Goal: Transaction & Acquisition: Book appointment/travel/reservation

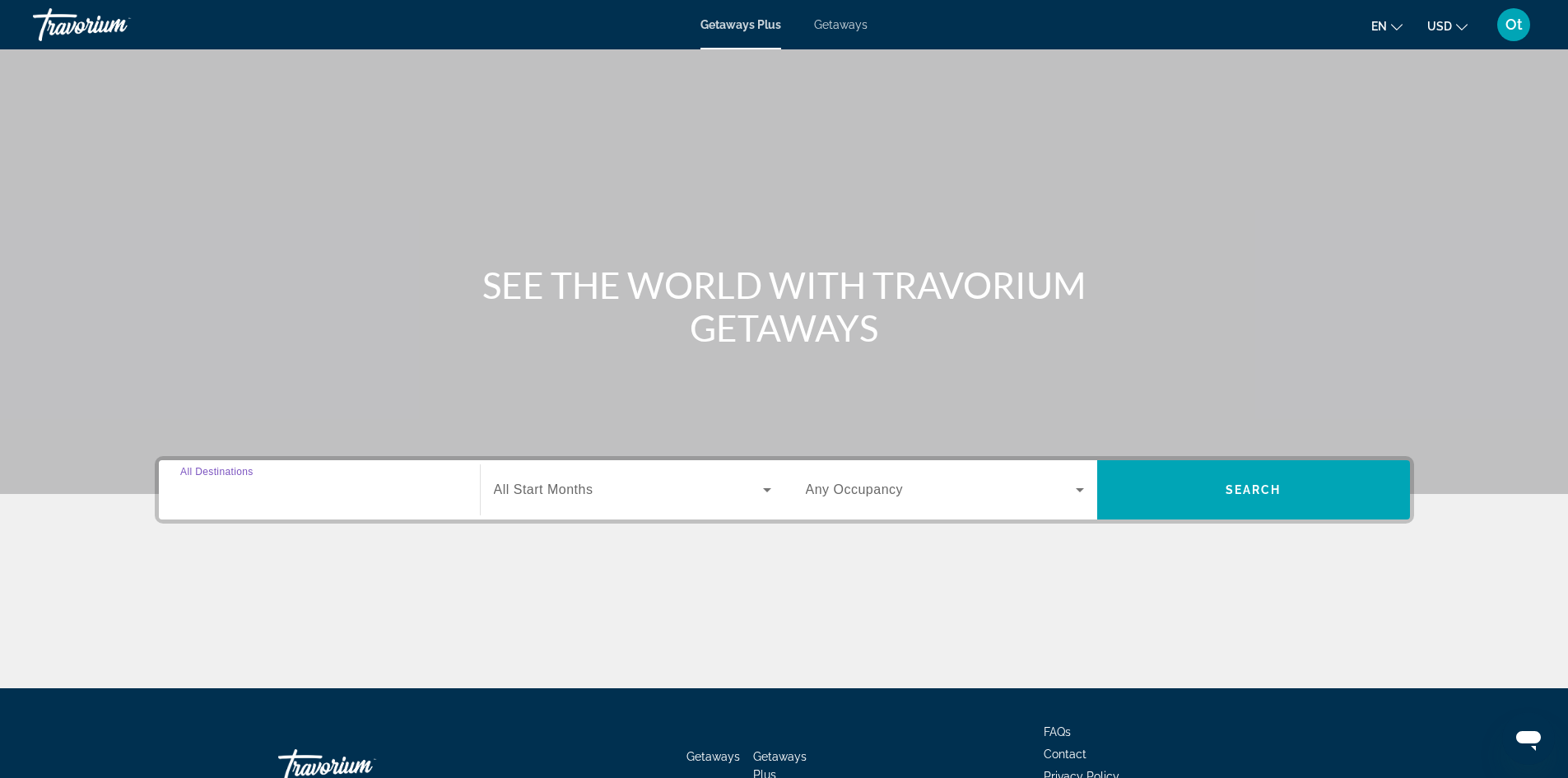
click at [366, 493] on input "Destination All Destinations" at bounding box center [319, 491] width 278 height 20
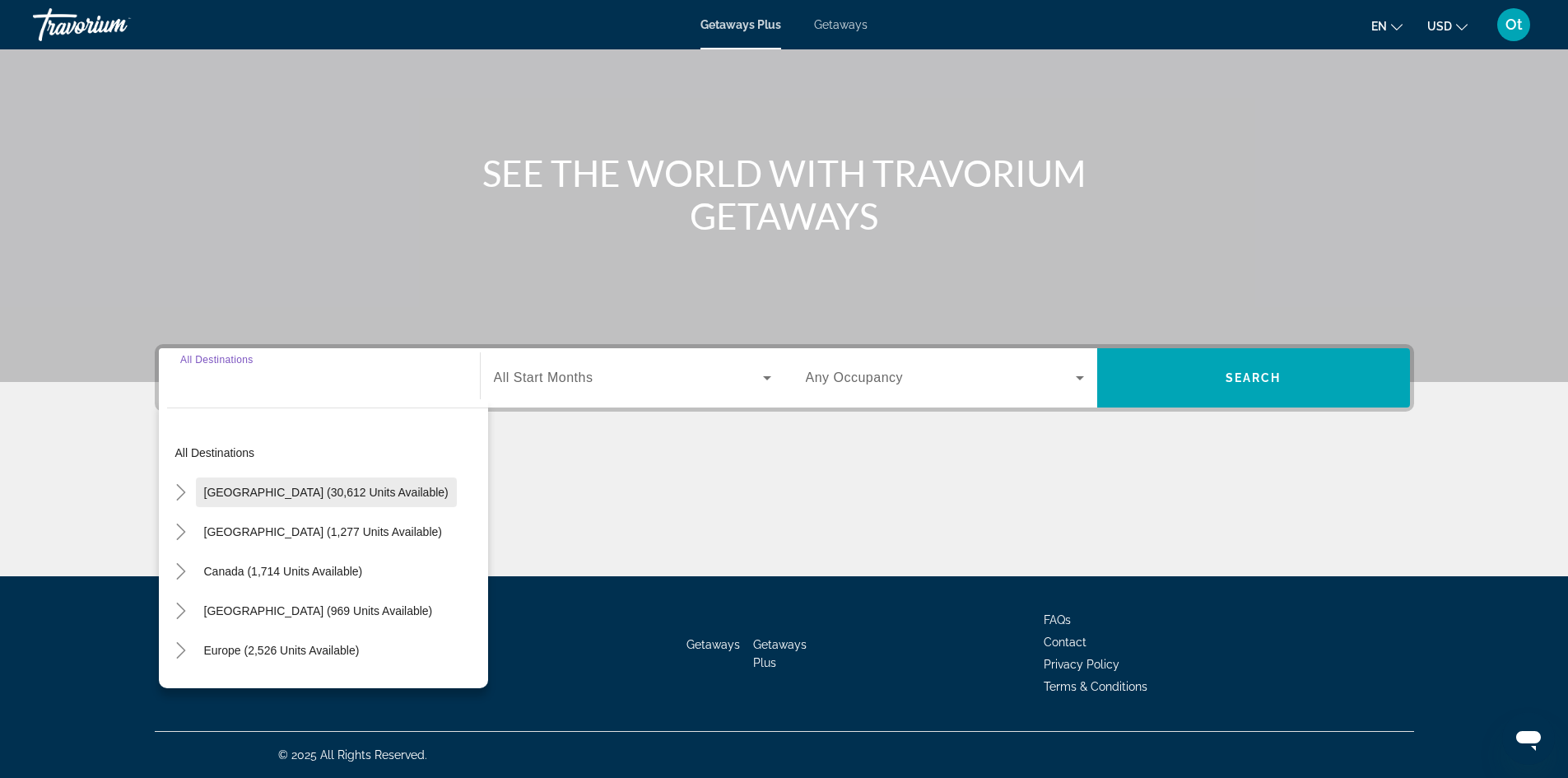
click at [261, 504] on span "Search widget" at bounding box center [326, 493] width 261 height 40
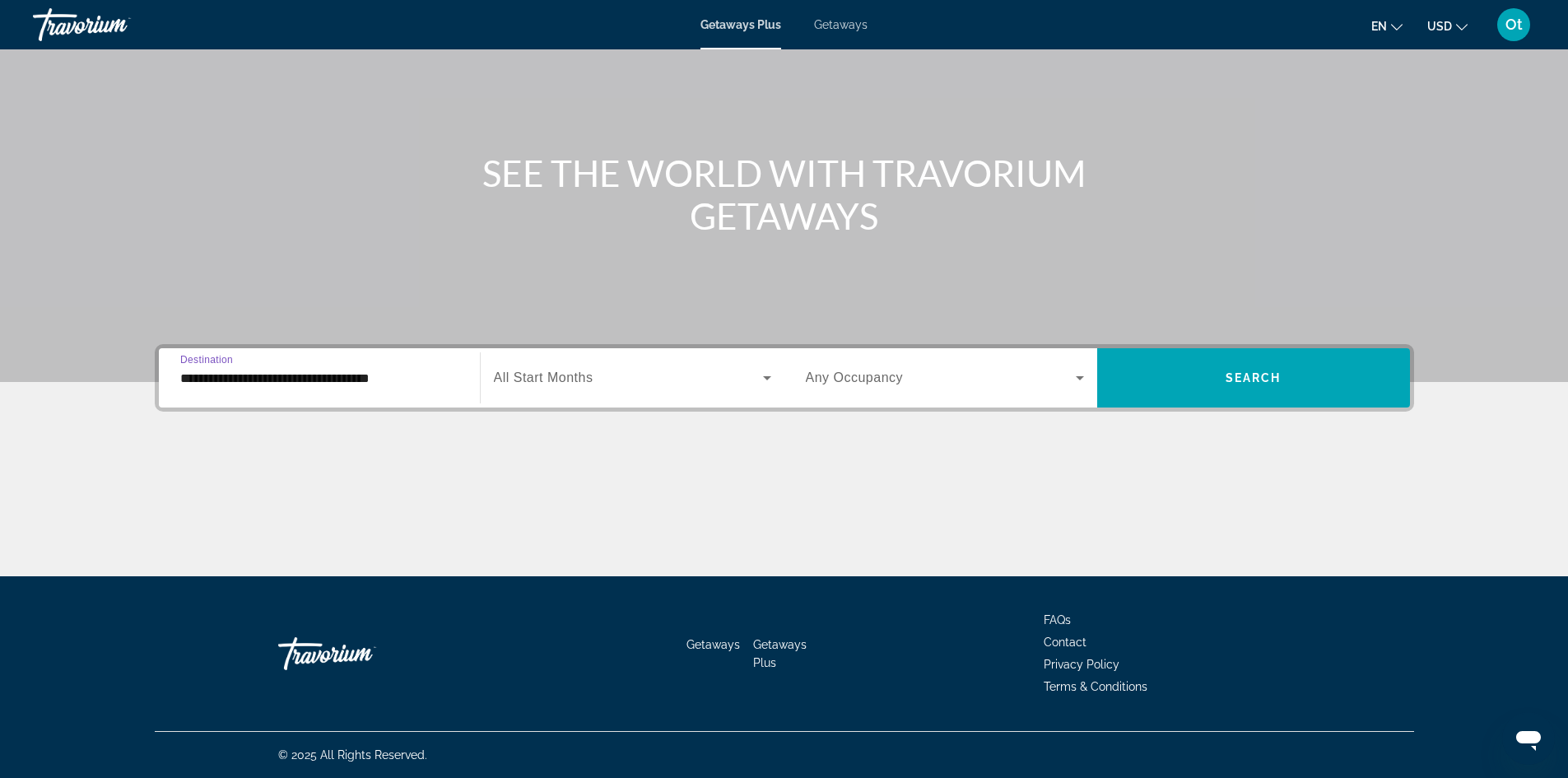
click at [332, 387] on input "**********" at bounding box center [319, 379] width 278 height 20
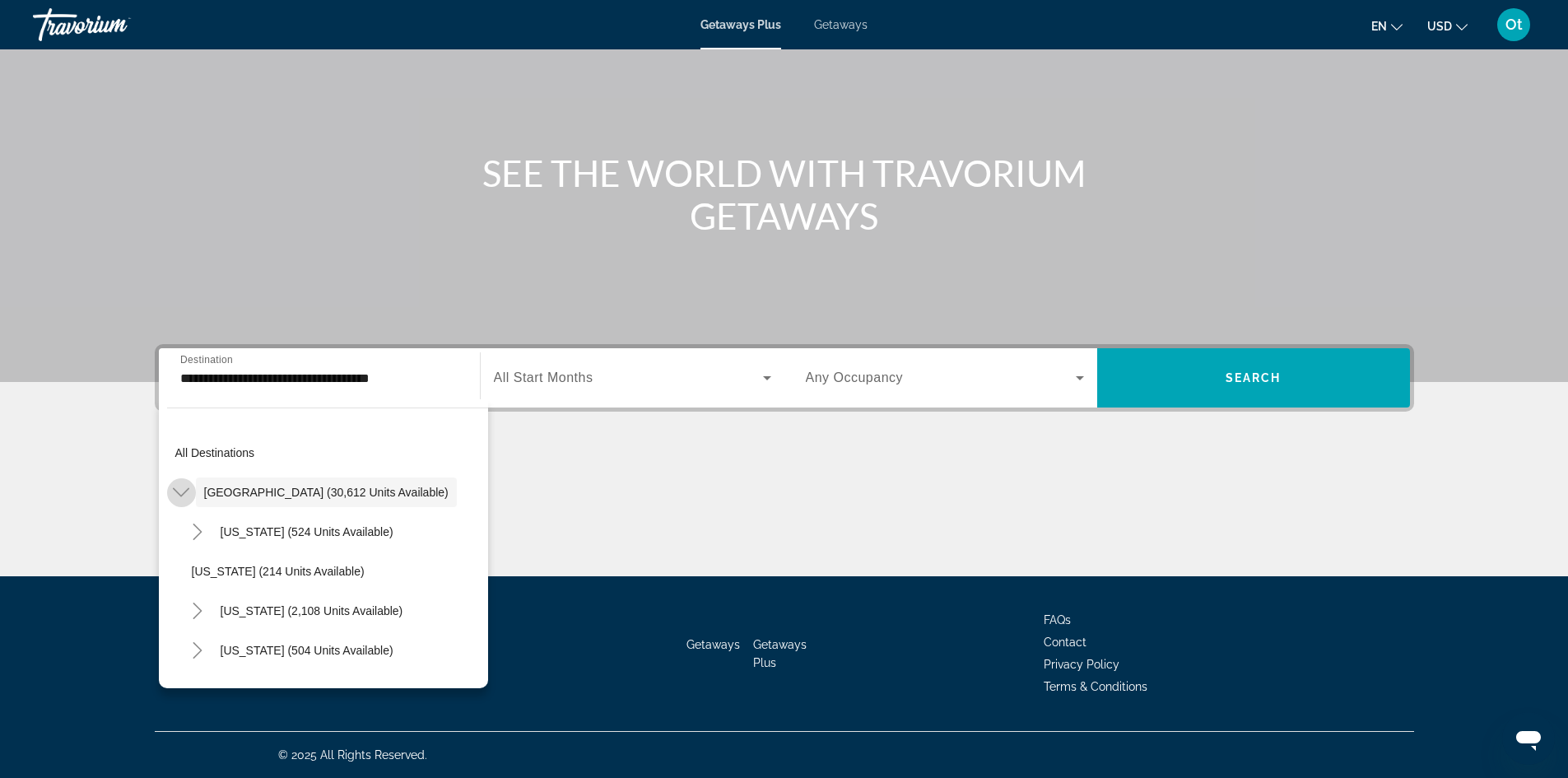
click at [187, 494] on icon "Toggle United States (30,612 units available)" at bounding box center [180, 492] width 16 height 16
click at [176, 489] on icon "Toggle United States (30,612 units available)" at bounding box center [180, 492] width 16 height 16
click at [209, 606] on mat-icon "Toggle California (2,108 units available)" at bounding box center [197, 611] width 28 height 28
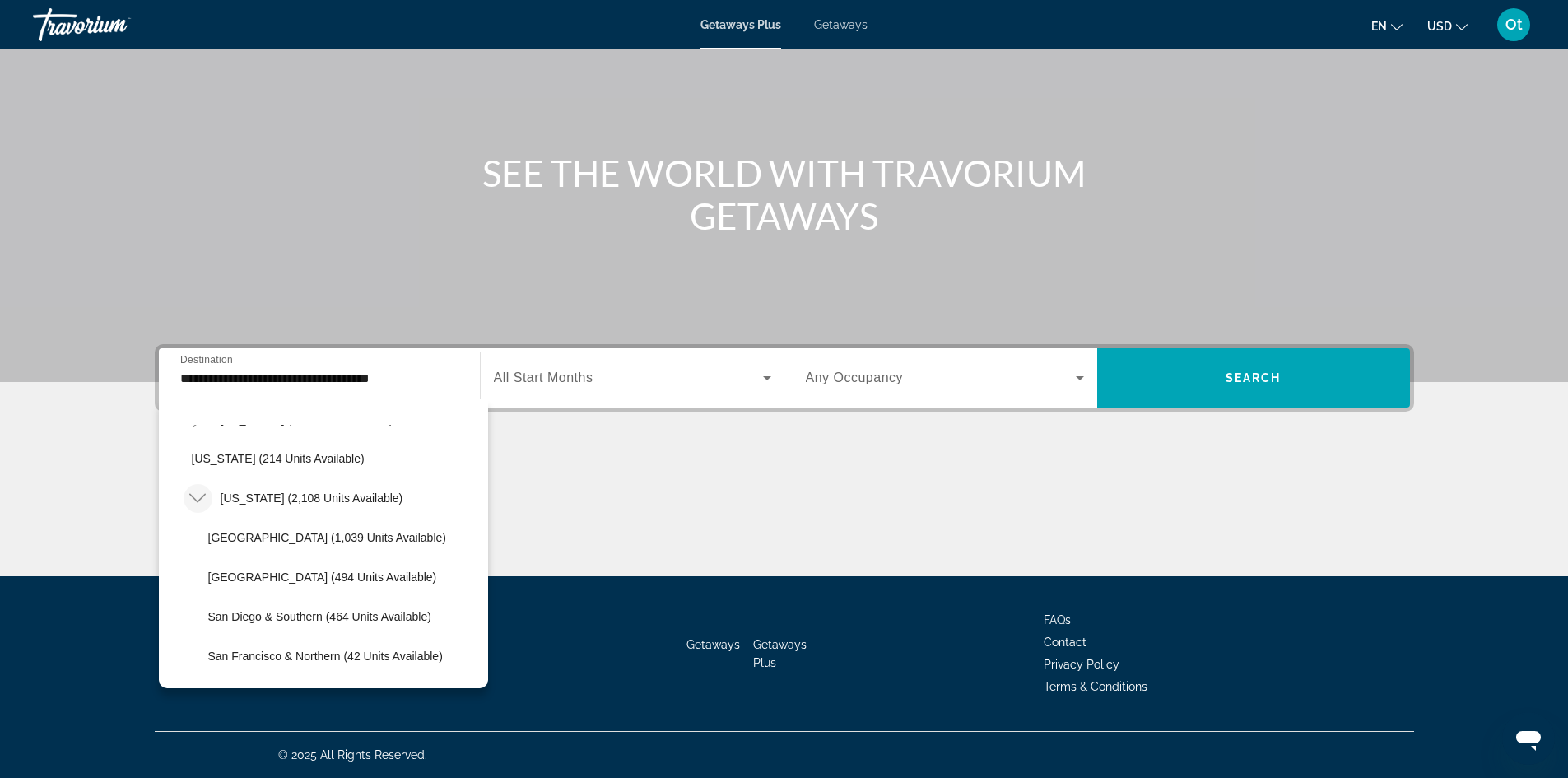
scroll to position [165, 0]
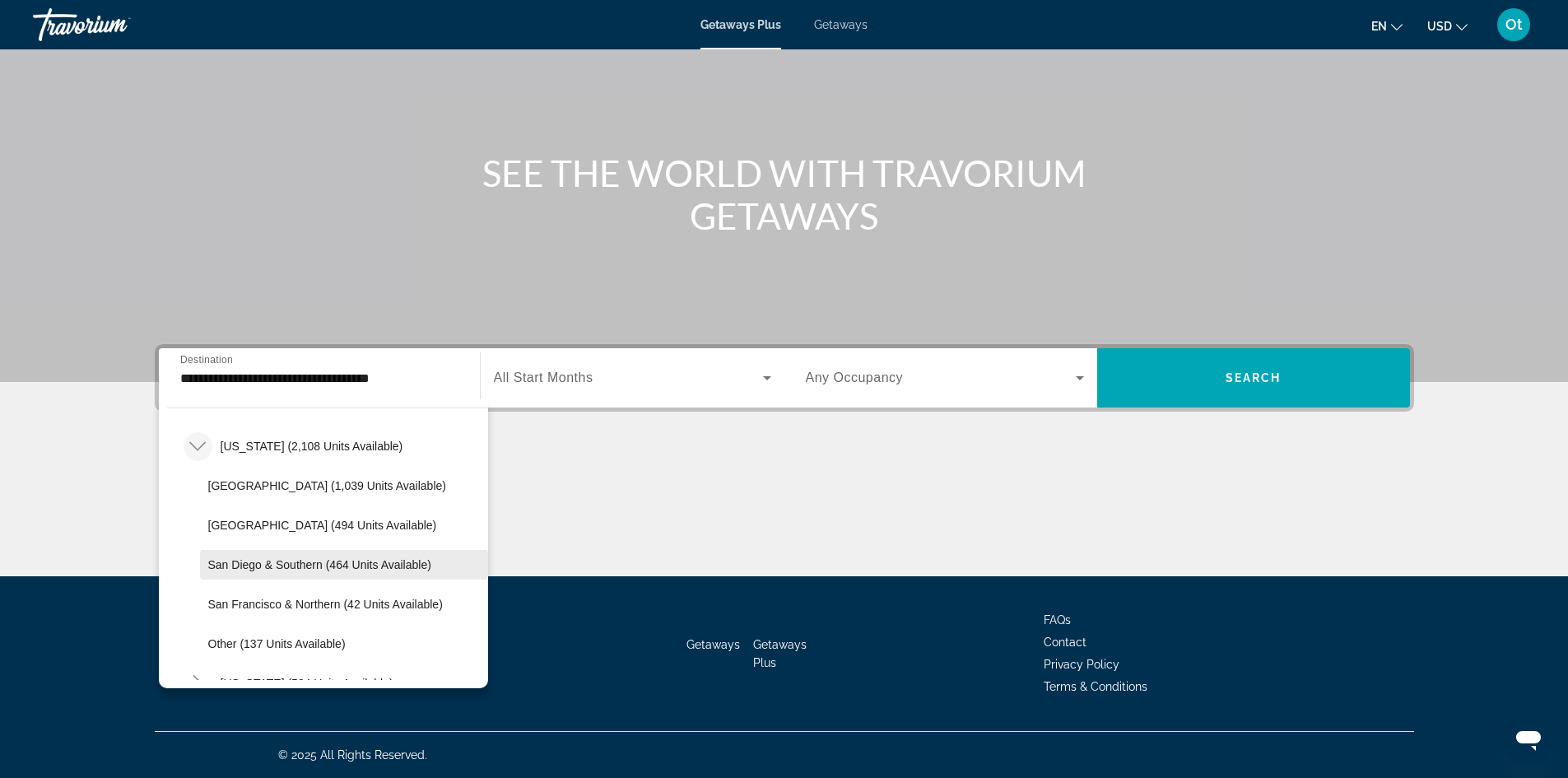
click at [300, 572] on span "Search widget" at bounding box center [344, 565] width 288 height 40
type input "**********"
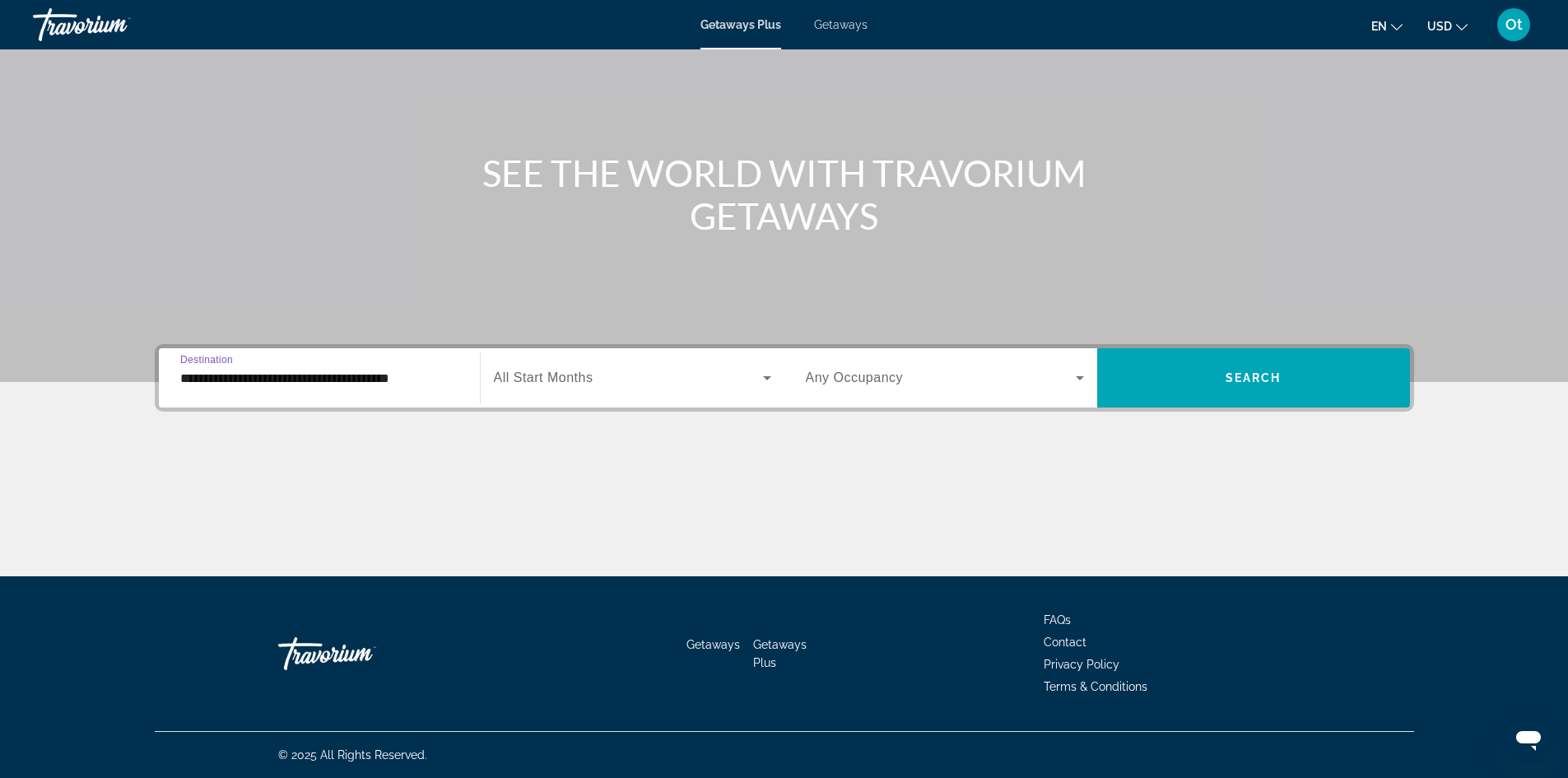
click at [586, 386] on span "Search widget" at bounding box center [628, 378] width 269 height 20
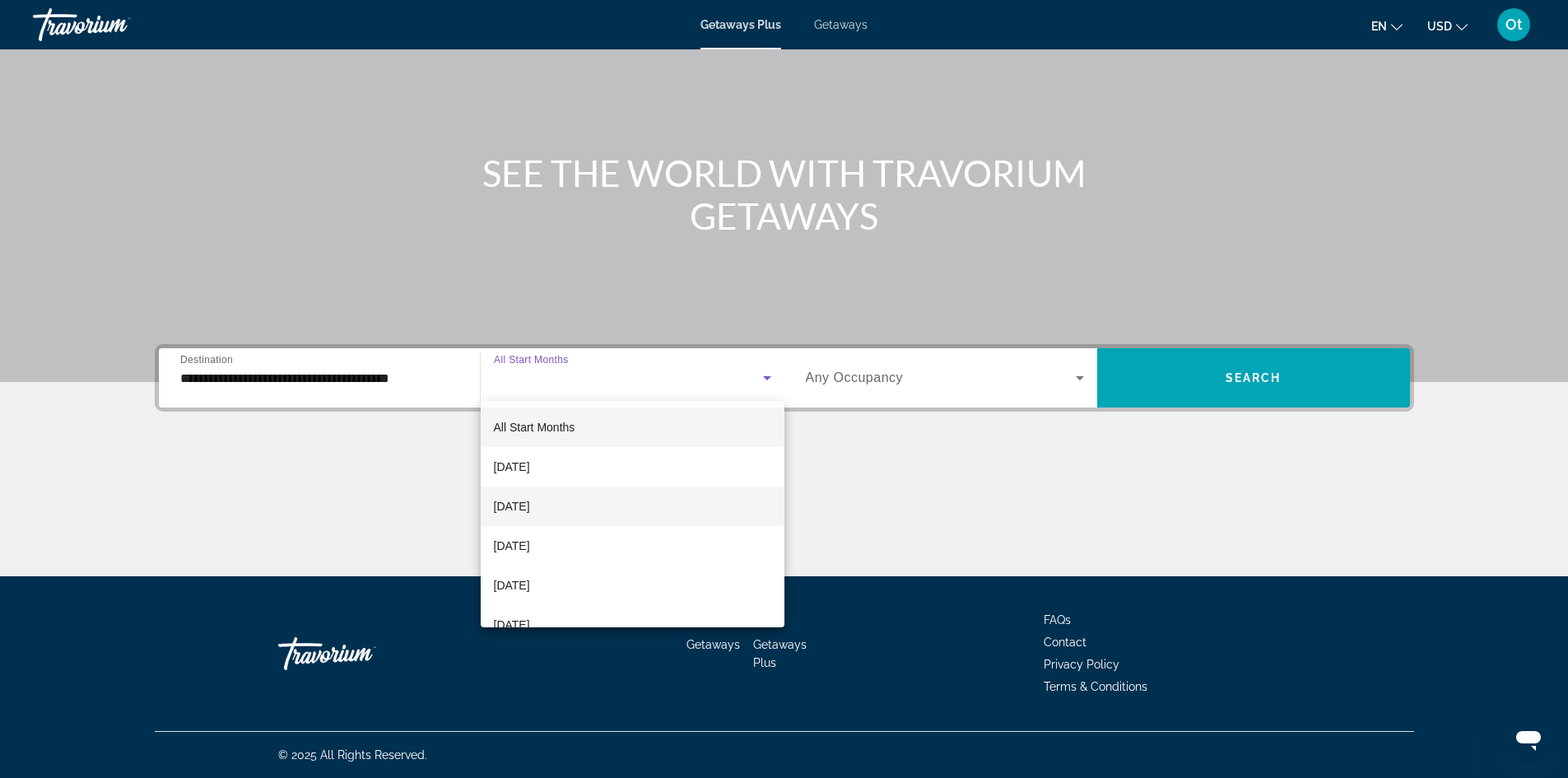
click at [578, 496] on mat-option "[DATE]" at bounding box center [633, 506] width 303 height 40
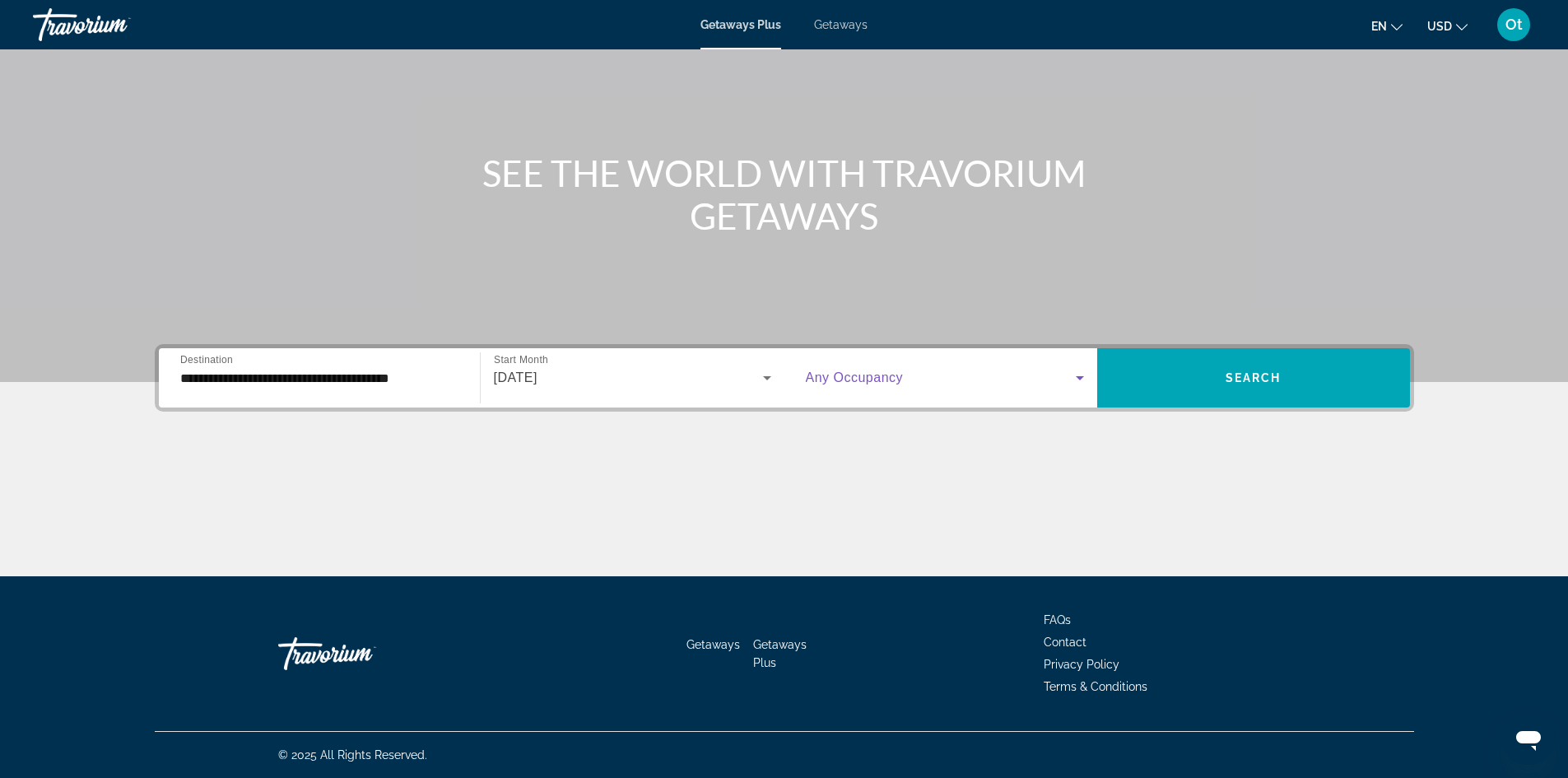
click at [850, 368] on span "Search widget" at bounding box center [940, 378] width 270 height 20
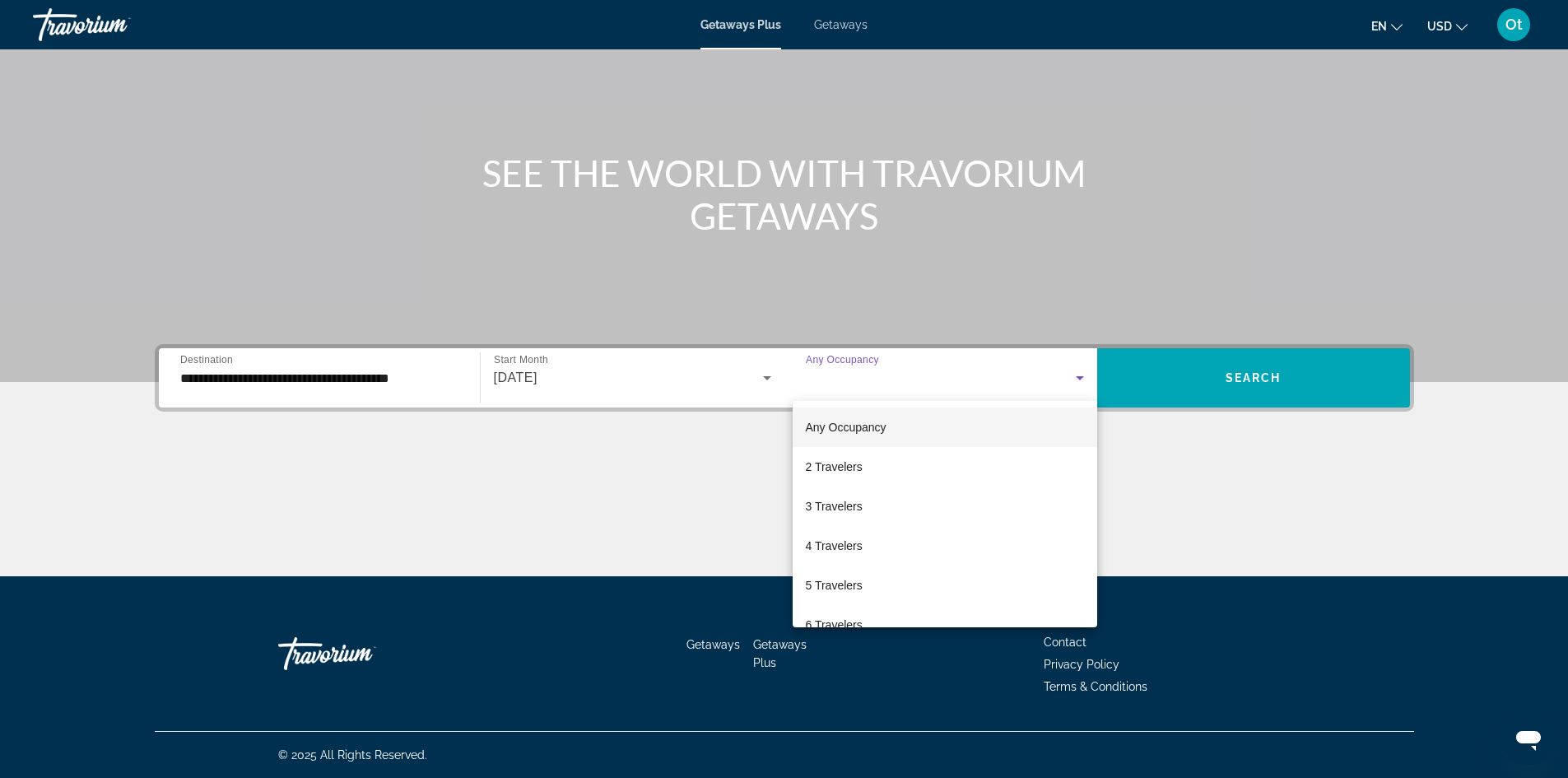
click at [1288, 473] on div at bounding box center [784, 389] width 1568 height 778
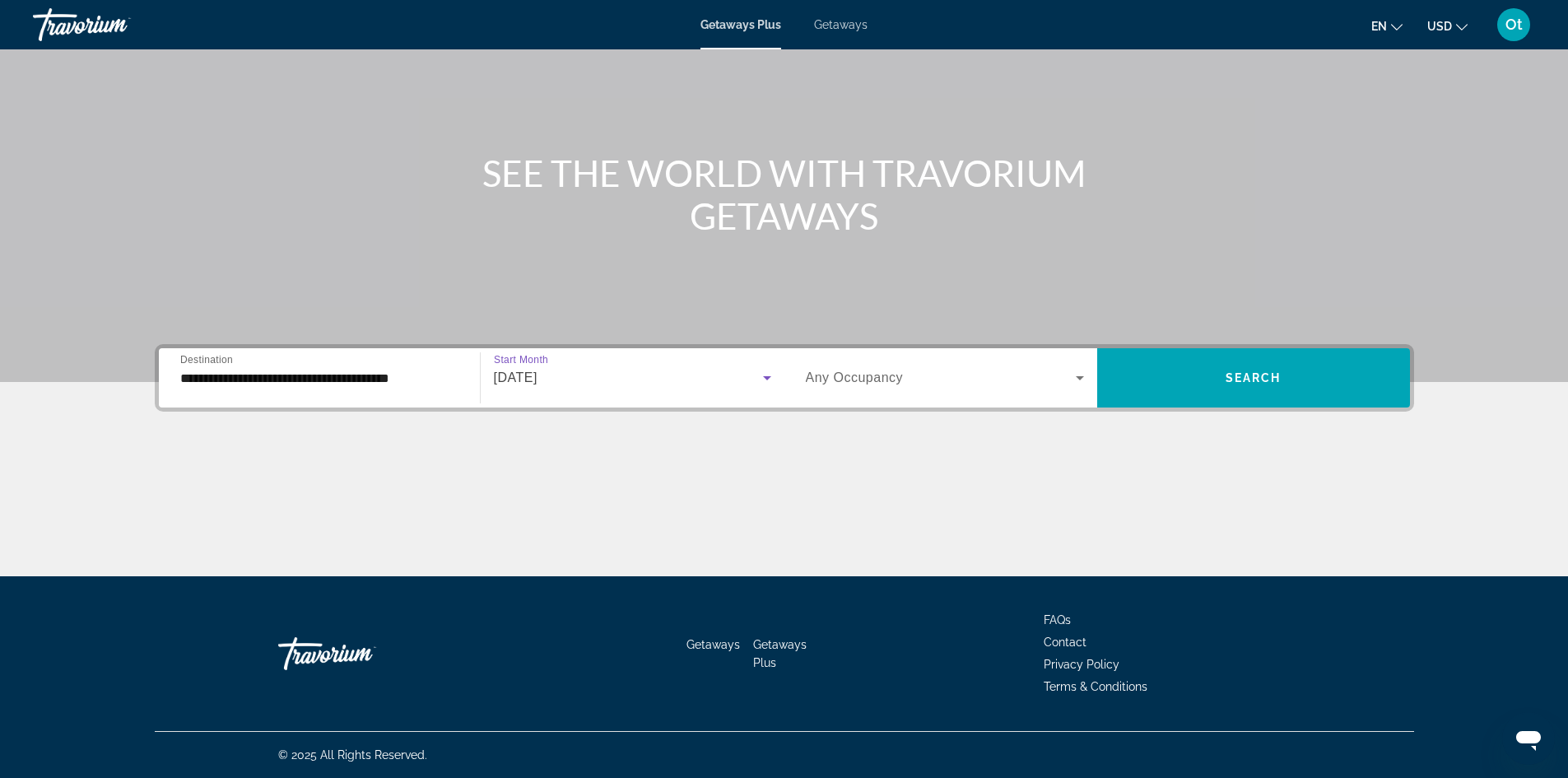
click at [590, 377] on div "[DATE]" at bounding box center [628, 378] width 269 height 20
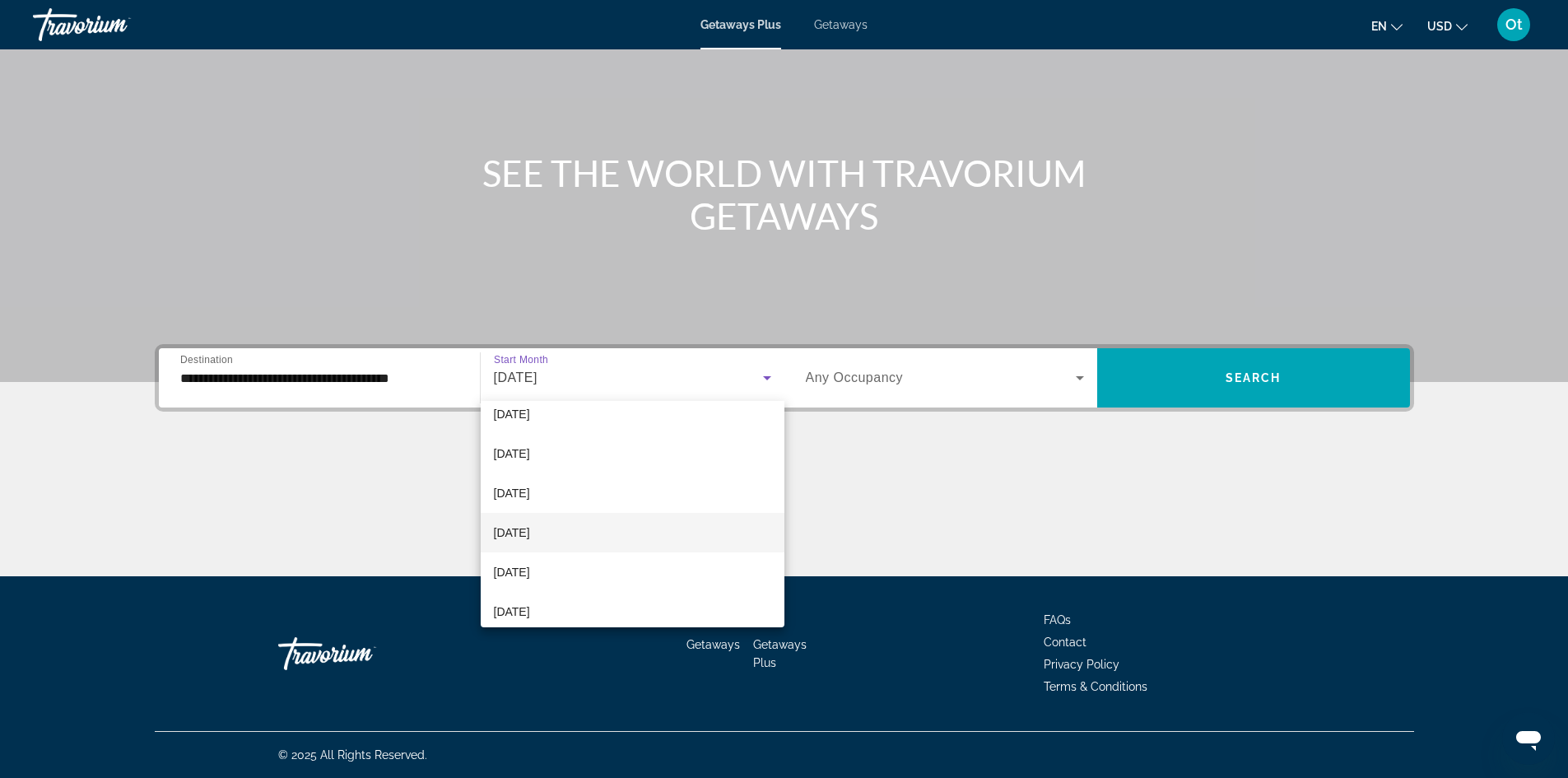
scroll to position [340, 0]
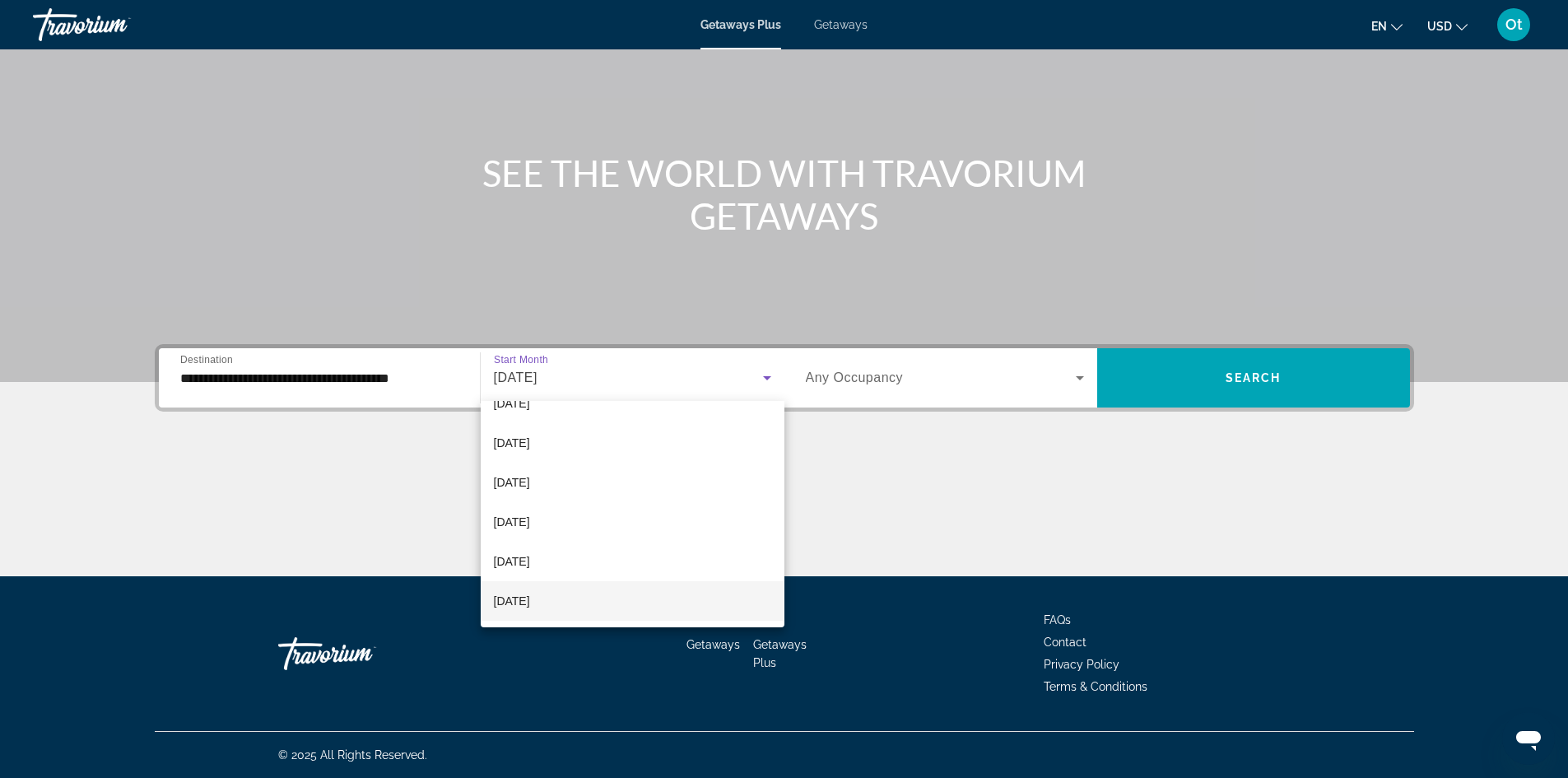
click at [644, 599] on mat-option "[DATE]" at bounding box center [633, 601] width 303 height 40
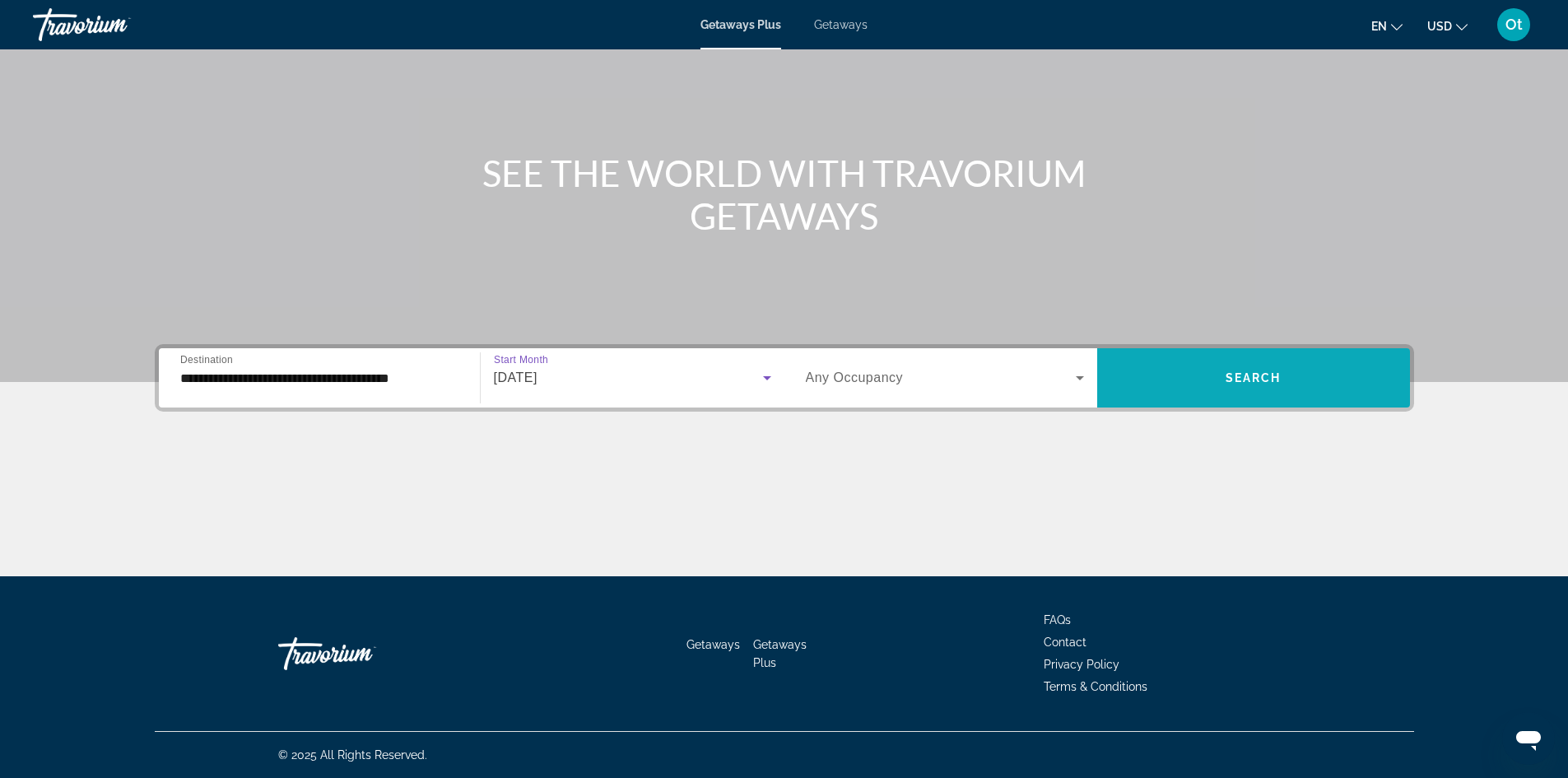
click at [1221, 388] on span "Search widget" at bounding box center [1253, 378] width 313 height 40
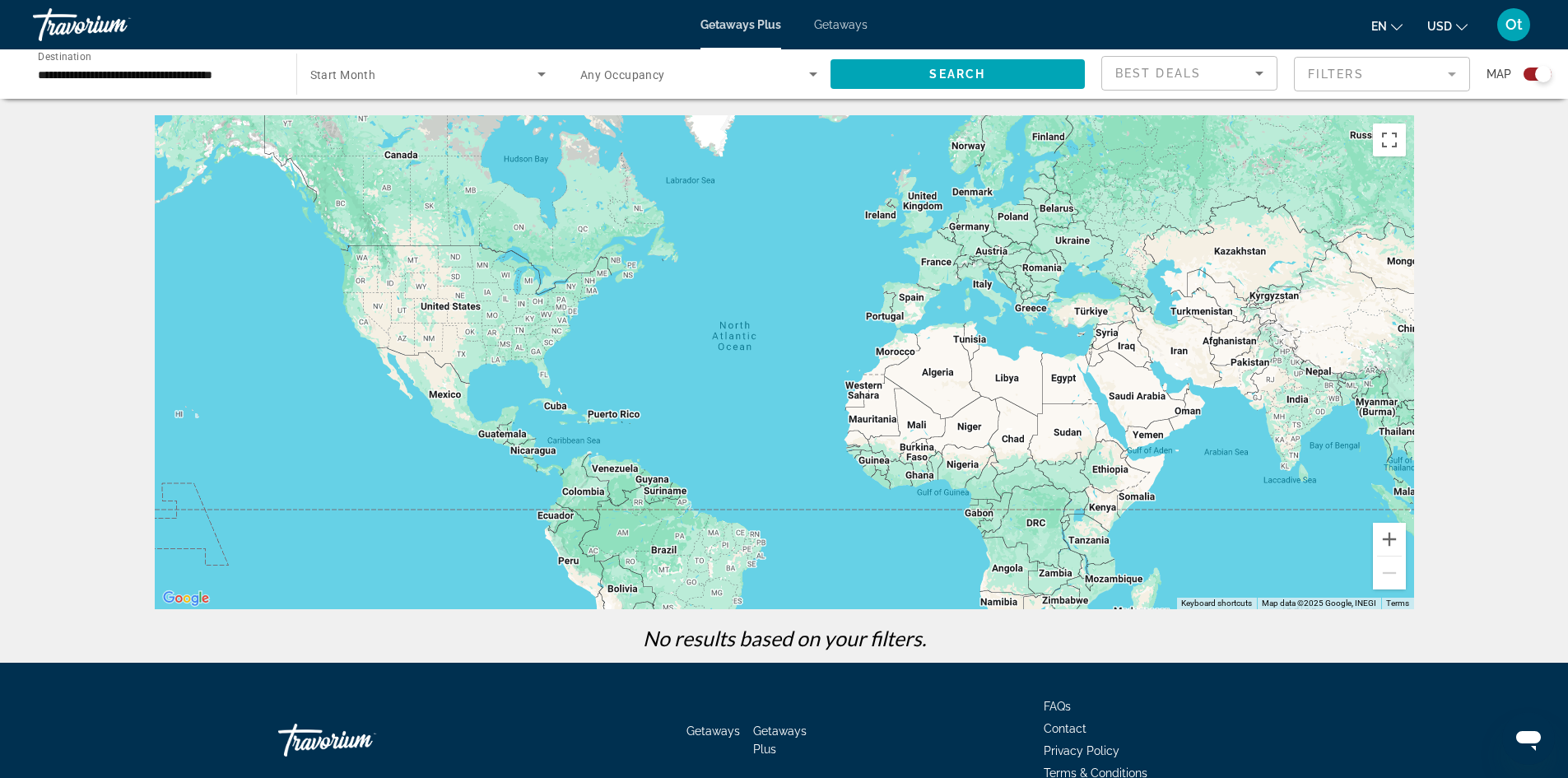
click at [1535, 73] on div "Search widget" at bounding box center [1543, 73] width 16 height 16
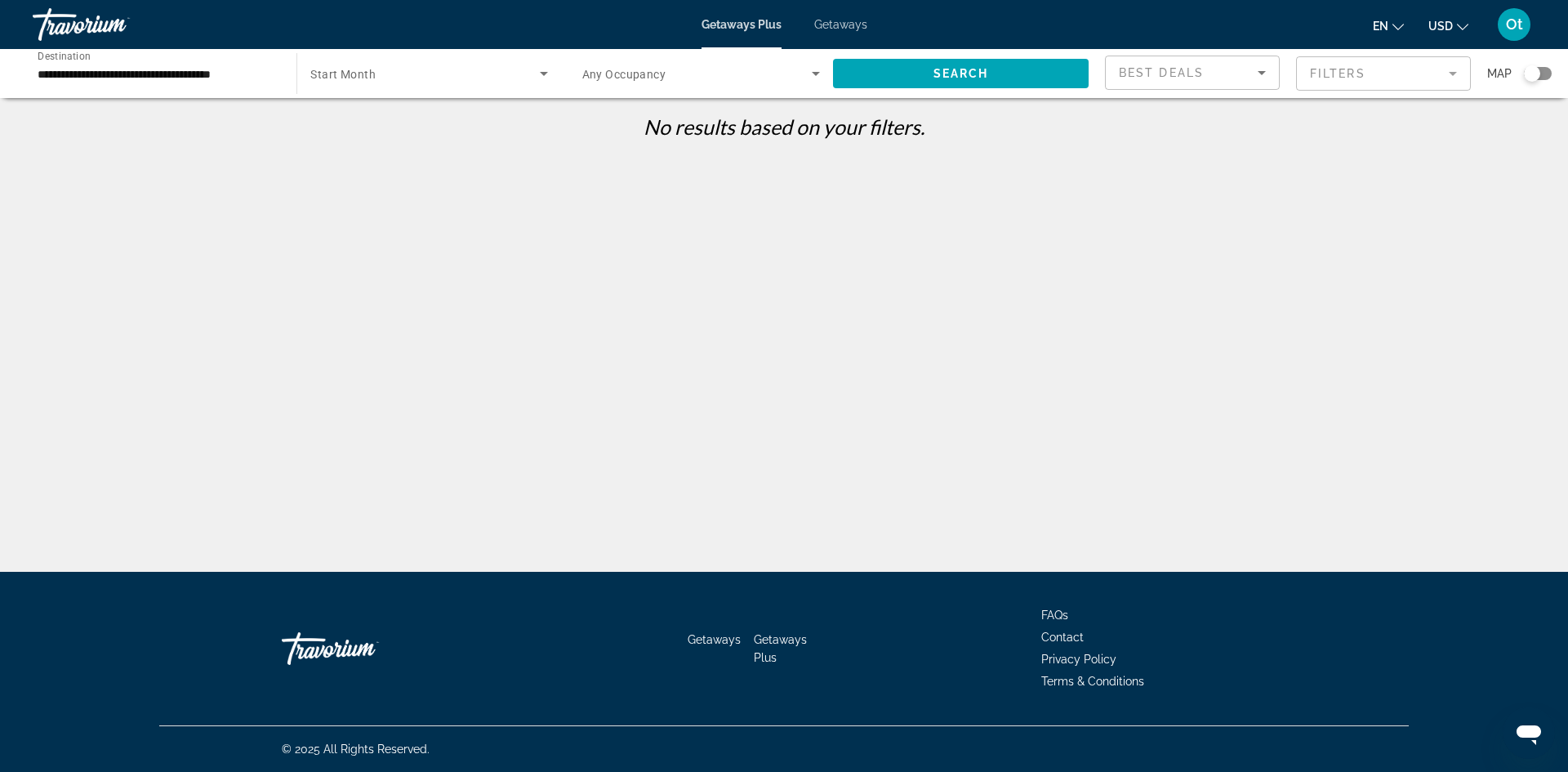
click at [419, 71] on span "Search widget" at bounding box center [424, 73] width 228 height 20
click at [382, 224] on div at bounding box center [784, 386] width 1568 height 772
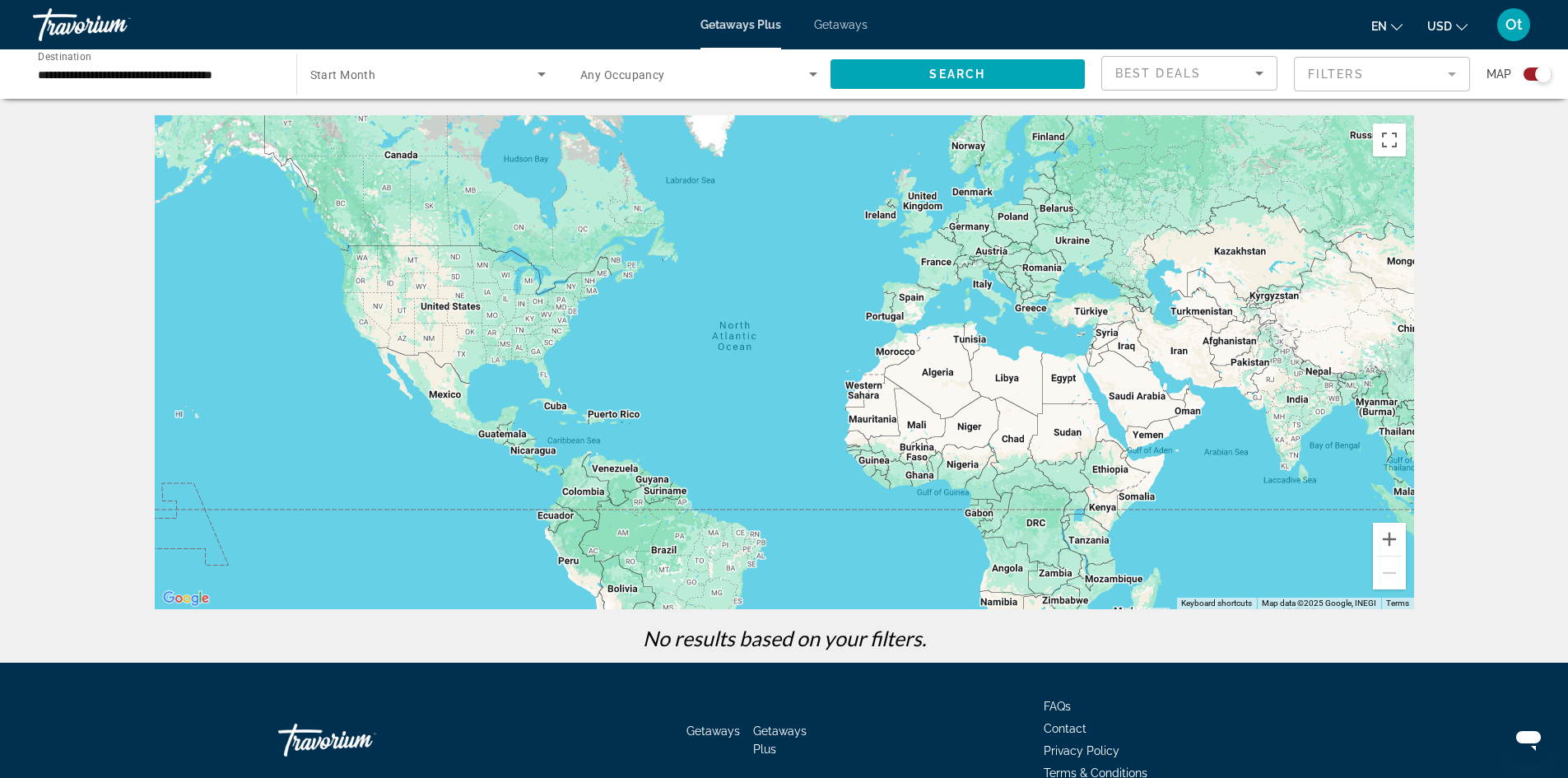
click at [1547, 77] on div "Search widget" at bounding box center [1543, 73] width 16 height 16
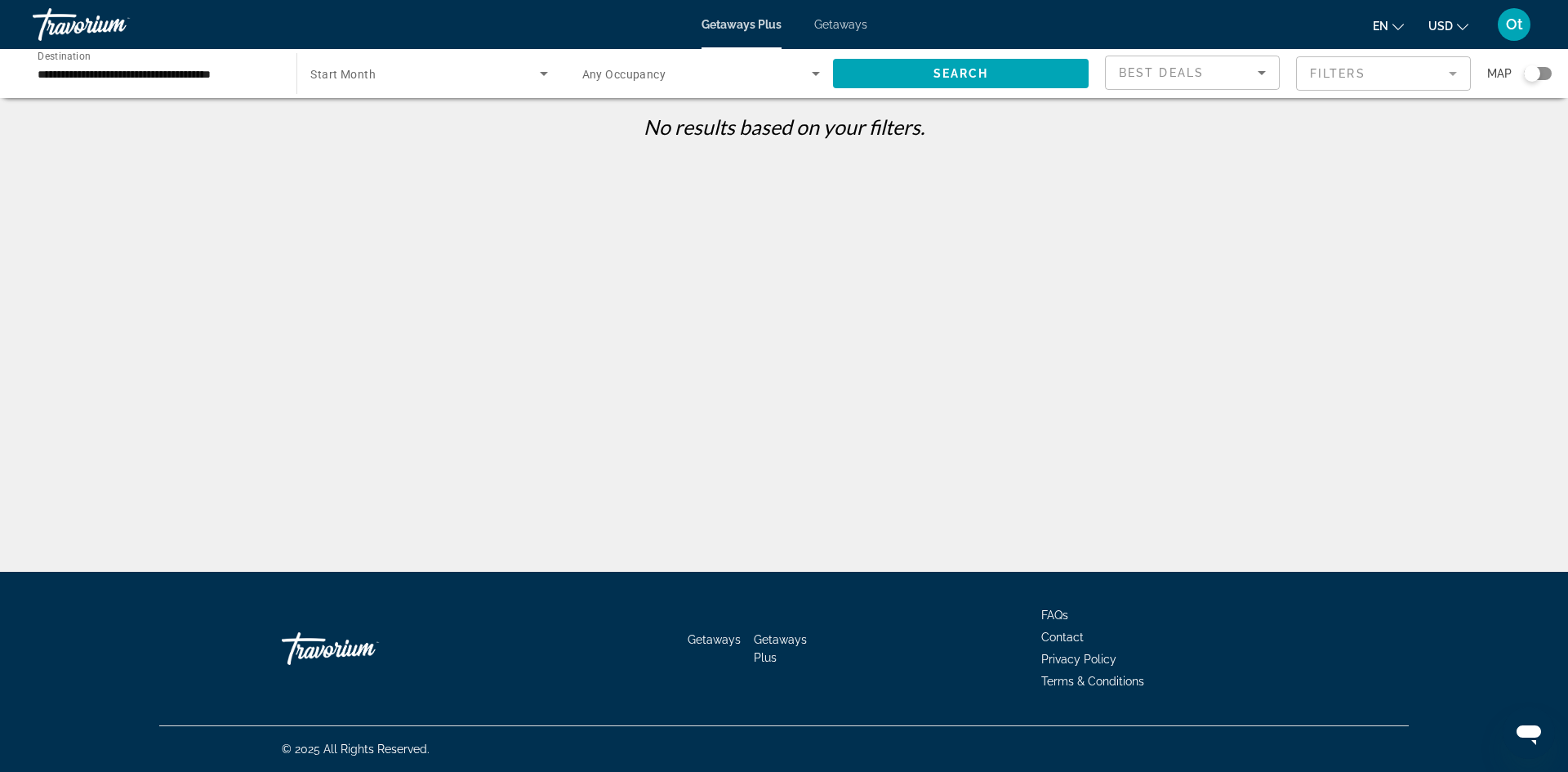
click at [455, 58] on div "Search widget" at bounding box center [429, 73] width 237 height 45
click at [395, 117] on mat-option "All Start Months" at bounding box center [429, 122] width 263 height 39
click at [662, 56] on div "Search widget" at bounding box center [701, 73] width 238 height 45
click at [849, 15] on div at bounding box center [784, 386] width 1568 height 772
click at [843, 20] on span "Getaways" at bounding box center [841, 24] width 53 height 13
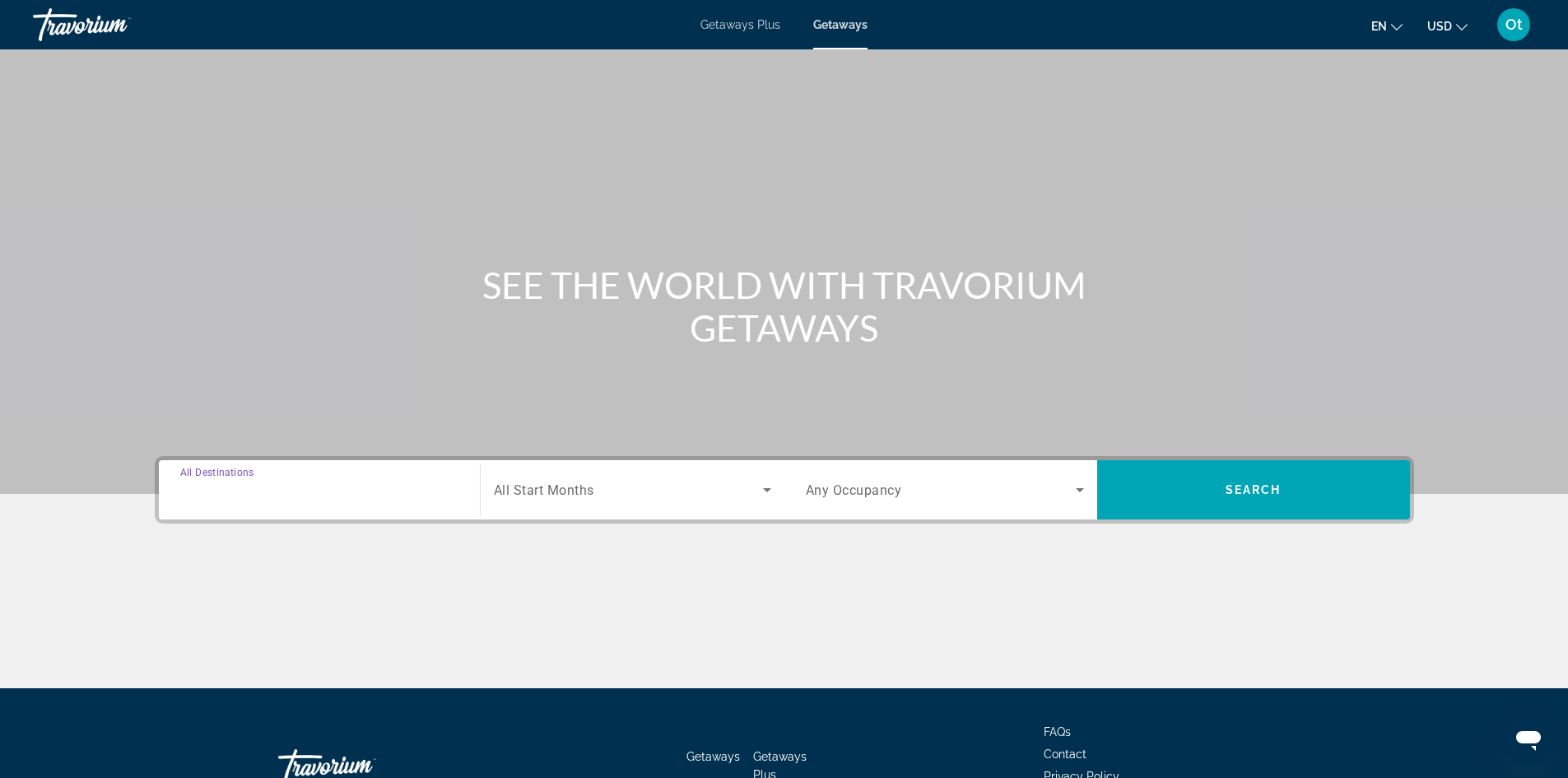
click at [284, 491] on input "Destination All Destinations" at bounding box center [319, 491] width 278 height 20
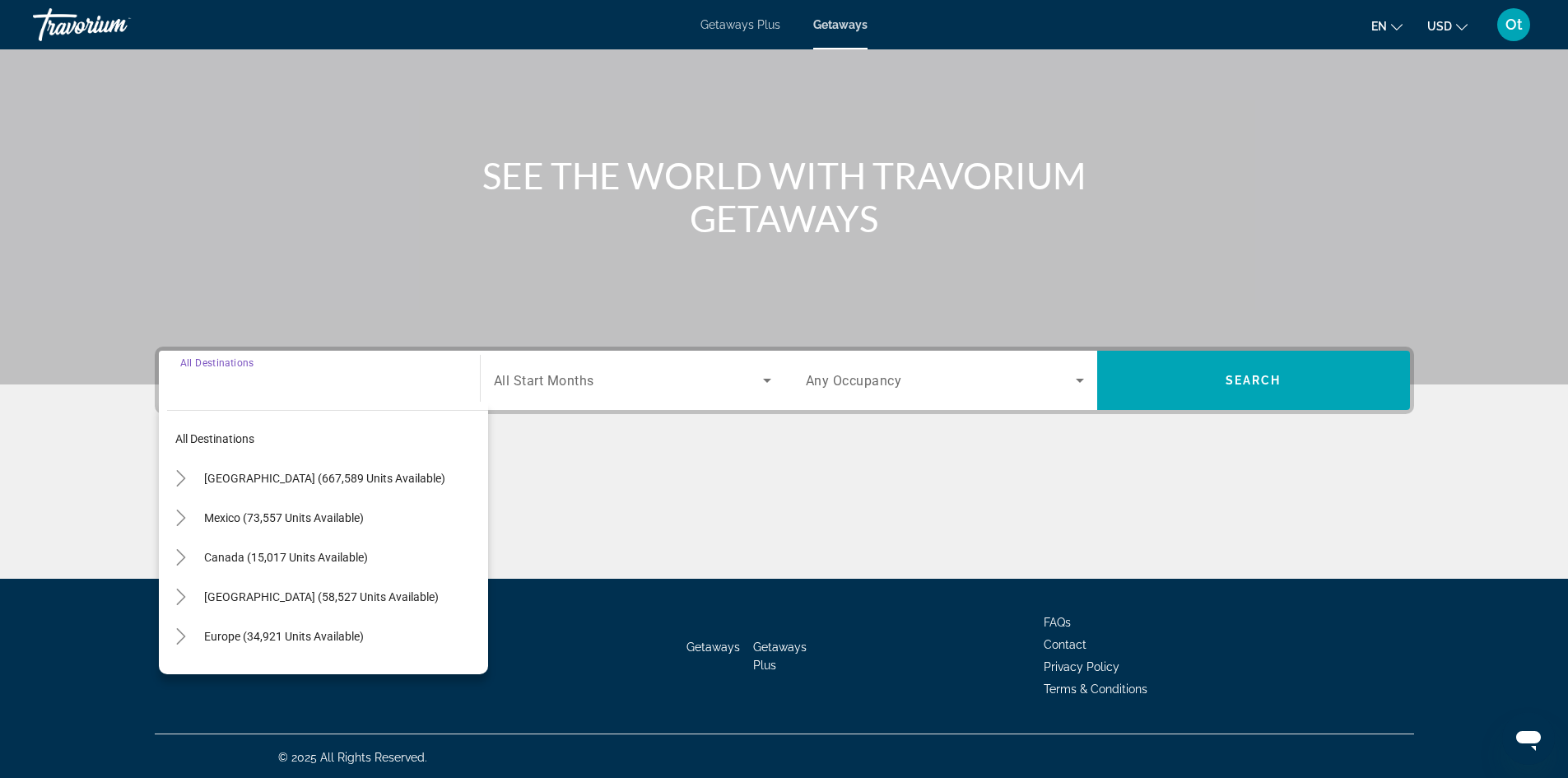
scroll to position [112, 0]
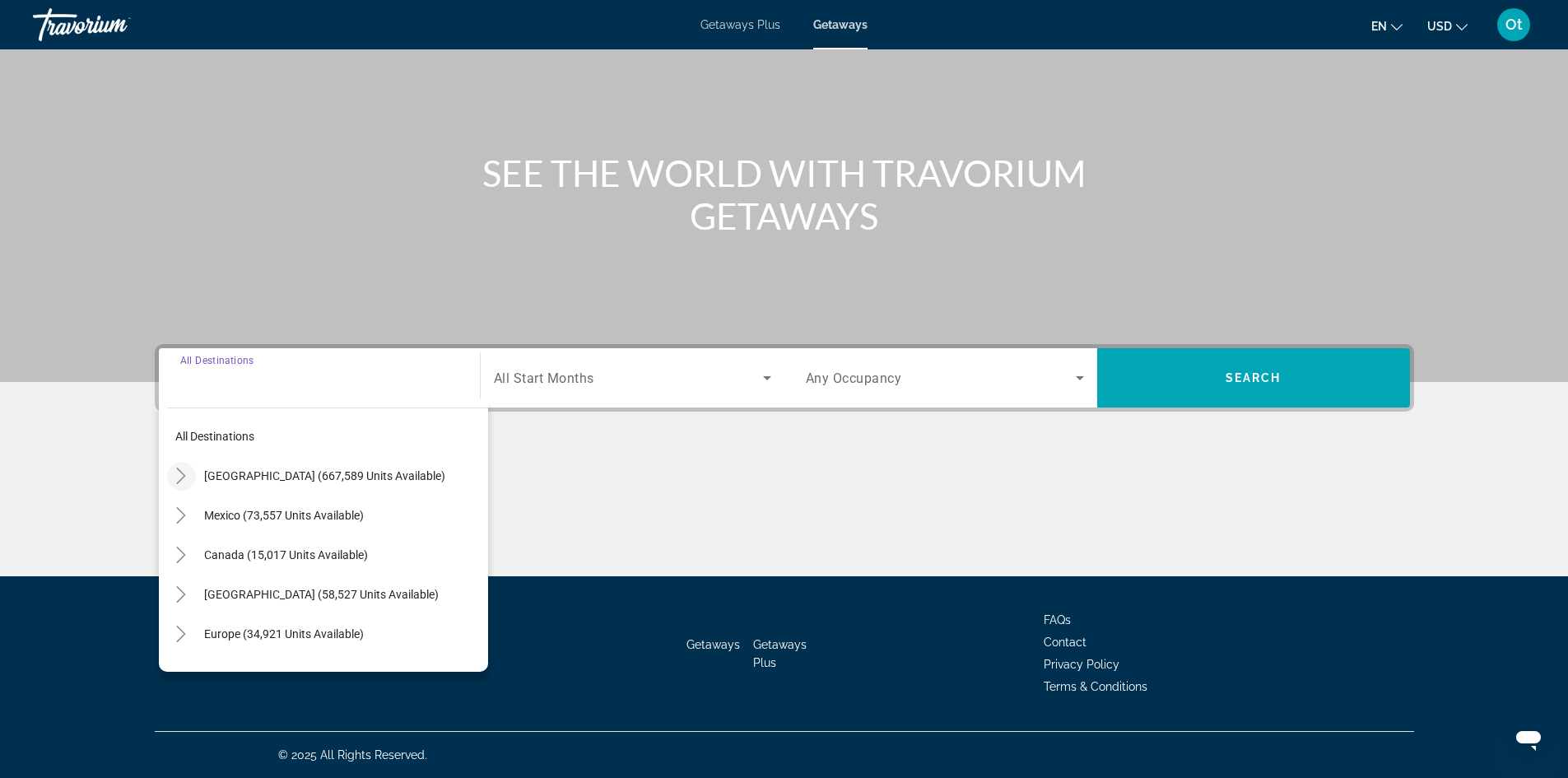
click at [185, 473] on icon "Toggle United States (667,589 units available)" at bounding box center [180, 475] width 16 height 16
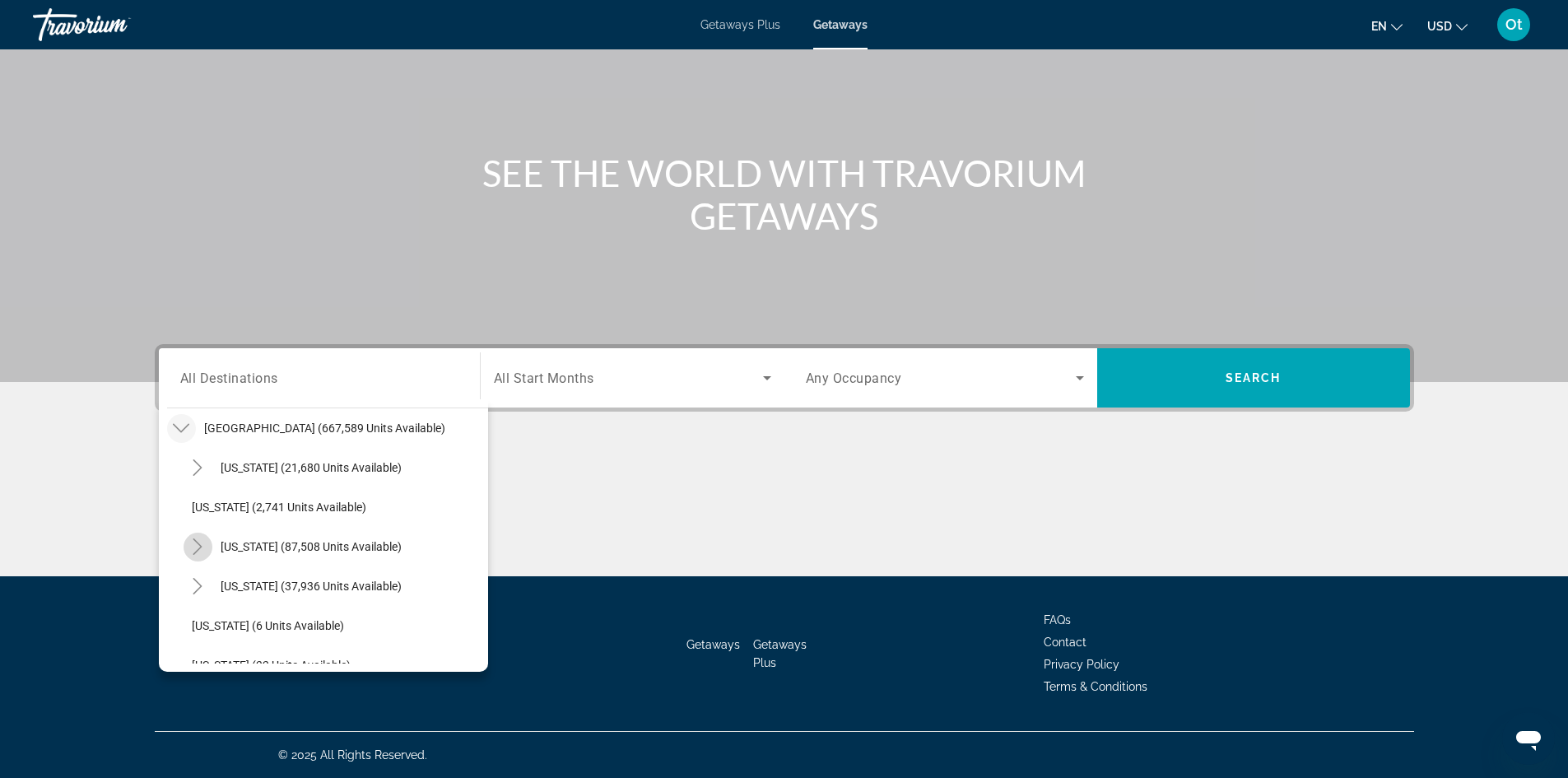
click at [181, 536] on span "Toggle California (87,508 units available)" at bounding box center [197, 547] width 40 height 40
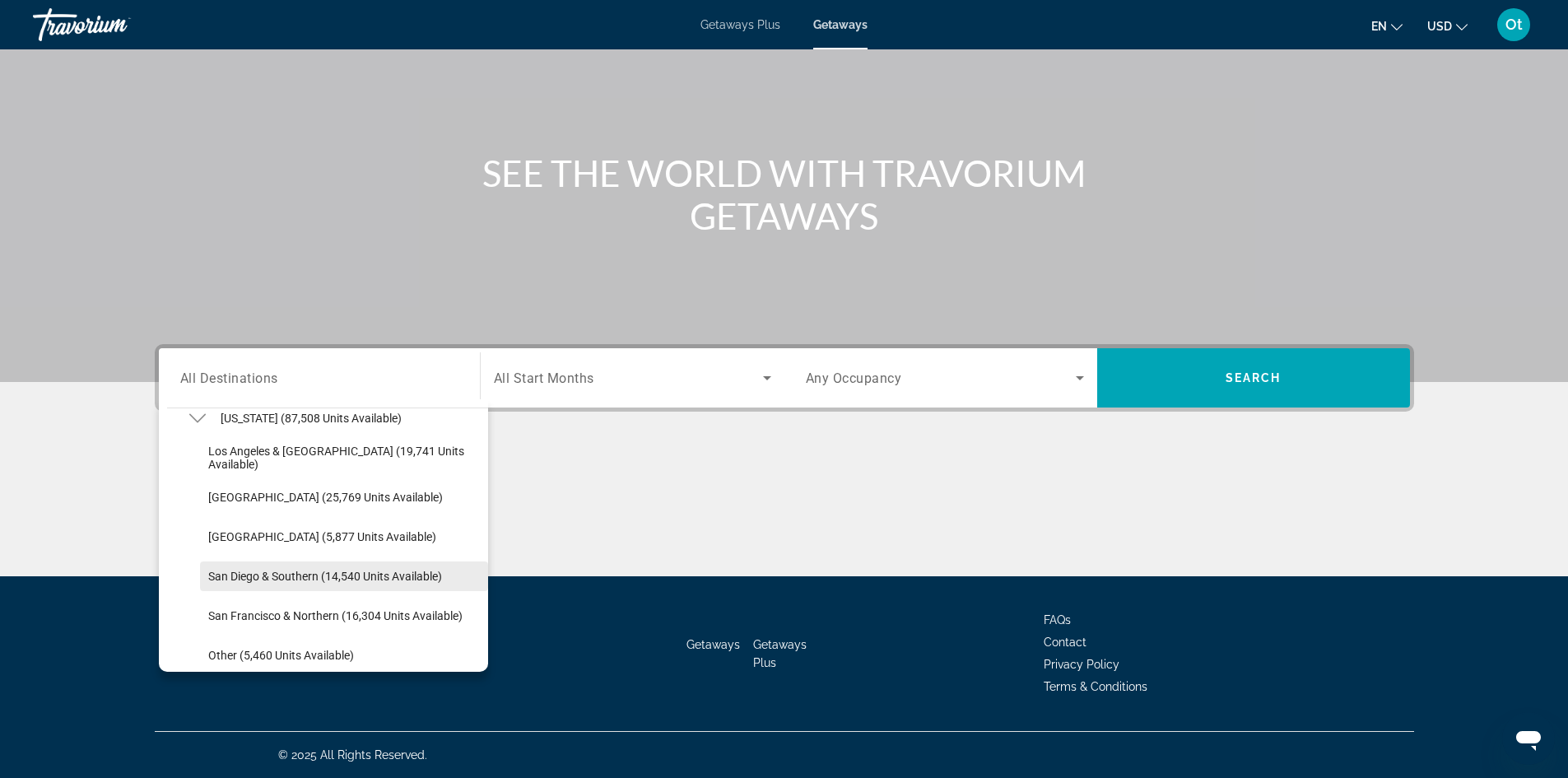
scroll to position [212, 0]
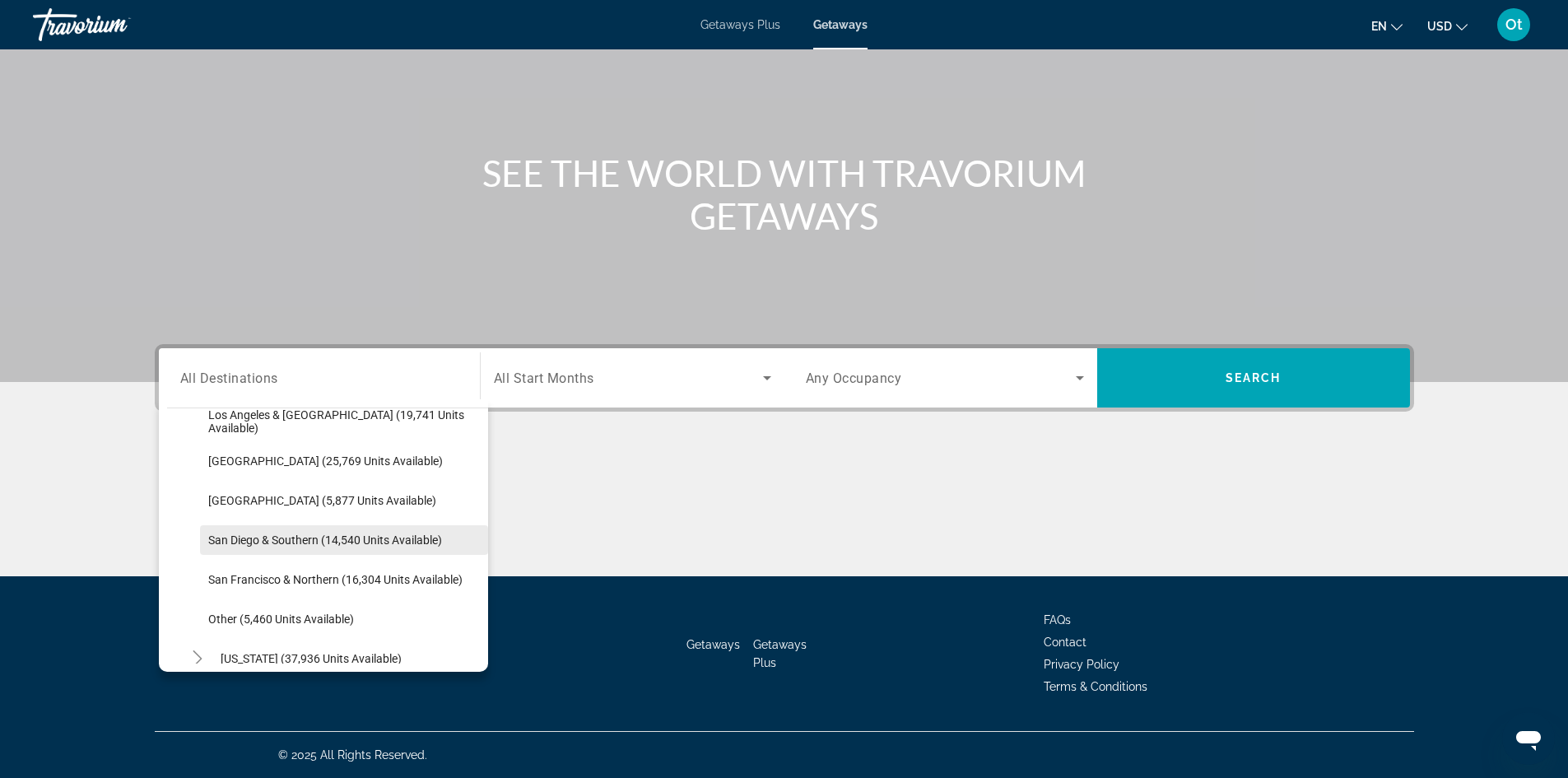
click at [272, 545] on span "San Diego & Southern (14,540 units available)" at bounding box center [325, 540] width 234 height 13
type input "**********"
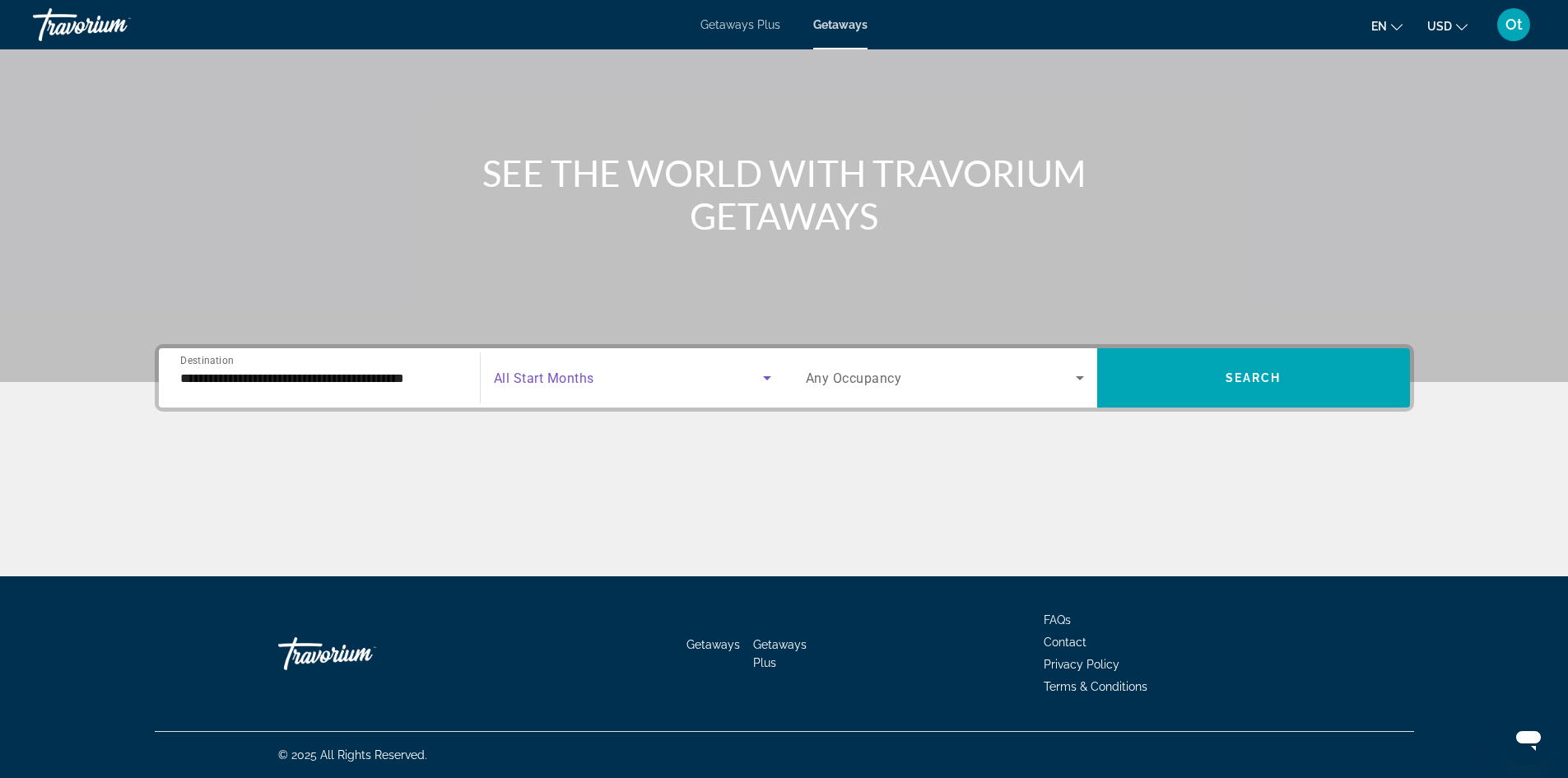
click at [611, 373] on span "Search widget" at bounding box center [628, 378] width 269 height 20
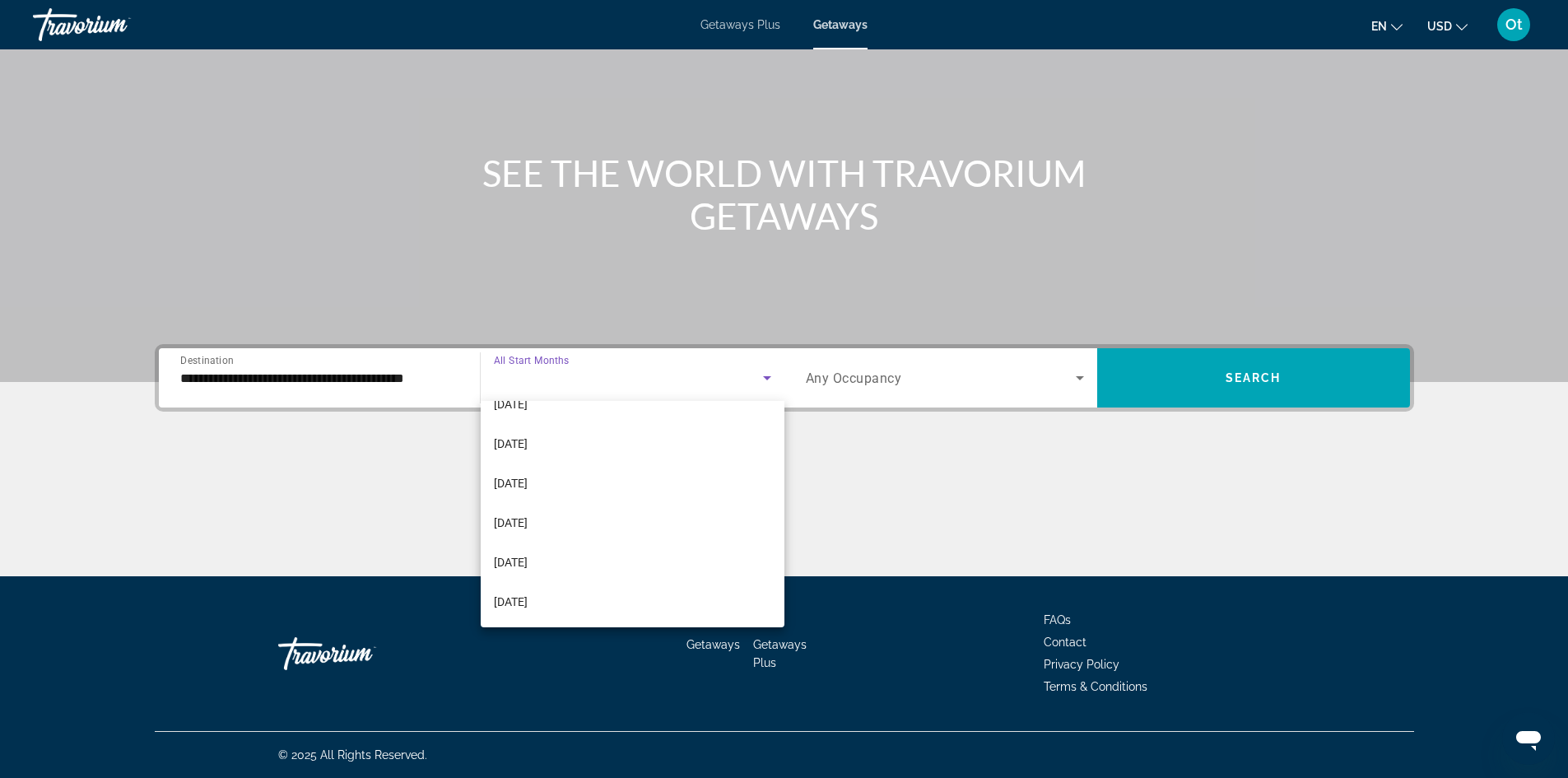
scroll to position [340, 0]
click at [594, 598] on mat-option "[DATE]" at bounding box center [633, 601] width 303 height 40
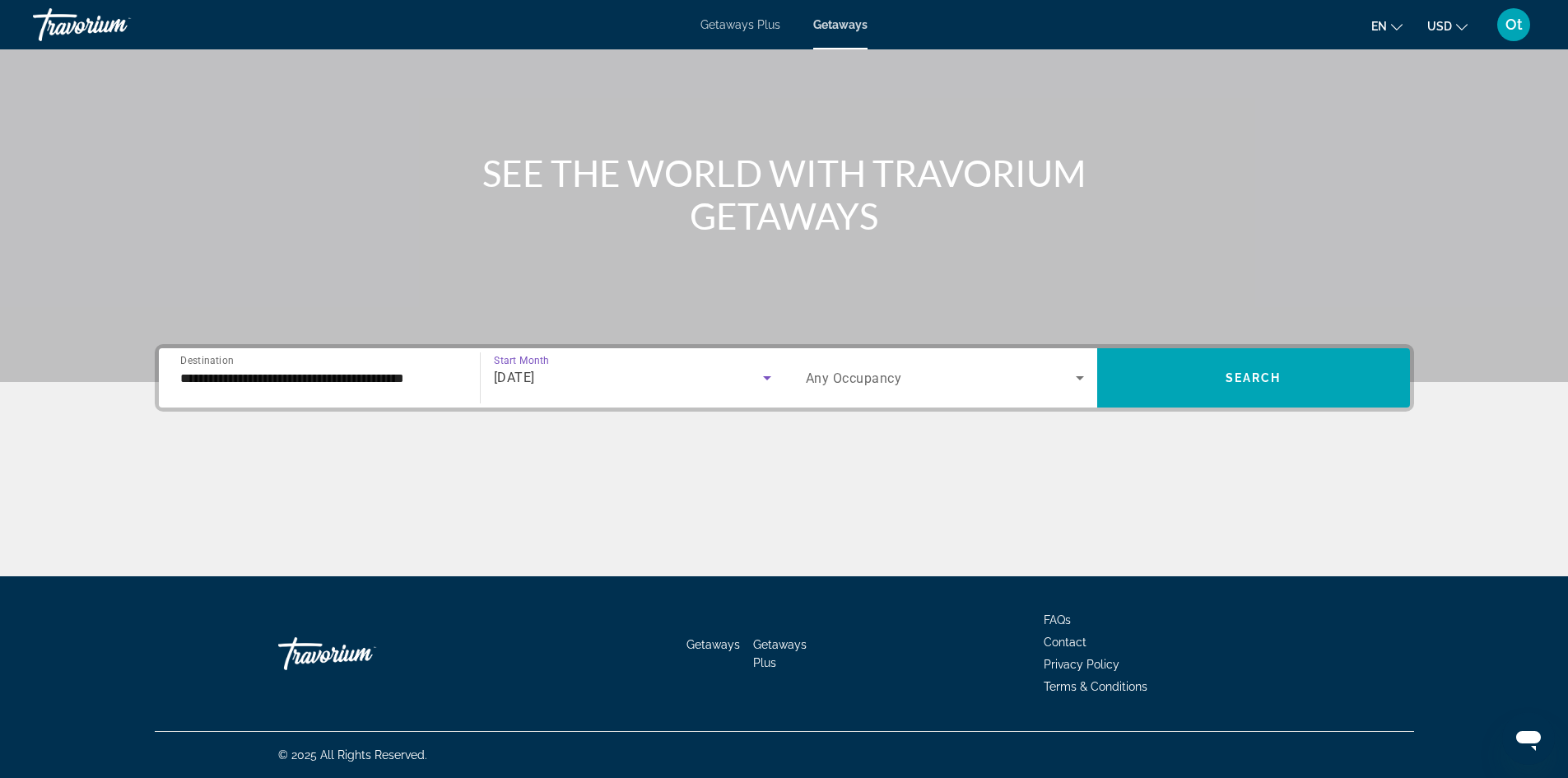
click at [896, 379] on span "Any Occupancy" at bounding box center [854, 379] width 97 height 16
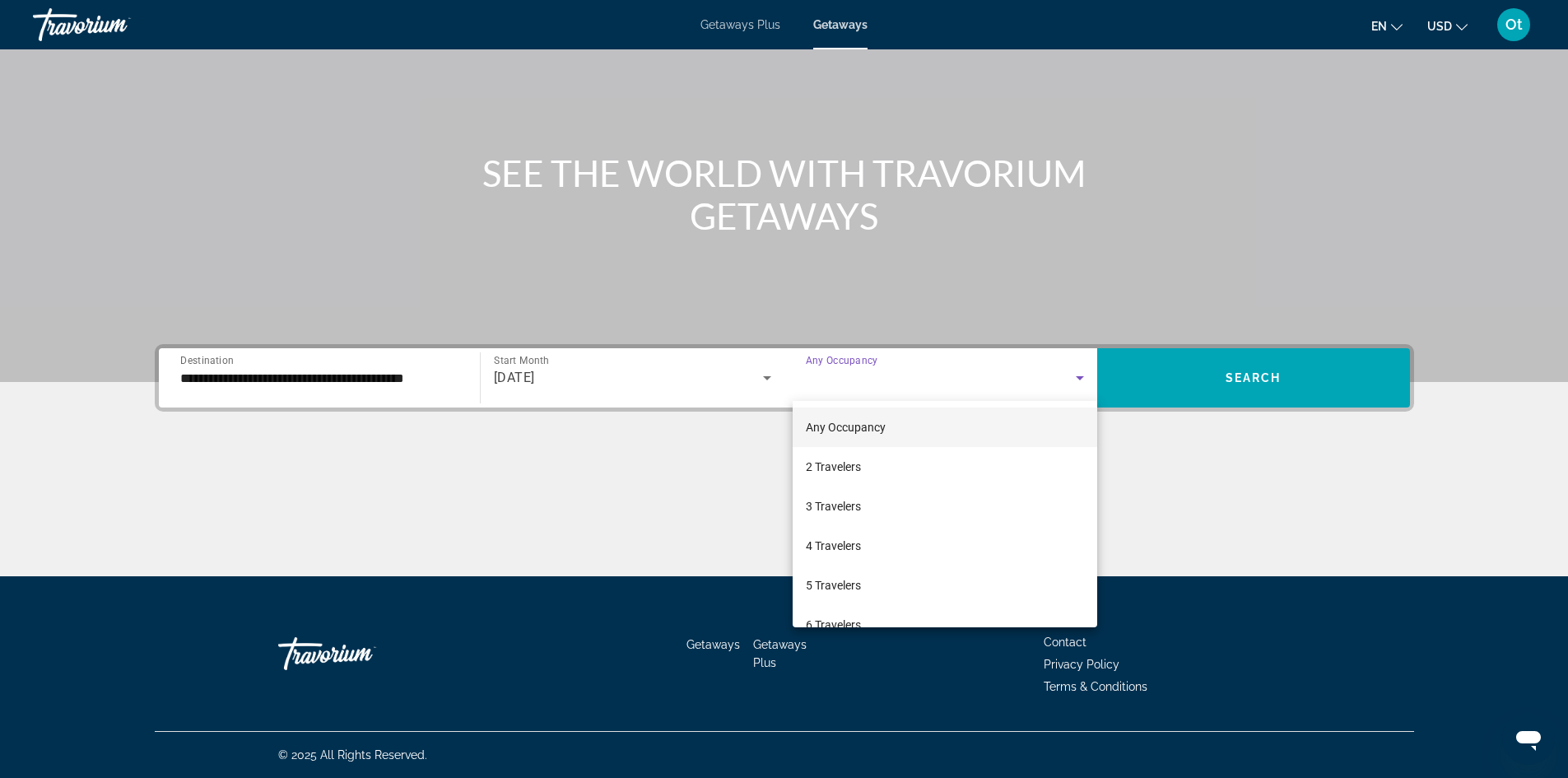
click at [1295, 370] on div at bounding box center [784, 389] width 1568 height 778
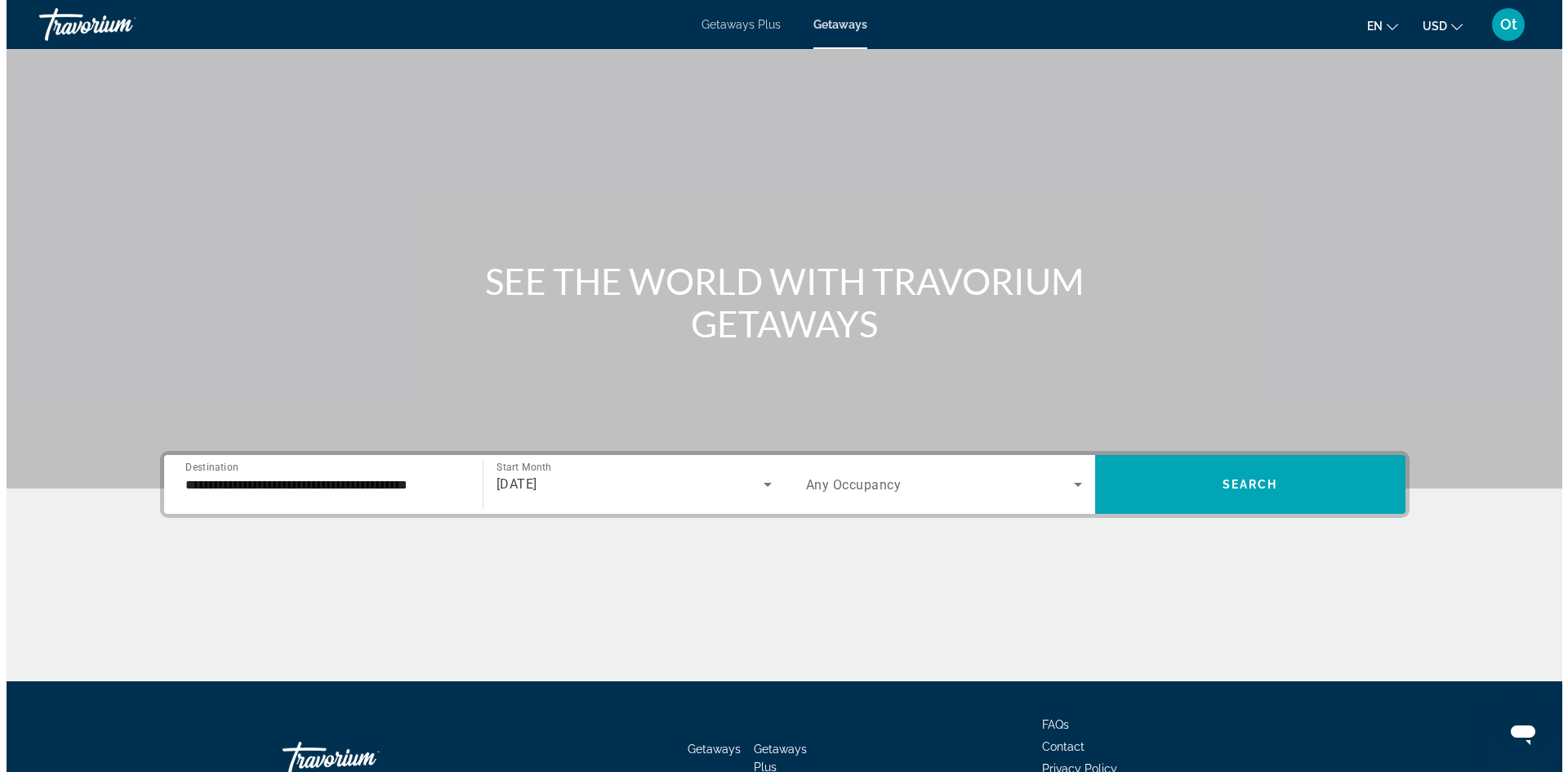
scroll to position [0, 0]
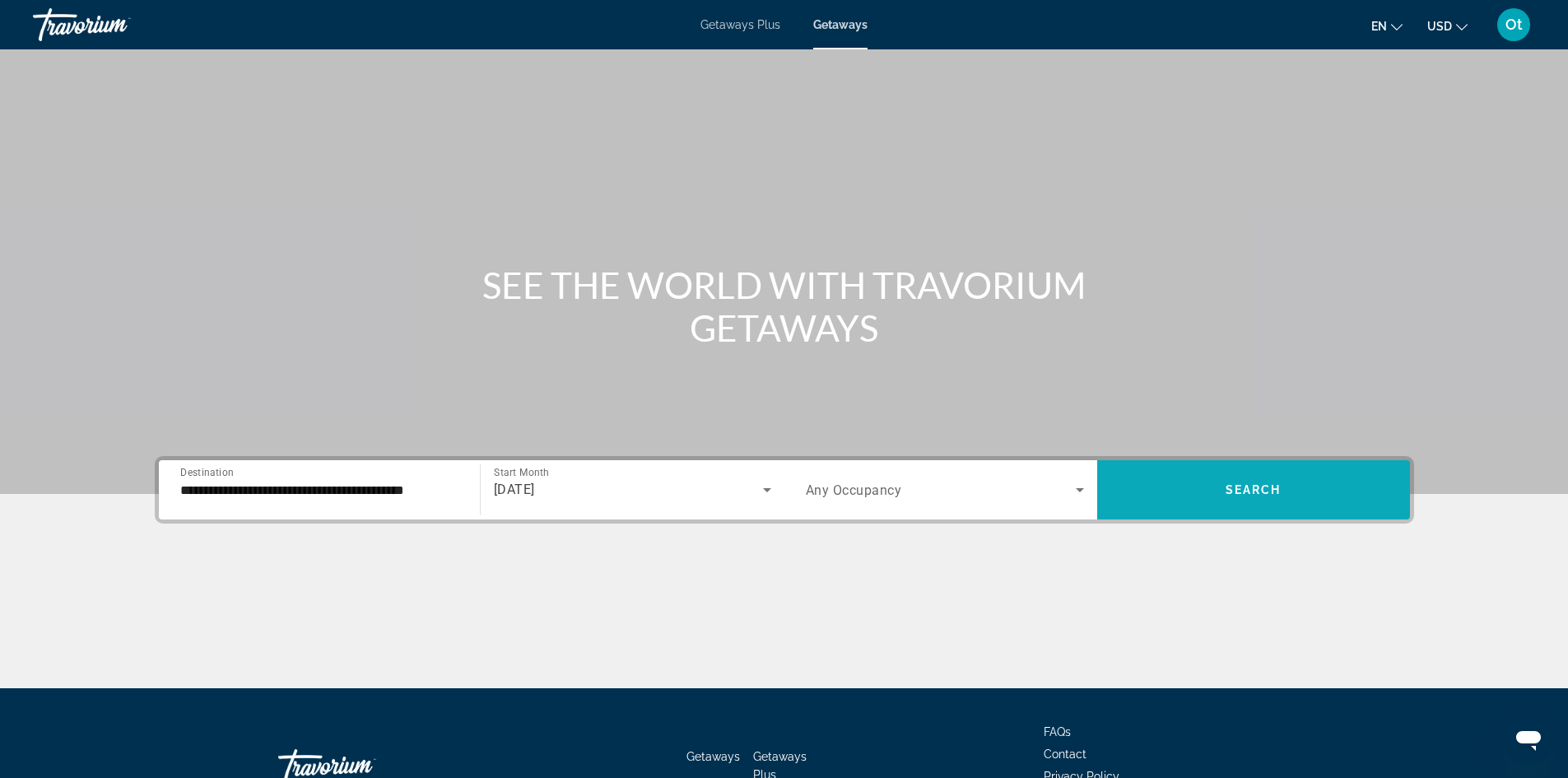
click at [1306, 499] on span "Search widget" at bounding box center [1253, 490] width 313 height 40
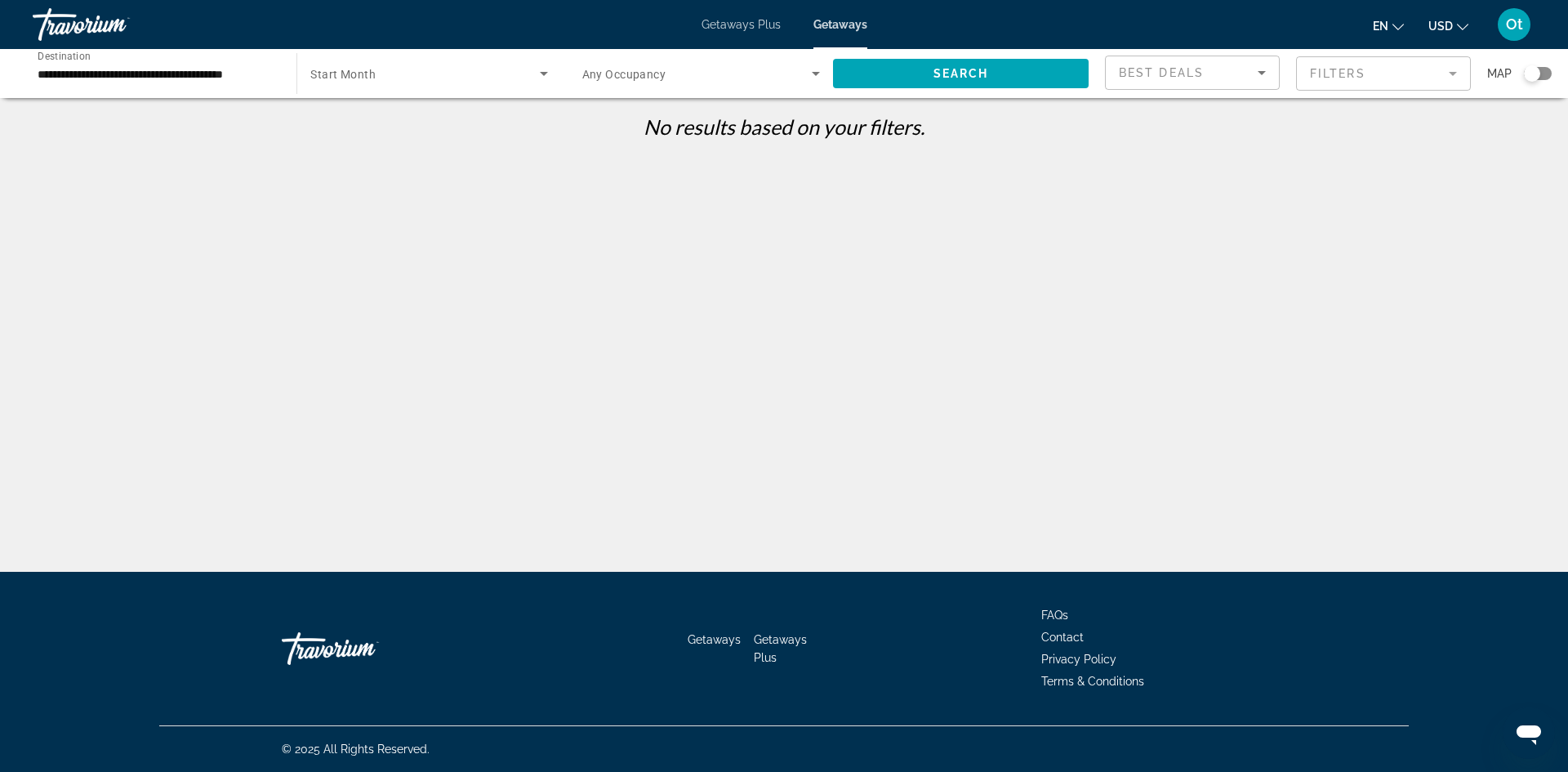
click at [453, 72] on span "Search widget" at bounding box center [424, 73] width 228 height 20
click at [991, 74] on div at bounding box center [784, 386] width 1568 height 772
click at [972, 67] on span "Search" at bounding box center [961, 73] width 56 height 13
click at [242, 87] on div "**********" at bounding box center [157, 74] width 238 height 46
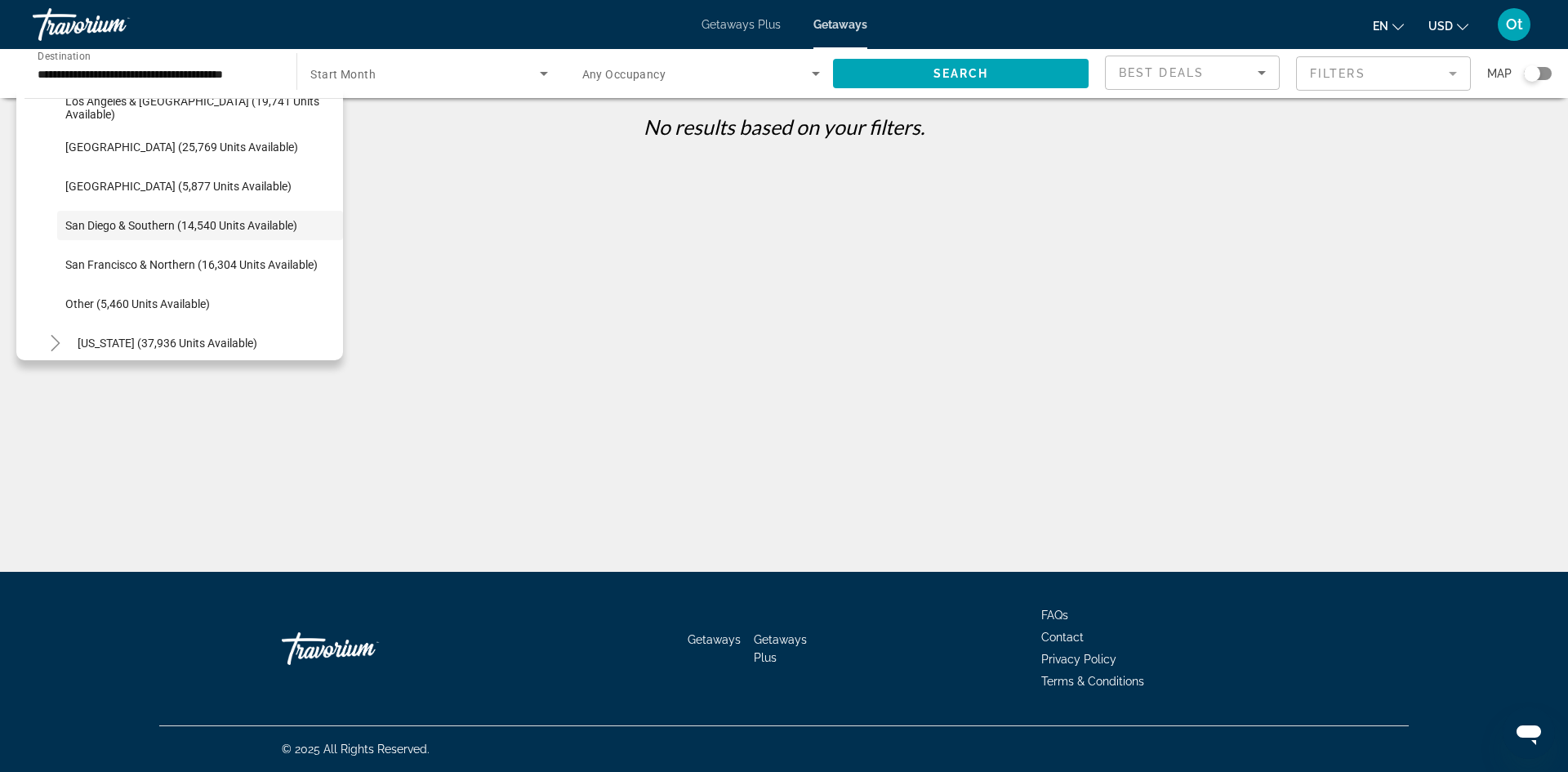
drag, startPoint x: 550, startPoint y: 300, endPoint x: 692, endPoint y: 217, distance: 164.5
click at [550, 301] on div "**********" at bounding box center [784, 401] width 1568 height 572
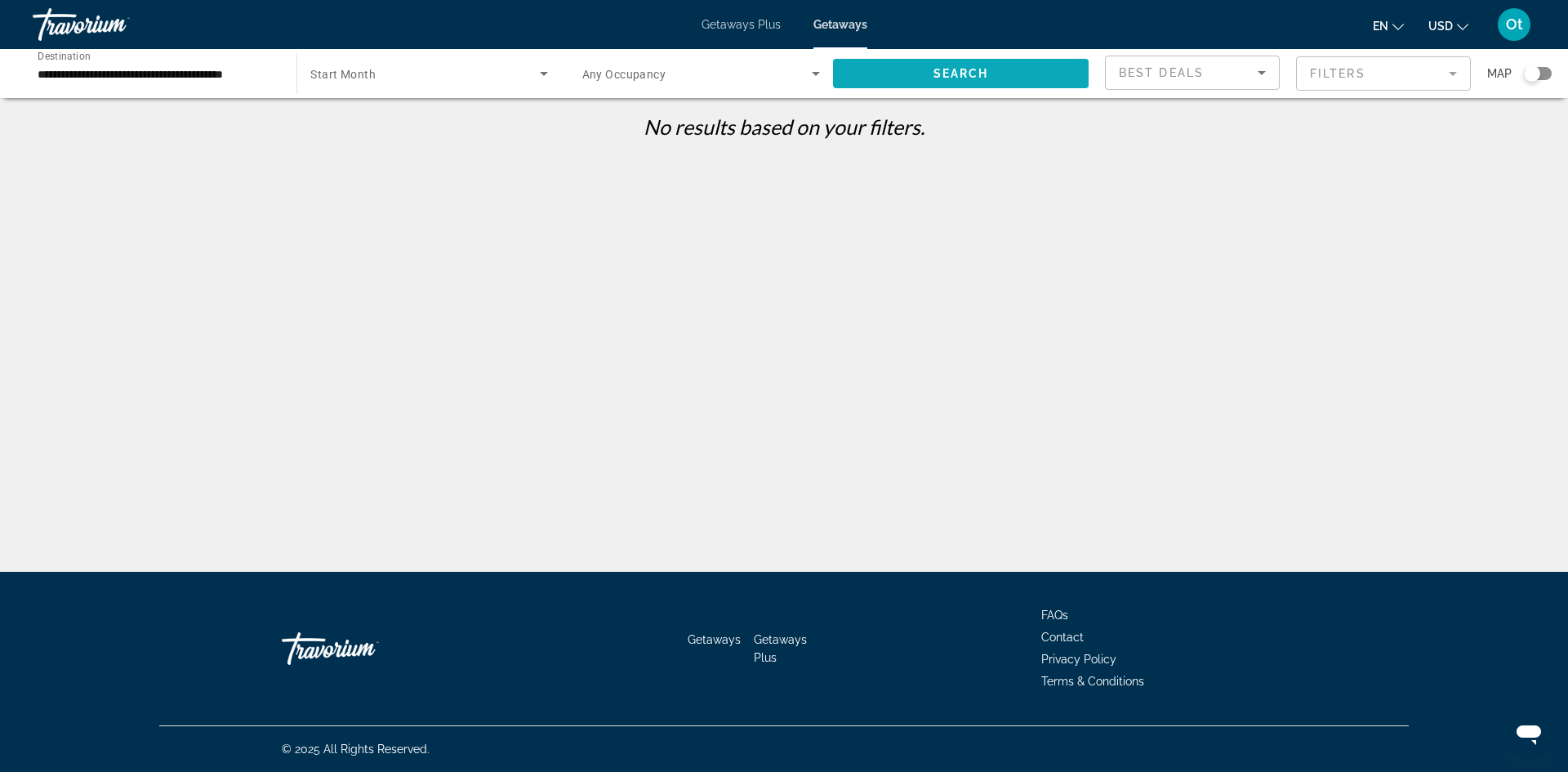
click at [902, 77] on span "Search widget" at bounding box center [961, 74] width 256 height 39
click at [905, 77] on span "Search widget" at bounding box center [961, 74] width 256 height 39
click at [906, 76] on span "Search widget" at bounding box center [961, 74] width 256 height 39
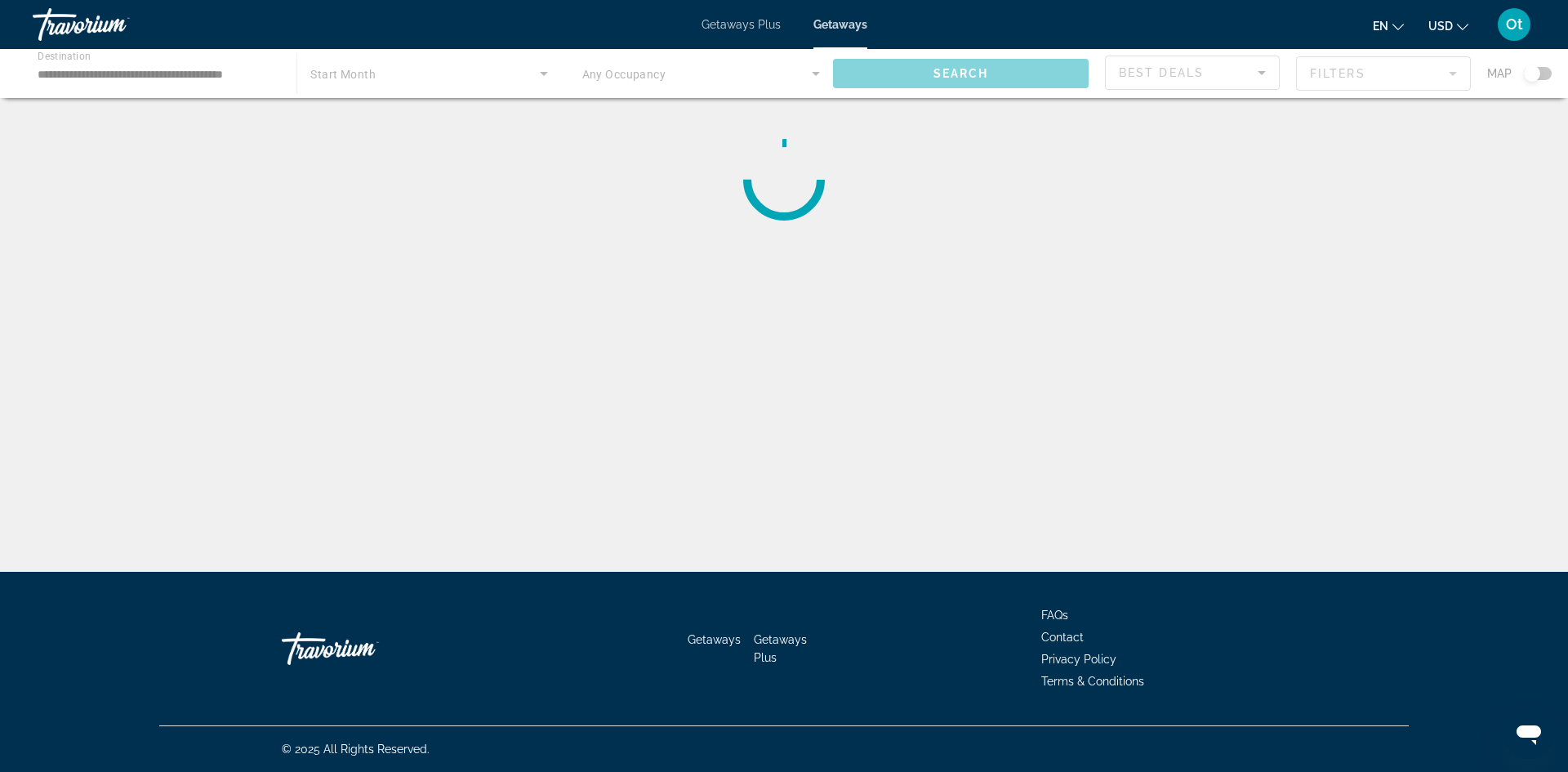
click at [906, 77] on span "Search widget" at bounding box center [961, 74] width 256 height 39
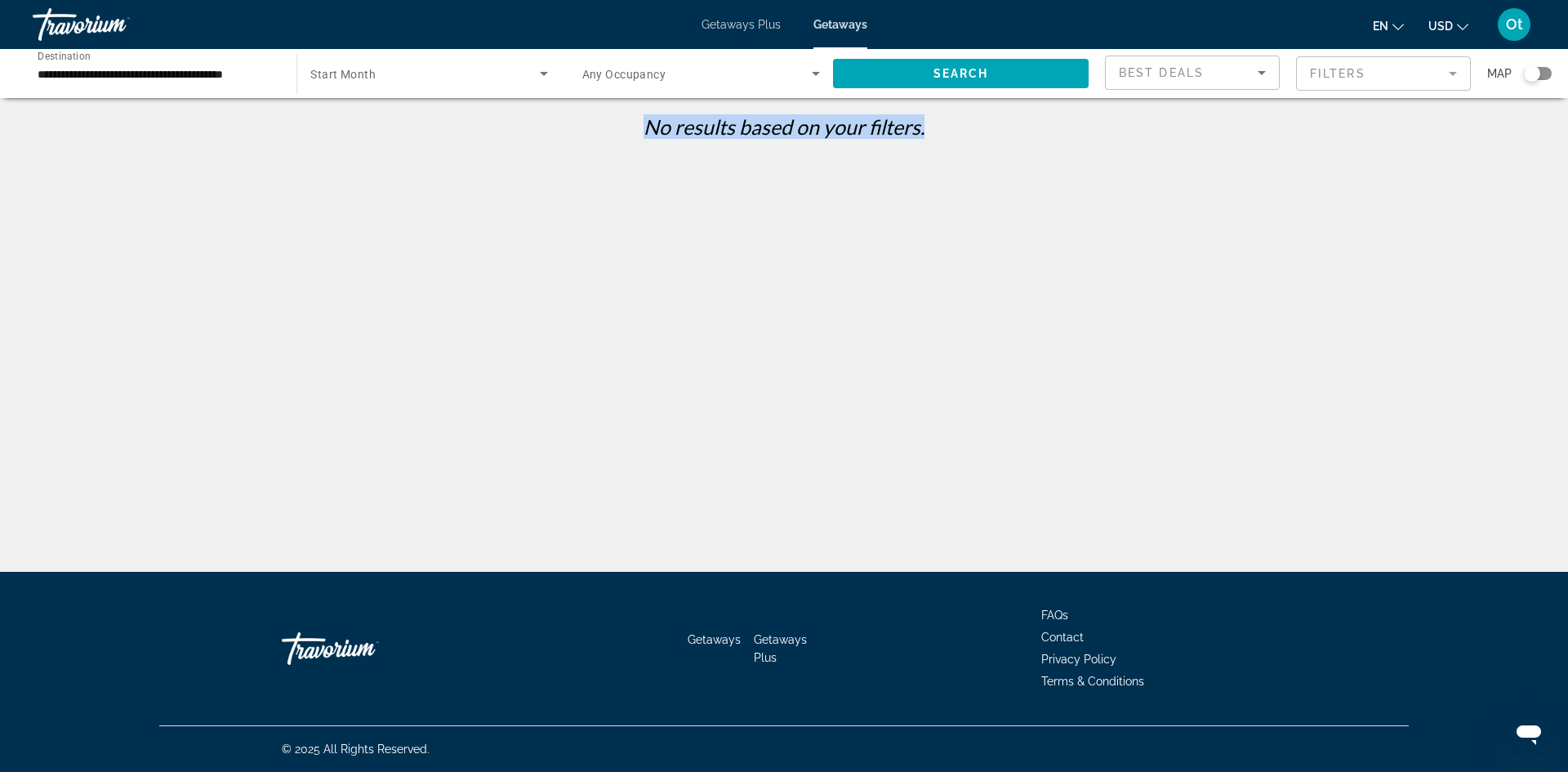
drag, startPoint x: 731, startPoint y: 30, endPoint x: 732, endPoint y: 21, distance: 9.1
click at [731, 27] on span "Getaways Plus" at bounding box center [741, 24] width 80 height 13
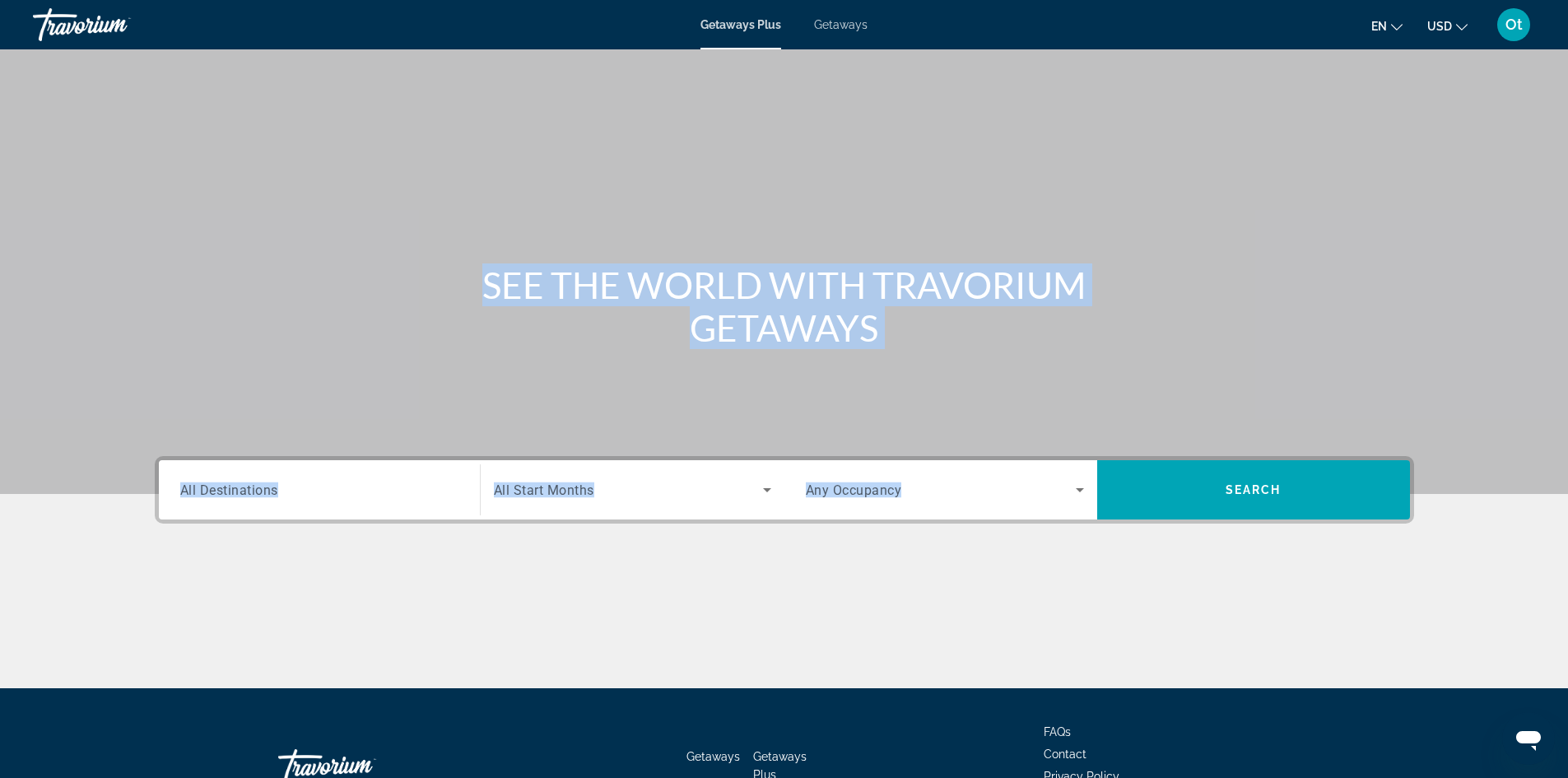
drag, startPoint x: 199, startPoint y: 591, endPoint x: 449, endPoint y: 622, distance: 251.9
click at [199, 589] on div "Main content" at bounding box center [784, 626] width 1259 height 123
click at [227, 579] on div "Main content" at bounding box center [784, 626] width 1259 height 123
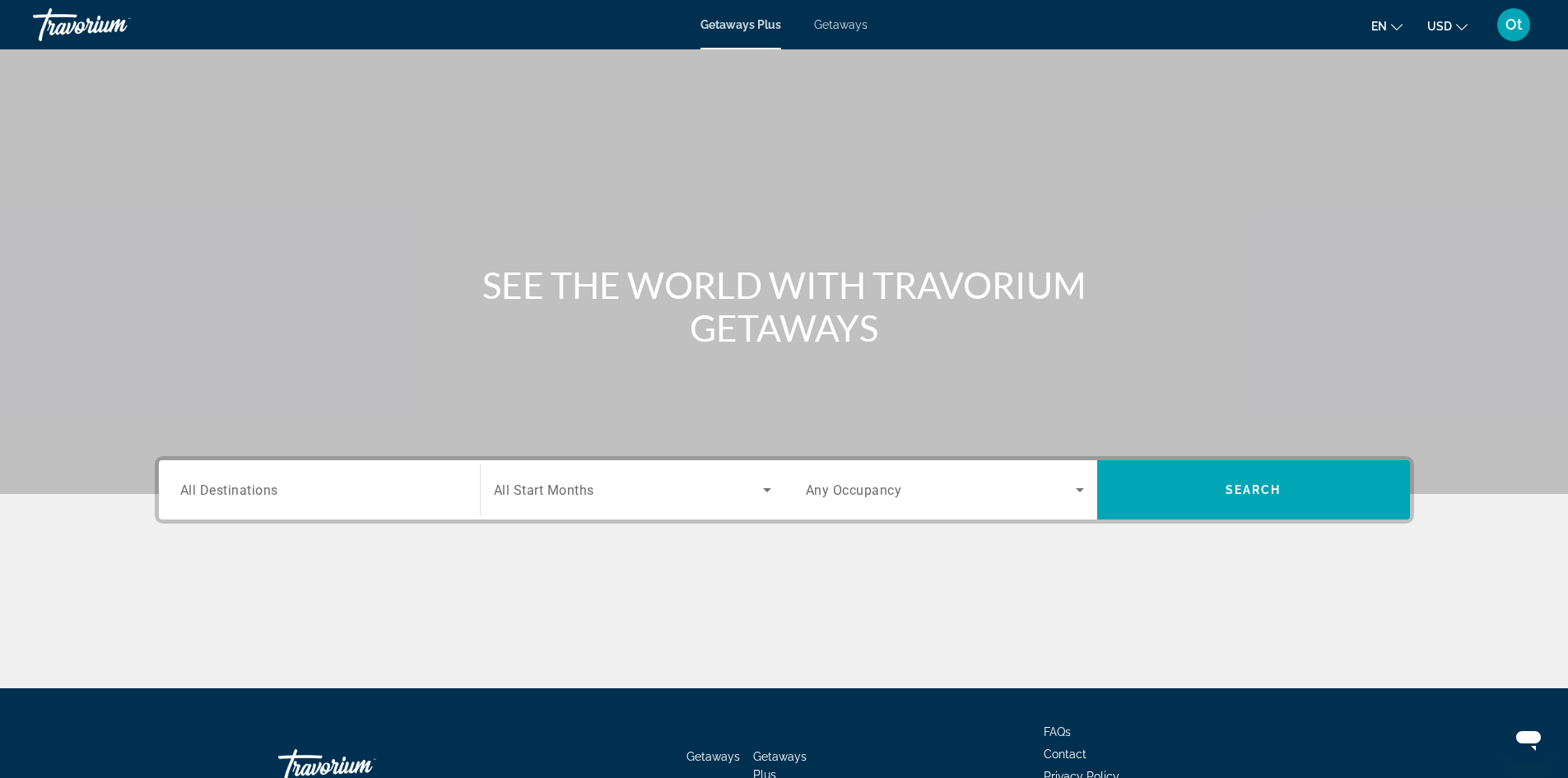
click at [272, 490] on span "All Destinations" at bounding box center [229, 490] width 98 height 16
click at [272, 490] on input "Destination All Destinations" at bounding box center [319, 491] width 278 height 20
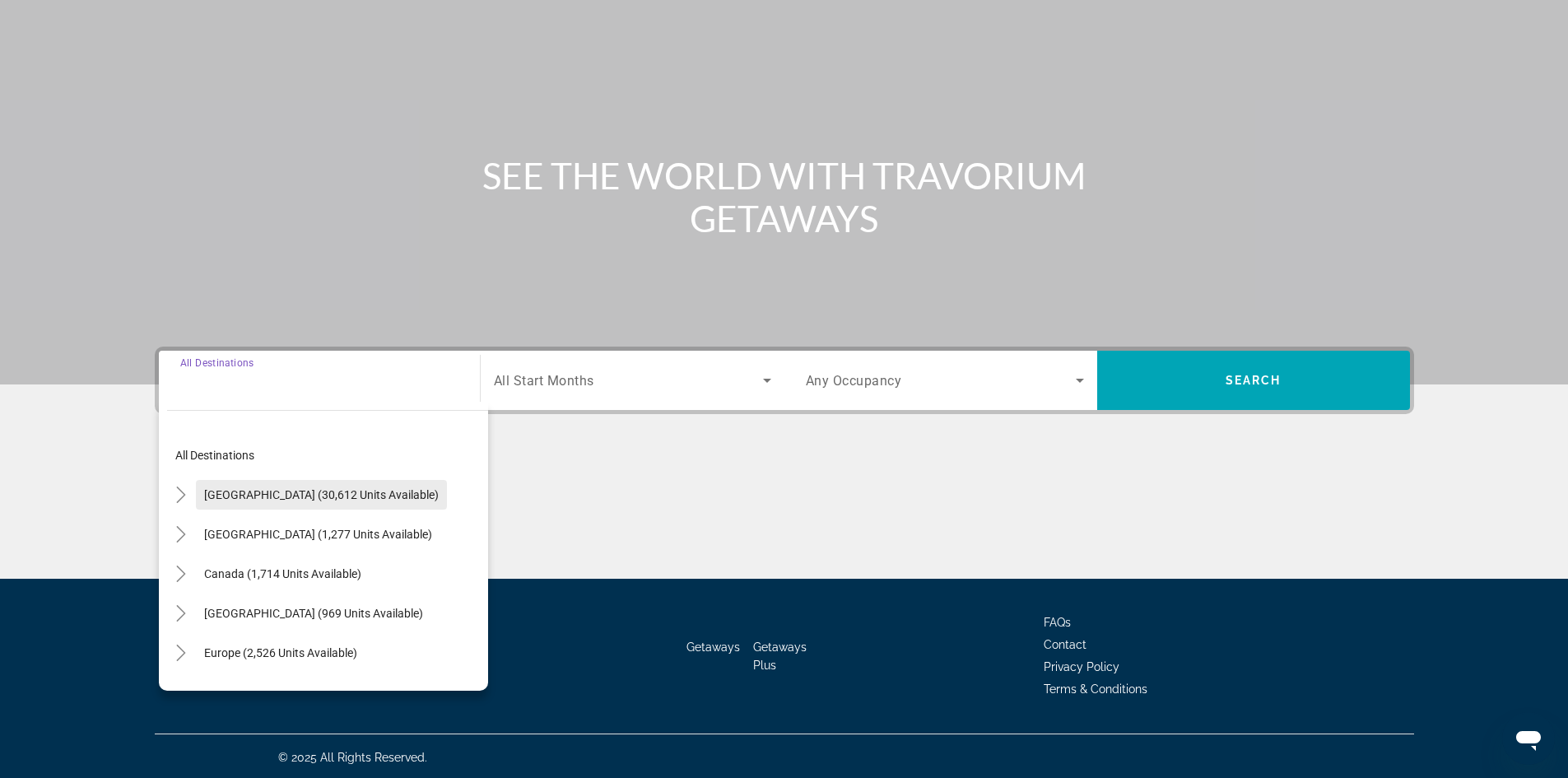
scroll to position [112, 0]
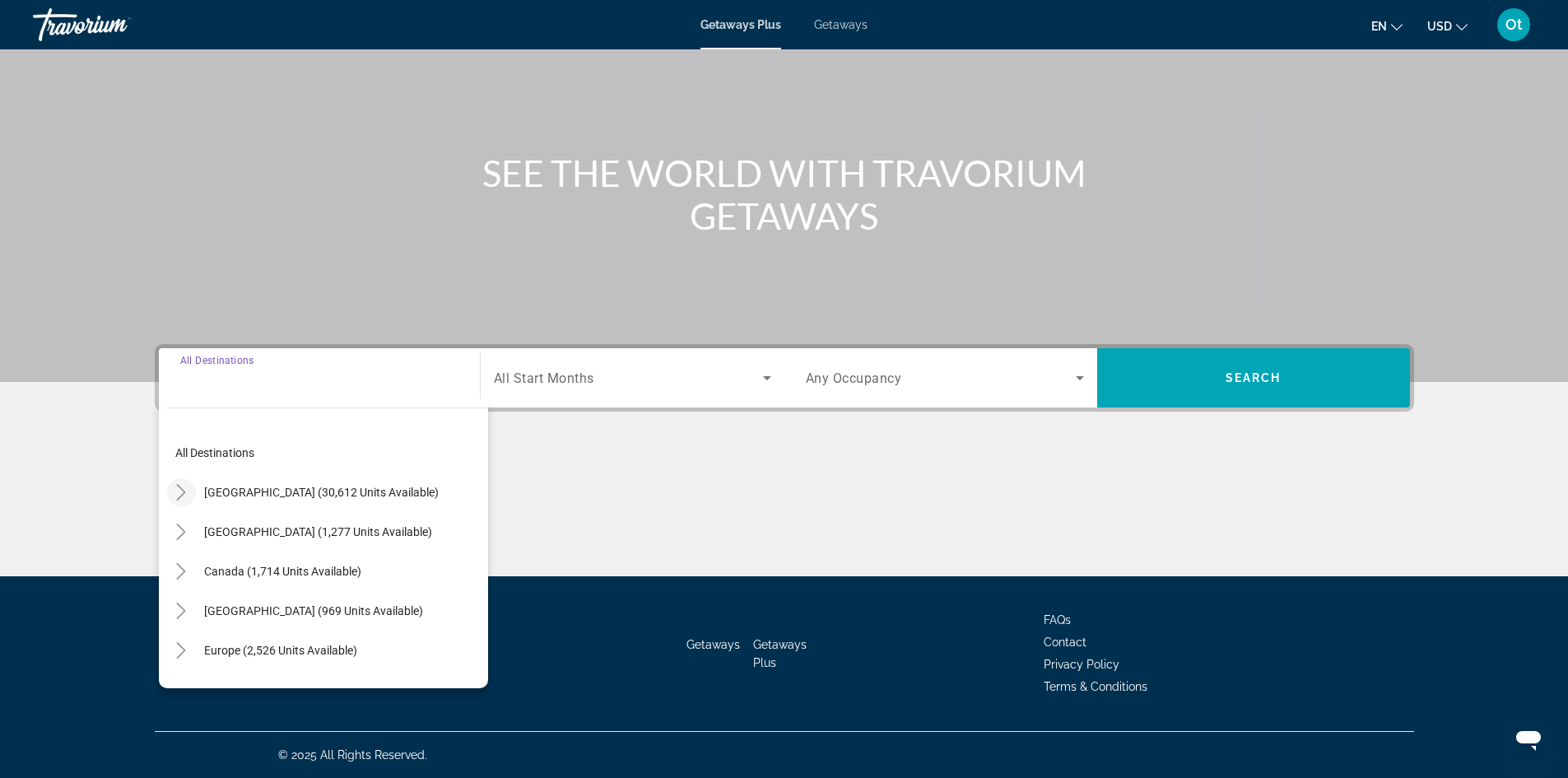
click at [174, 496] on icon "Toggle United States (30,612 units available)" at bounding box center [180, 492] width 16 height 16
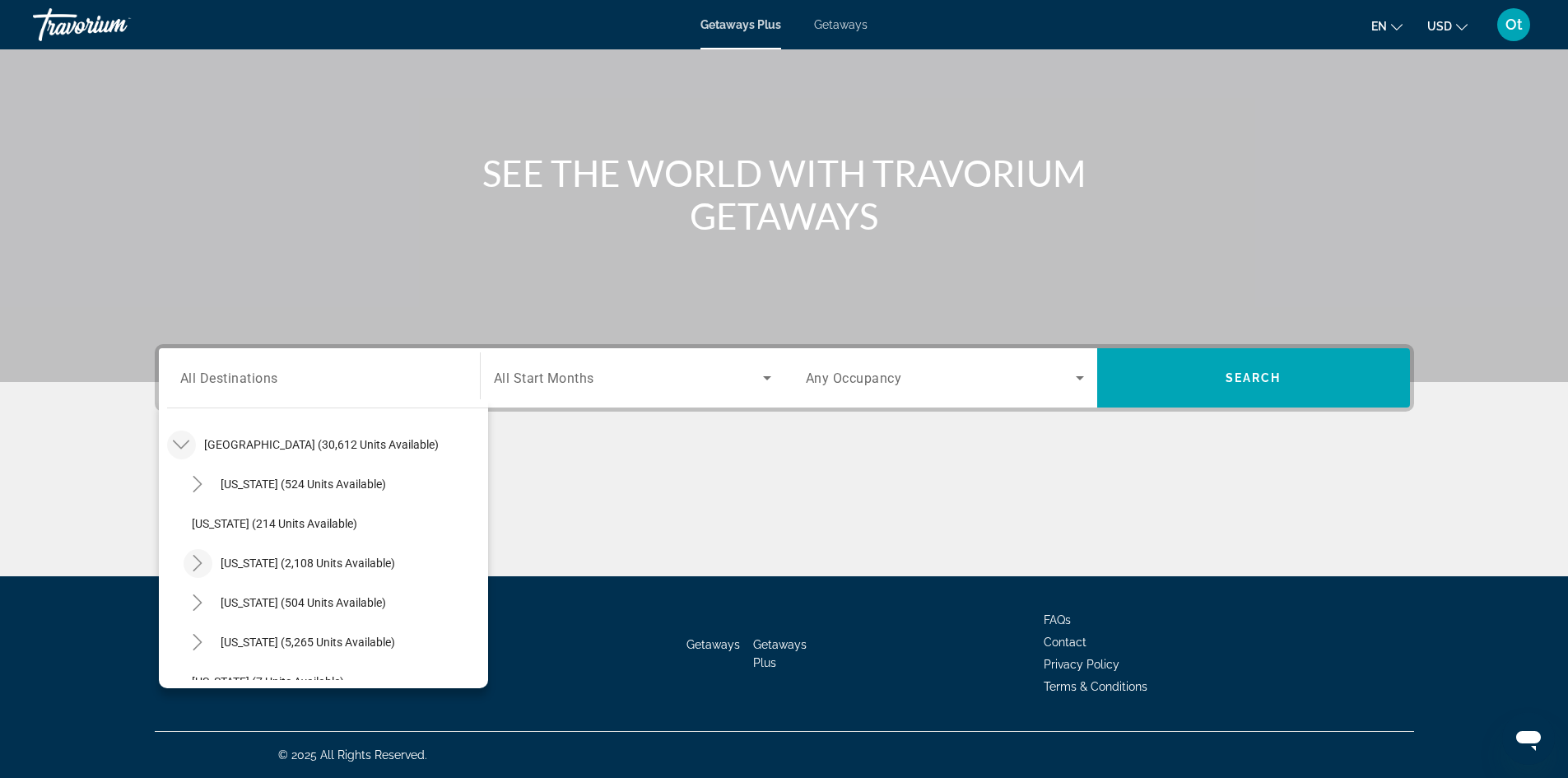
click at [189, 561] on mat-icon "Toggle California (2,108 units available)" at bounding box center [197, 563] width 28 height 28
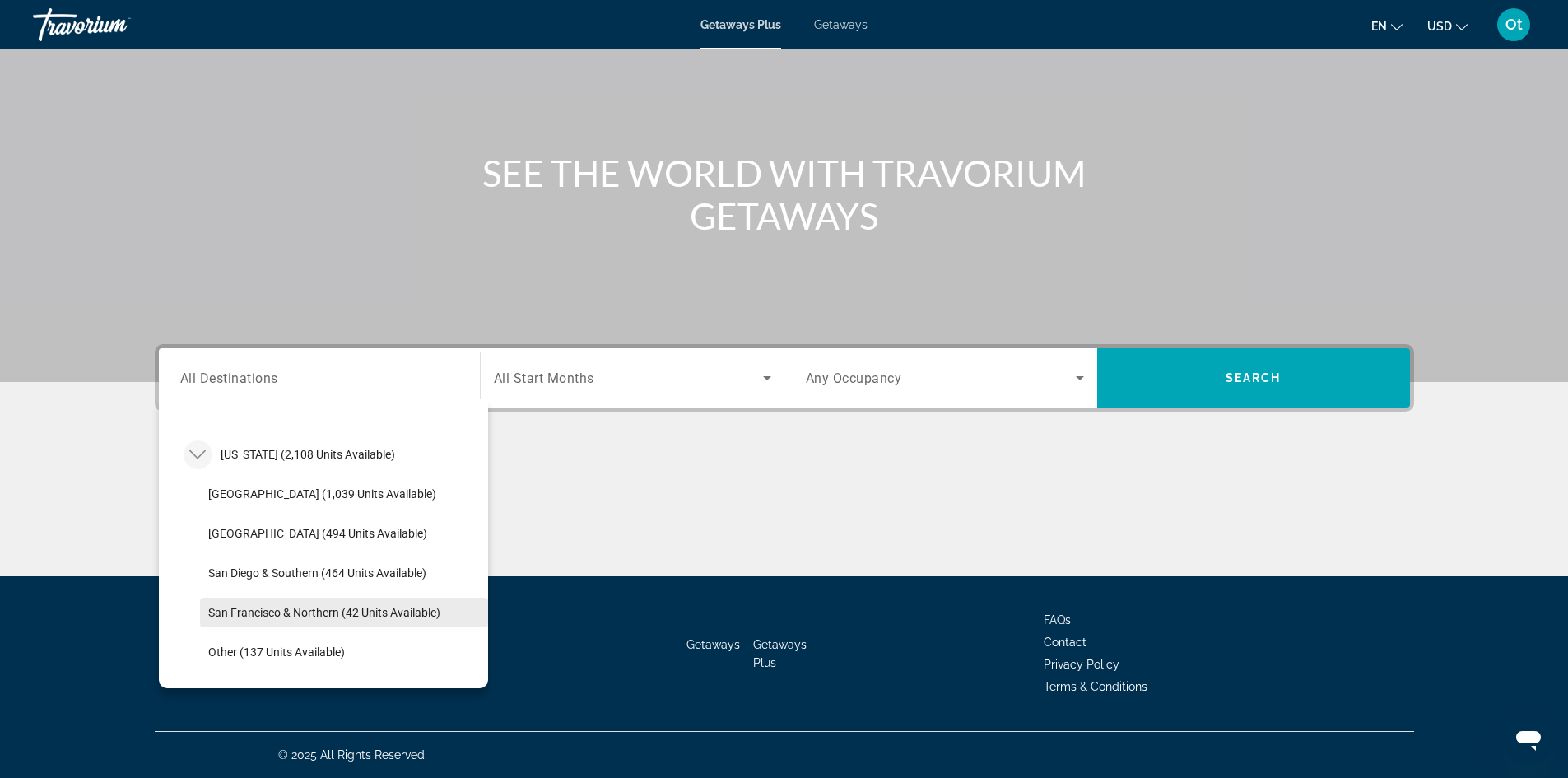
scroll to position [165, 0]
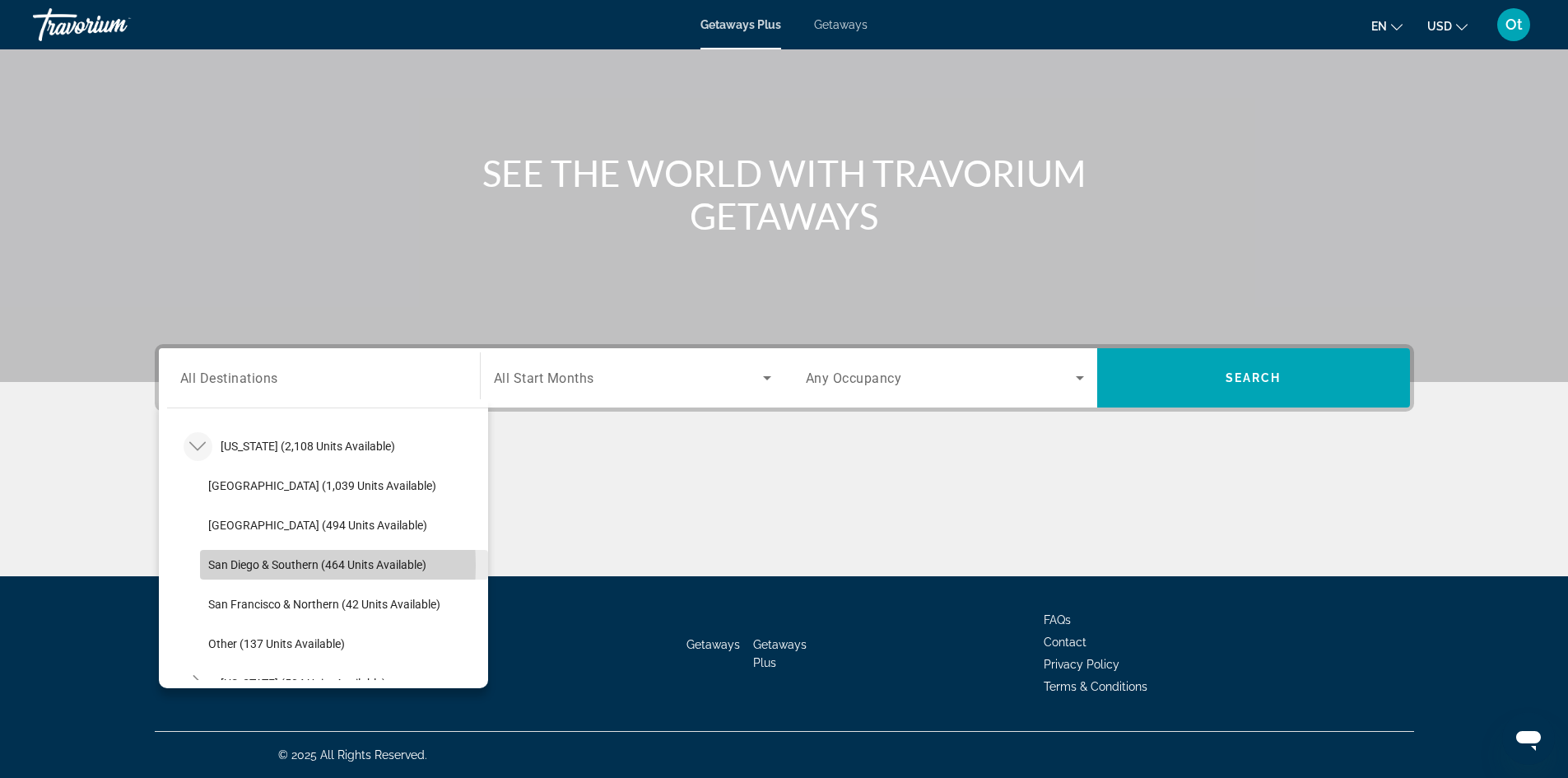
click at [222, 566] on span "San Diego & Southern (464 units available)" at bounding box center [317, 564] width 218 height 13
type input "**********"
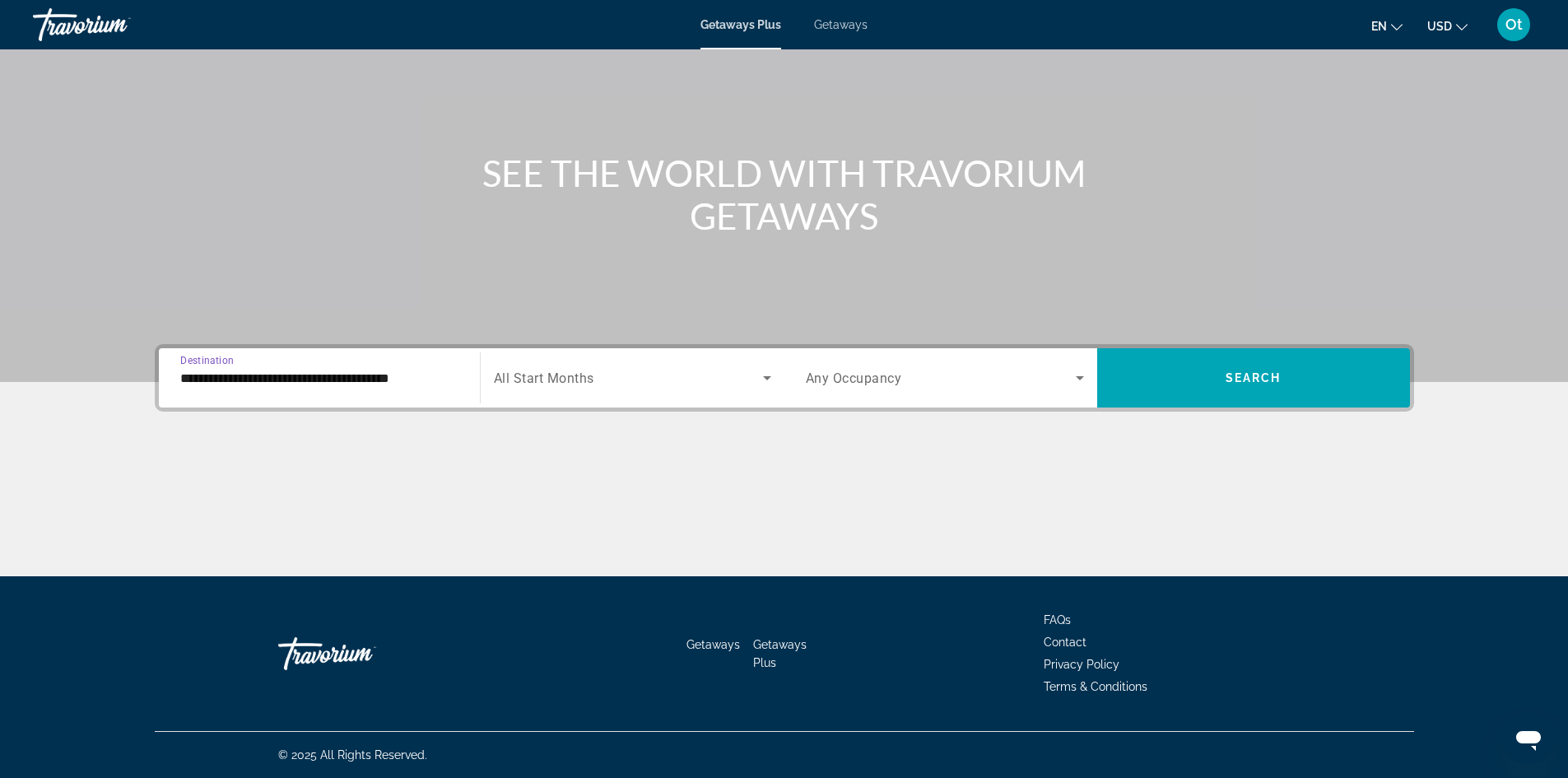
click at [120, 520] on section "**********" at bounding box center [784, 232] width 1568 height 688
click at [632, 399] on div "Search widget" at bounding box center [633, 377] width 278 height 46
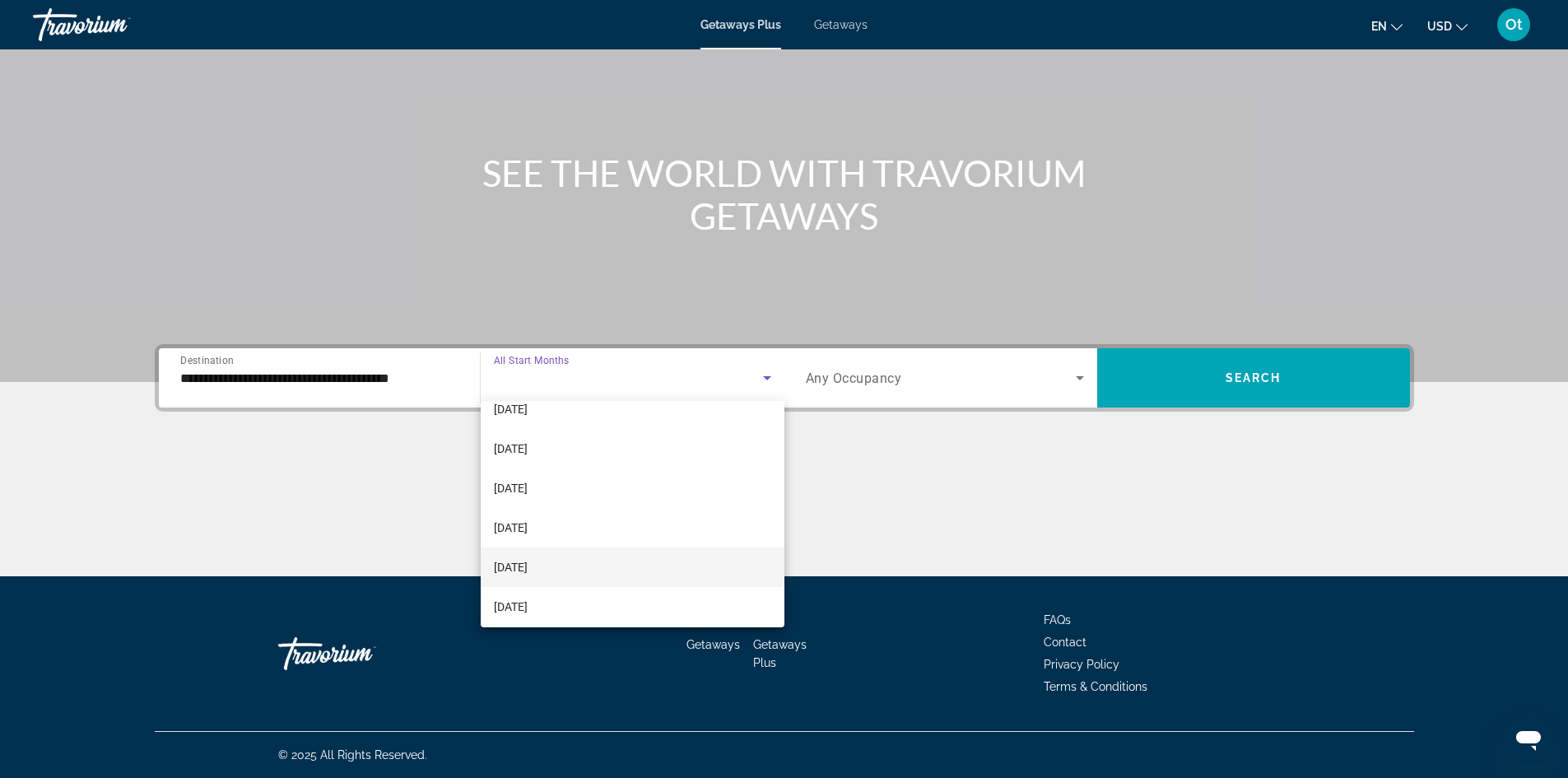
scroll to position [340, 0]
click at [587, 591] on mat-option "[DATE]" at bounding box center [633, 601] width 303 height 40
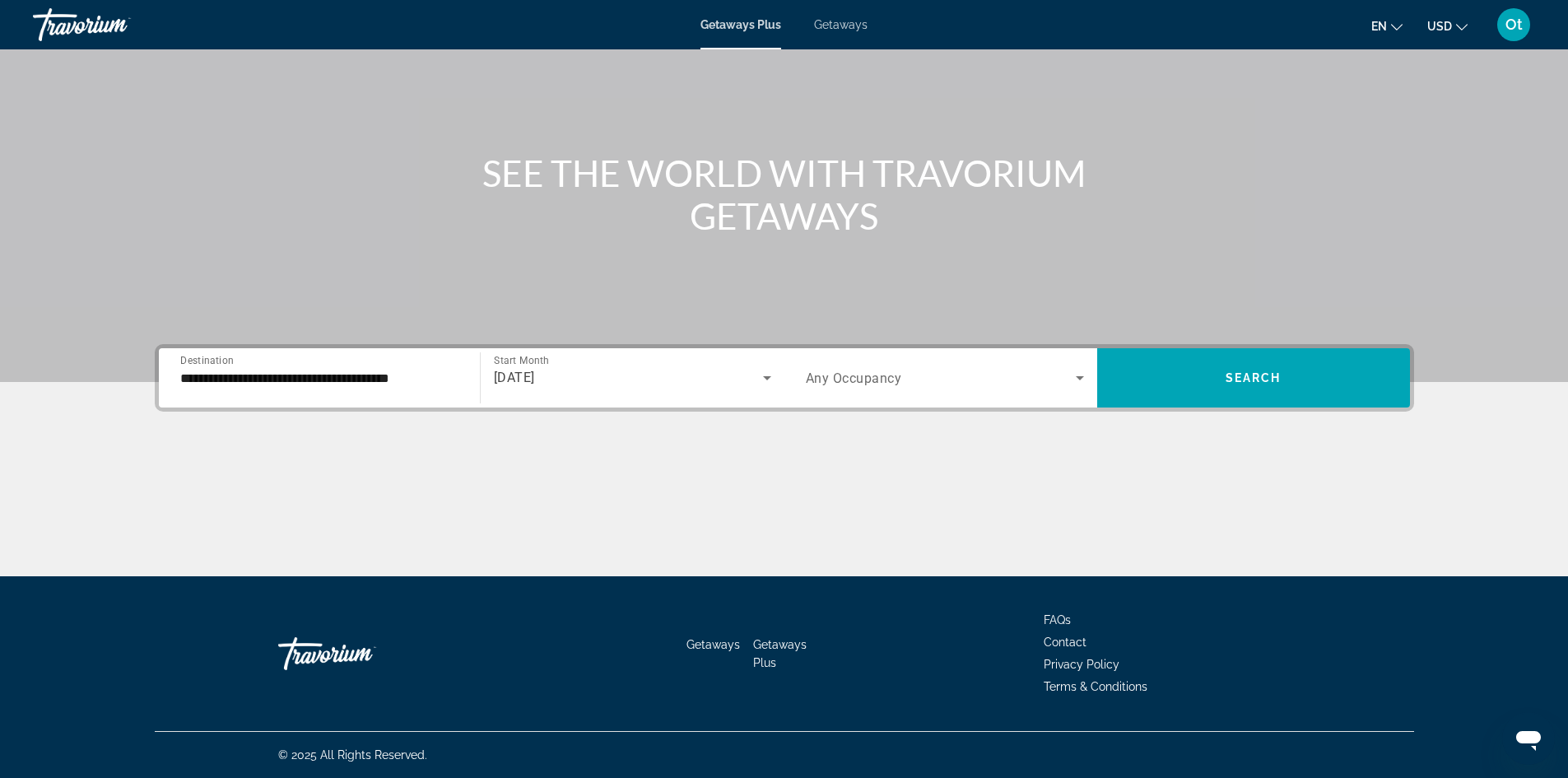
click at [606, 455] on div "Main content" at bounding box center [784, 514] width 1259 height 123
click at [928, 391] on div "Search widget" at bounding box center [945, 377] width 278 height 46
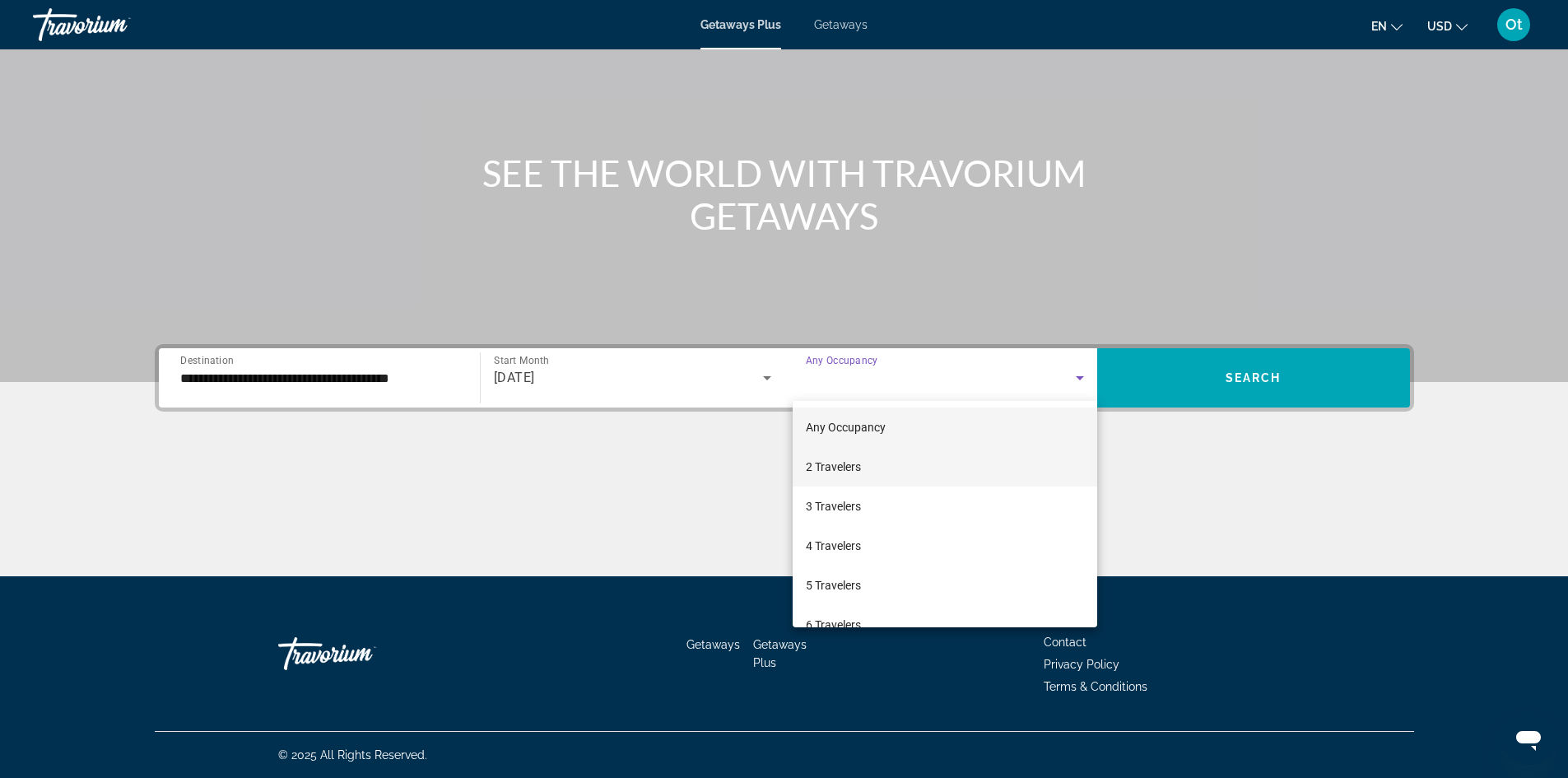
click at [893, 458] on mat-option "2 Travelers" at bounding box center [944, 467] width 304 height 40
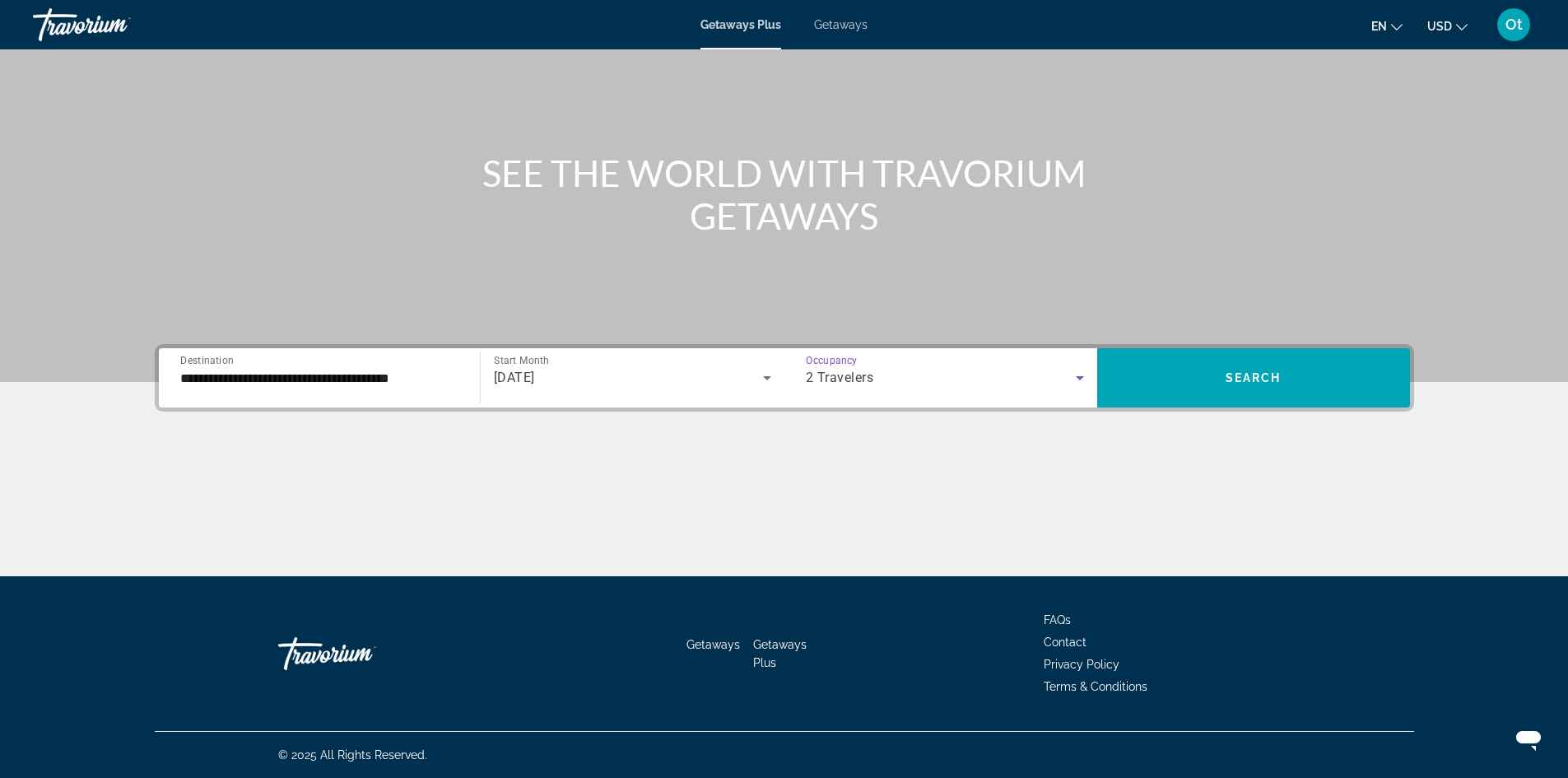
click at [958, 461] on div "Main content" at bounding box center [784, 514] width 1259 height 123
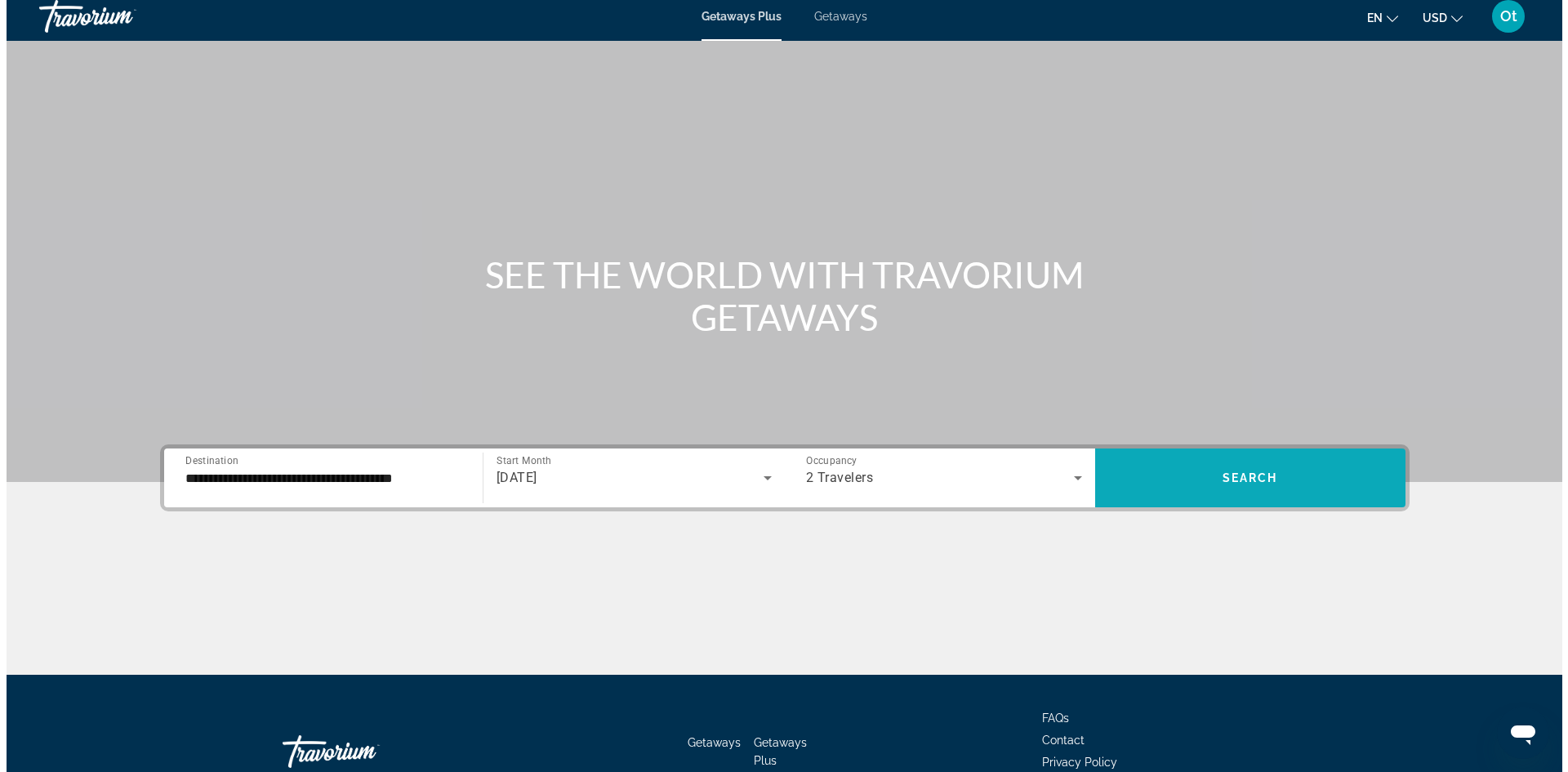
scroll to position [0, 0]
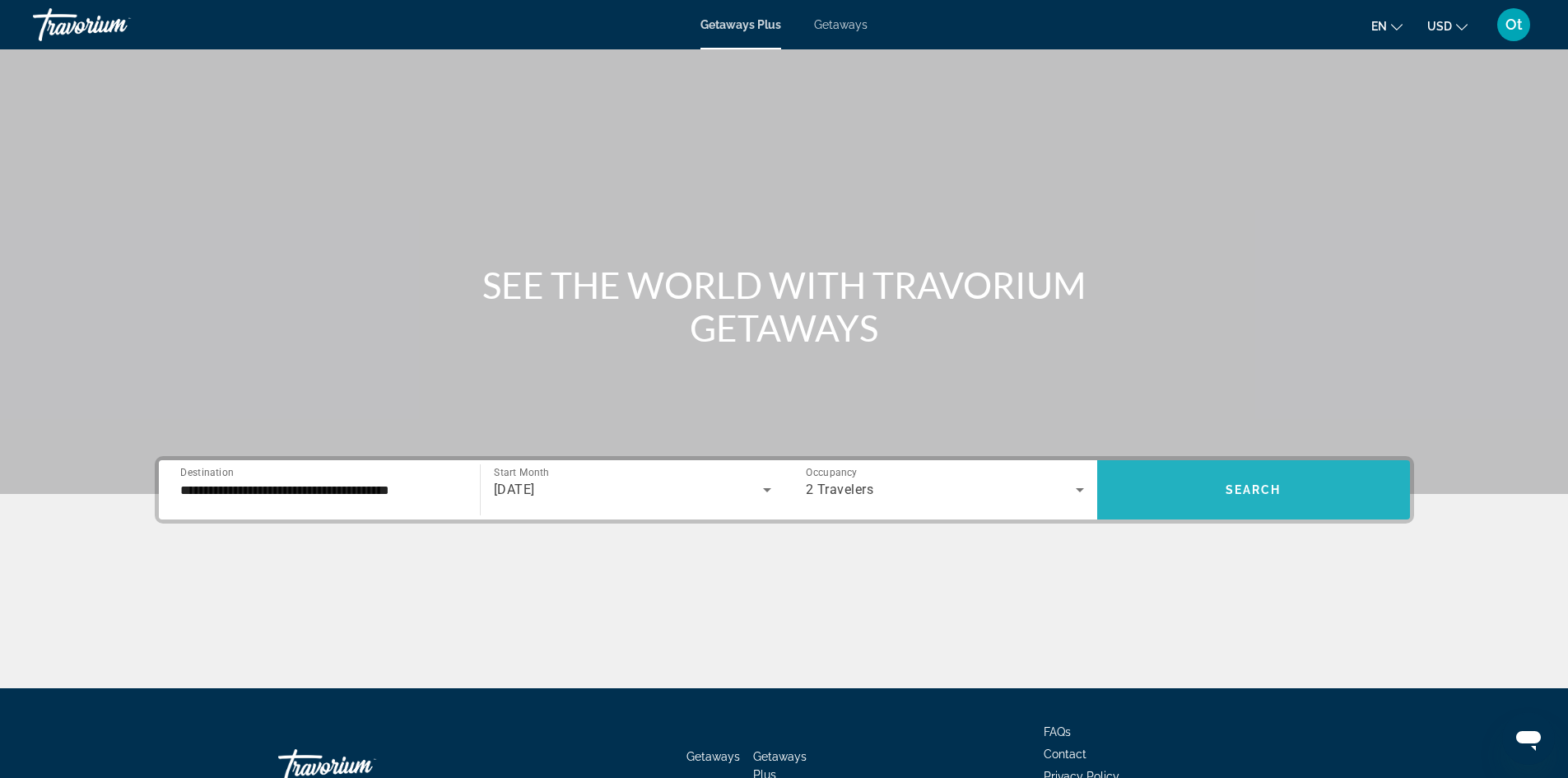
click at [1216, 476] on span "Search widget" at bounding box center [1253, 490] width 313 height 40
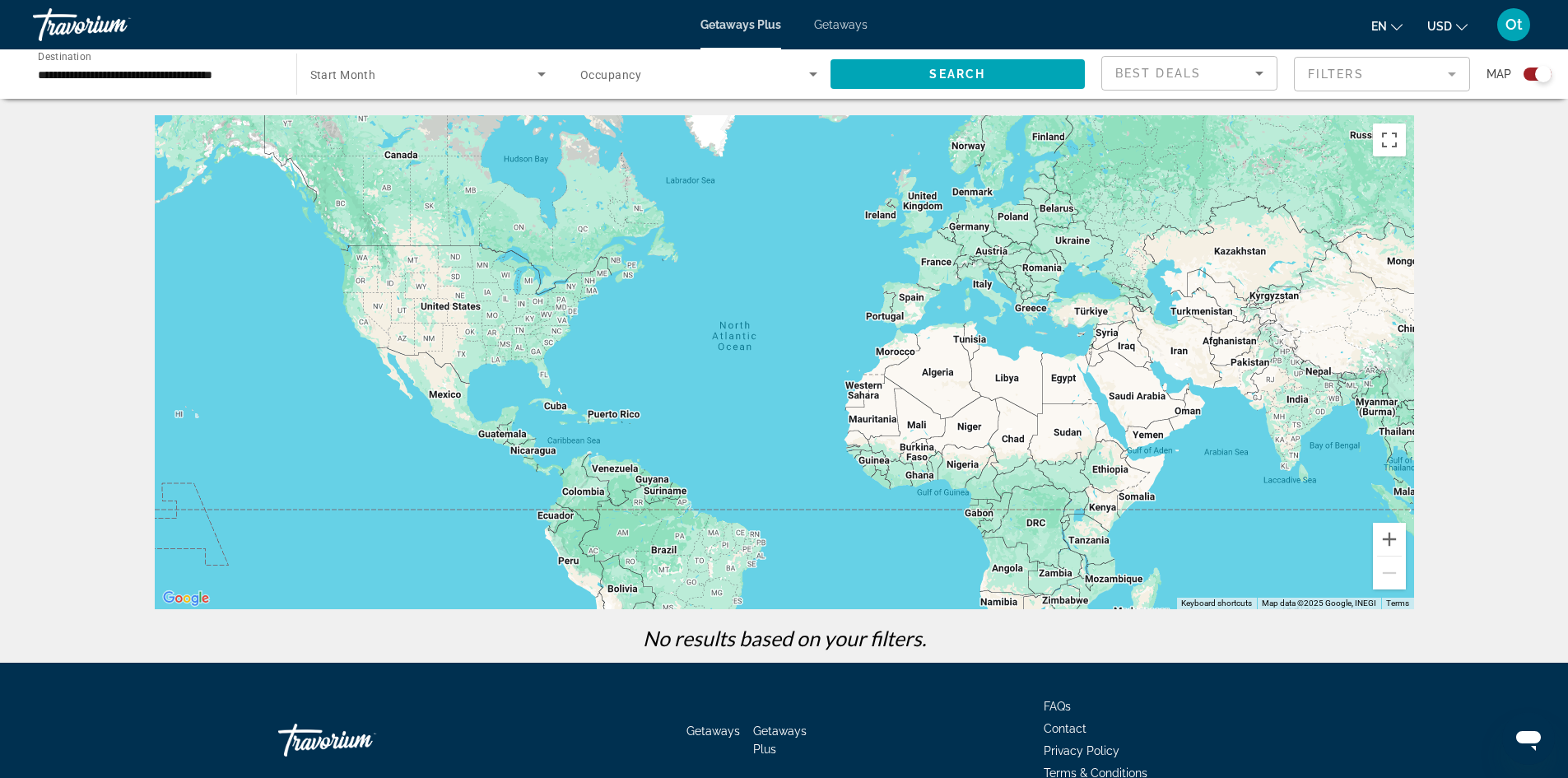
click at [1539, 73] on div "Search widget" at bounding box center [1543, 73] width 16 height 16
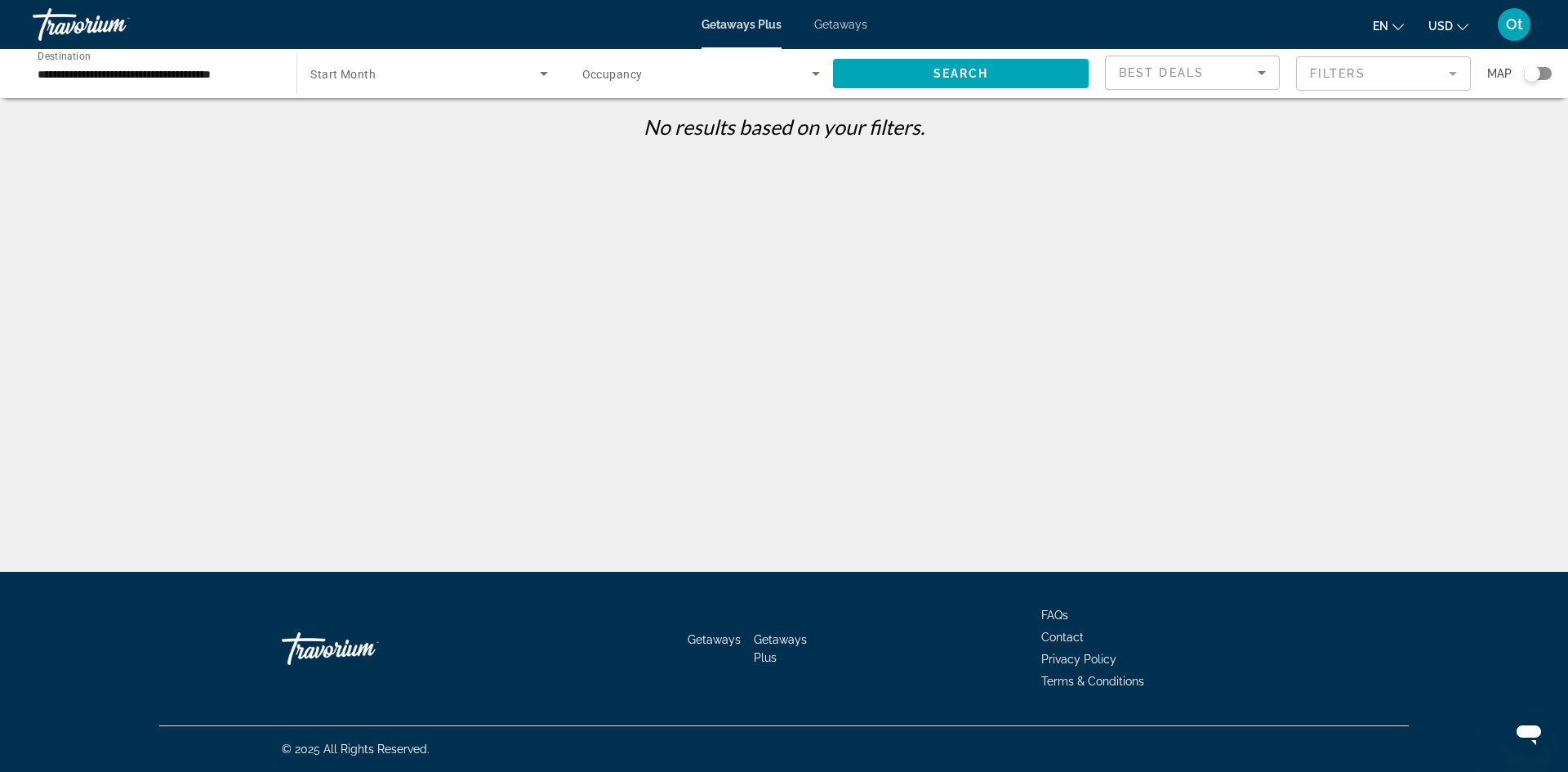
click at [458, 84] on div "Search widget" at bounding box center [429, 73] width 237 height 45
click at [457, 113] on mat-option "All Start Months" at bounding box center [429, 122] width 263 height 39
click at [1228, 76] on div "Best Deals" at bounding box center [1188, 73] width 139 height 20
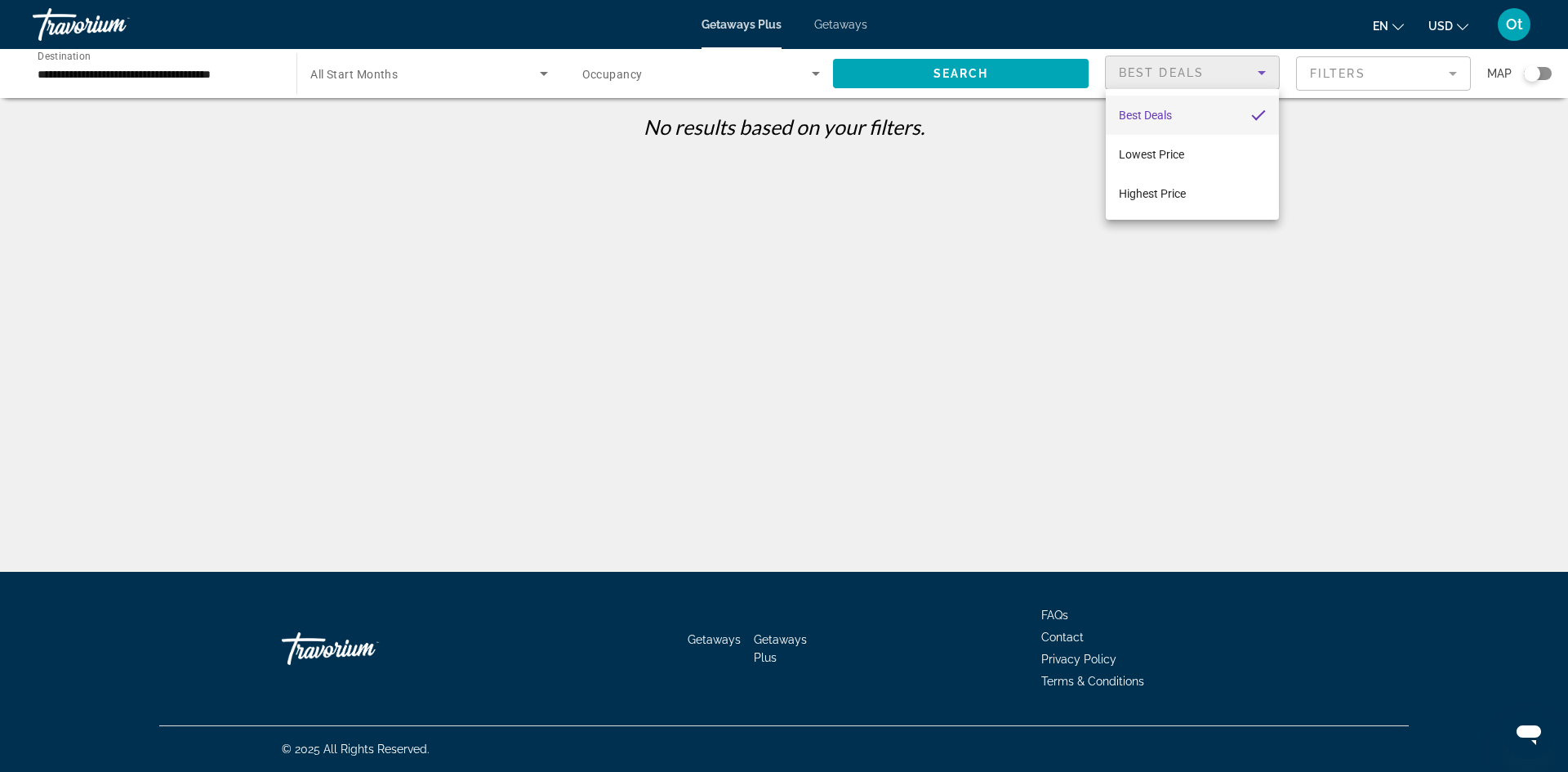
click at [699, 188] on div at bounding box center [784, 386] width 1568 height 772
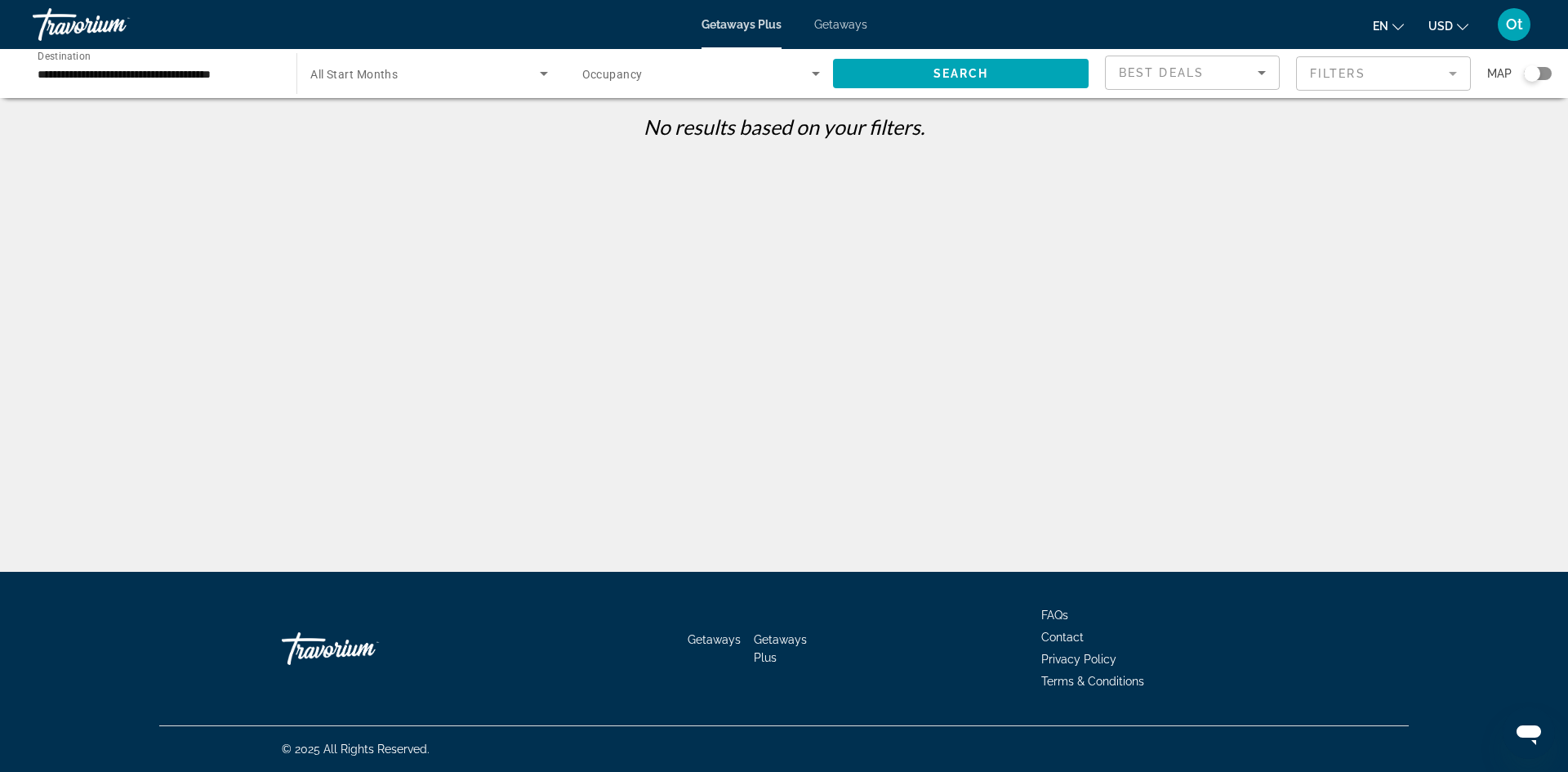
click at [802, 82] on span "Search widget" at bounding box center [697, 73] width 229 height 20
click at [637, 365] on div at bounding box center [784, 386] width 1568 height 772
click at [255, 69] on input "**********" at bounding box center [157, 74] width 238 height 20
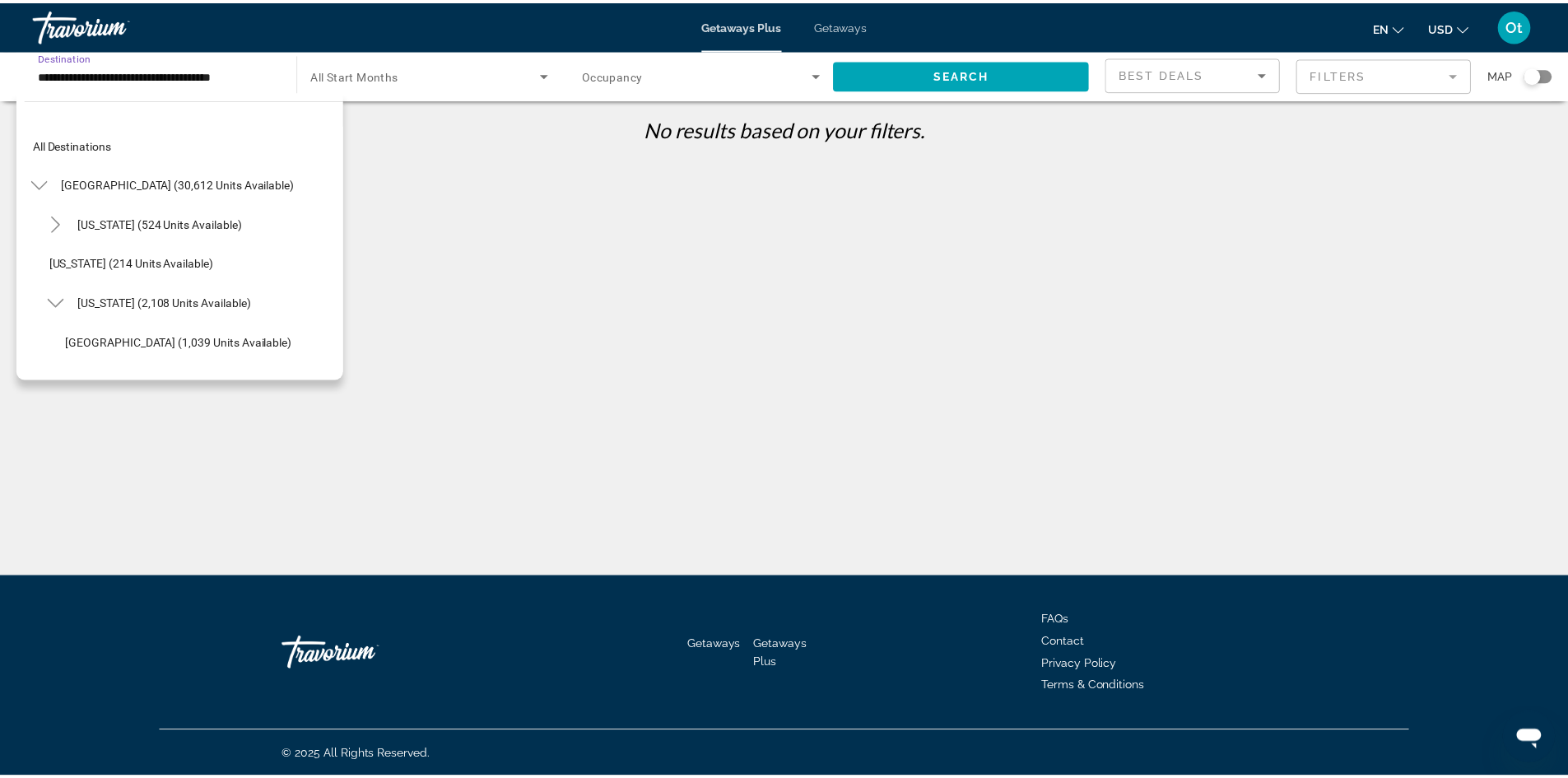
scroll to position [177, 0]
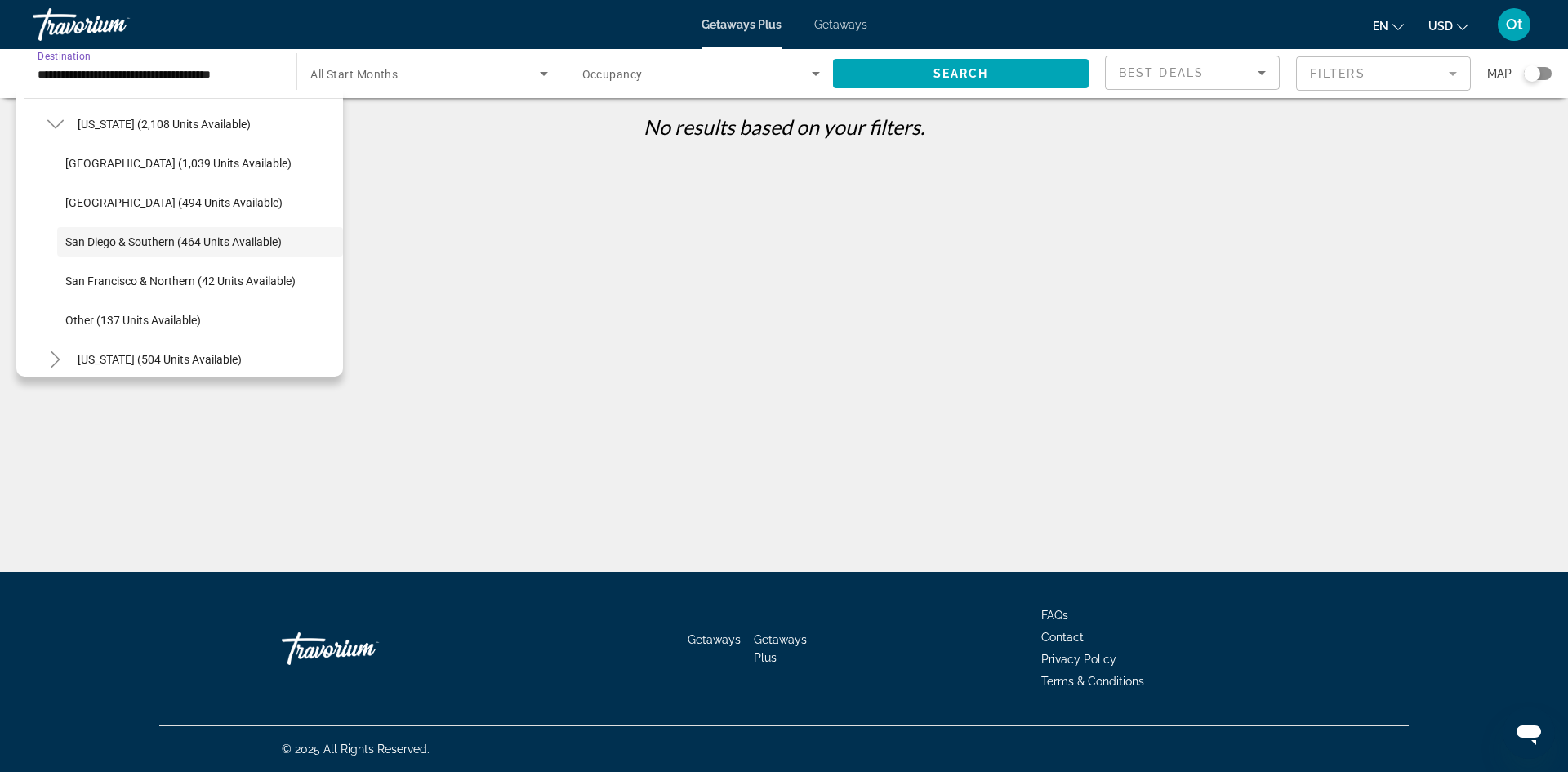
click at [189, 240] on span "San Diego & Southern (464 units available)" at bounding box center [173, 241] width 216 height 13
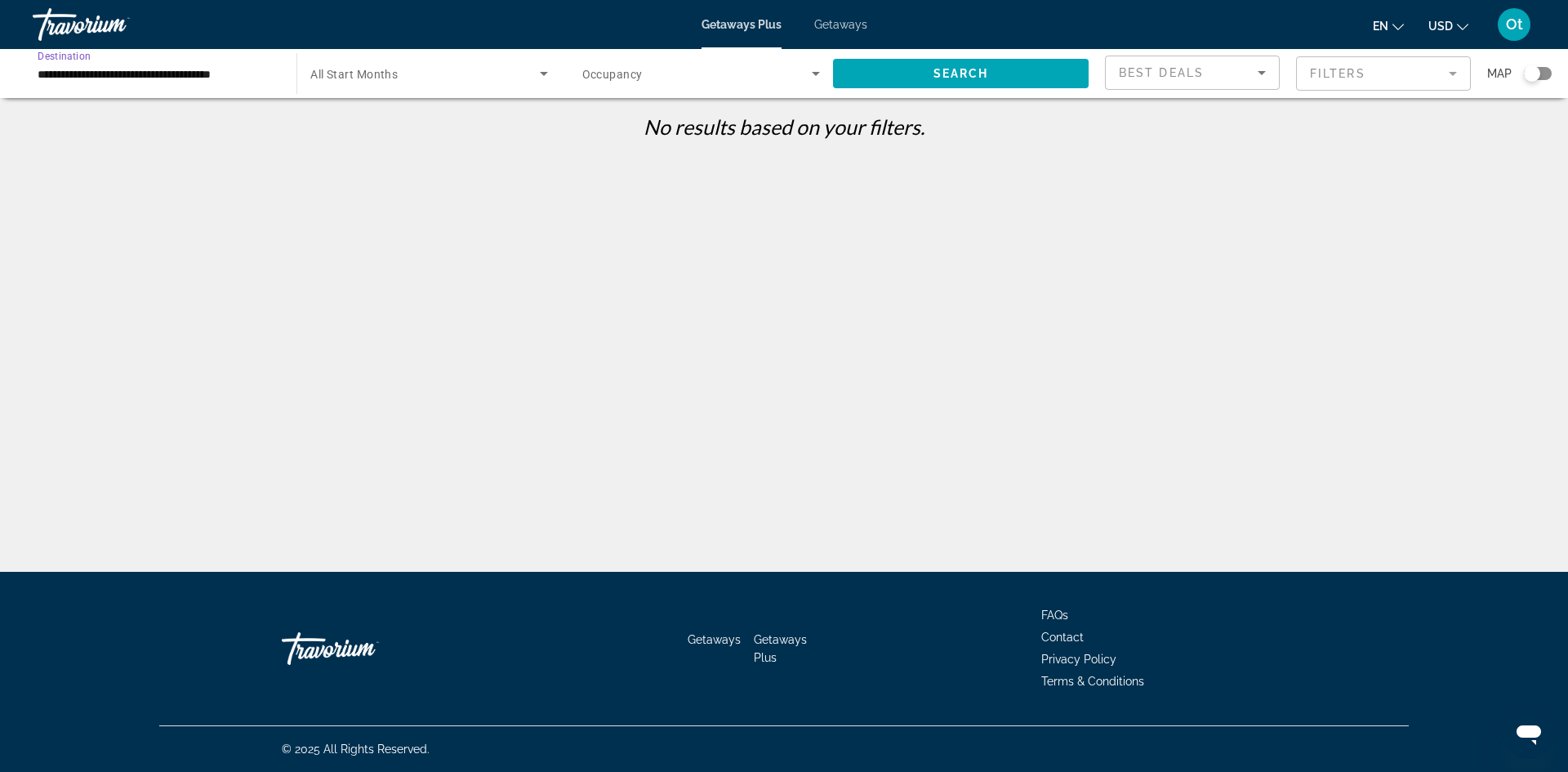
click at [831, 18] on span "Getaways" at bounding box center [841, 24] width 53 height 13
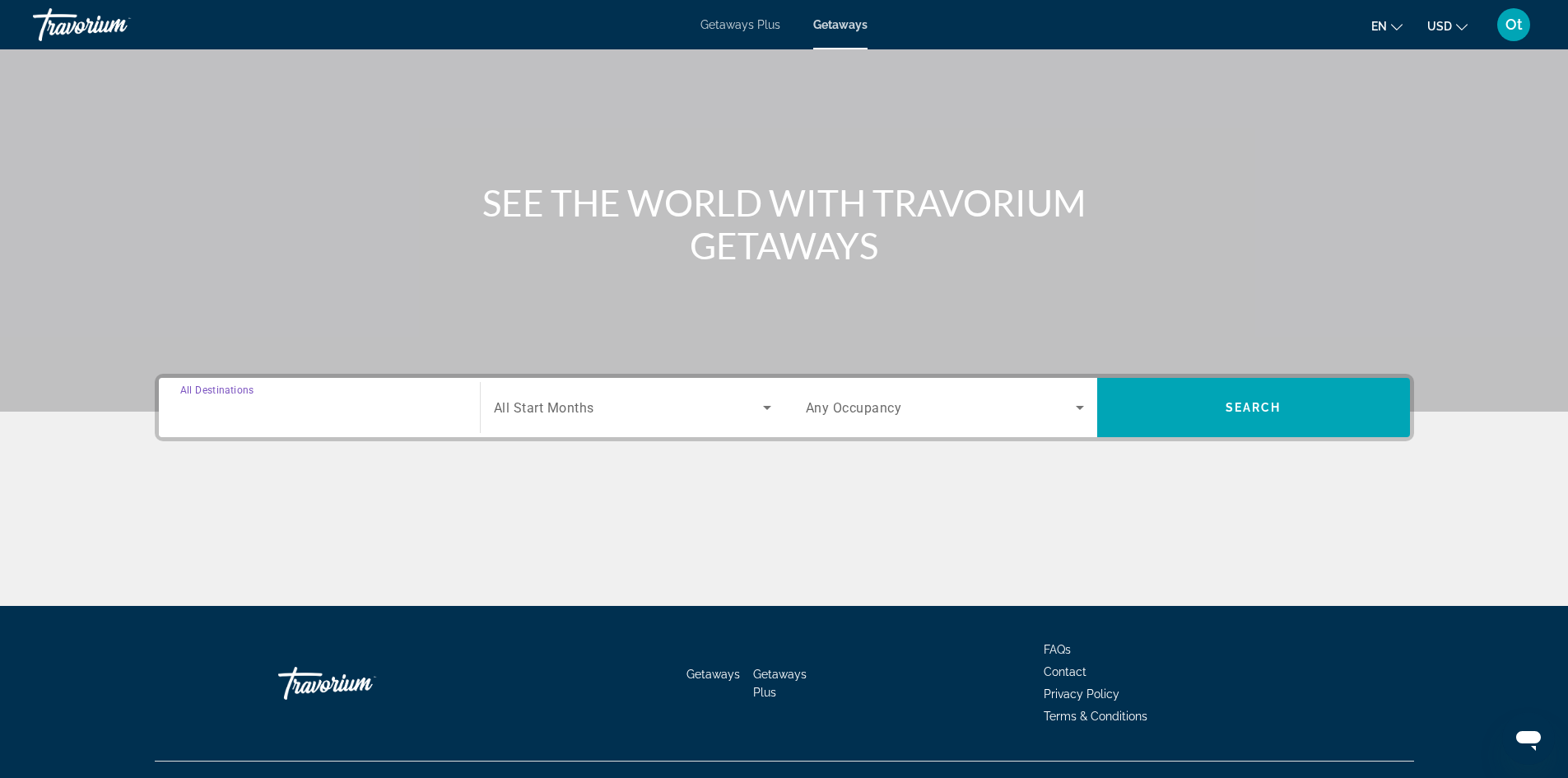
click at [368, 405] on input "Destination All Destinations" at bounding box center [319, 408] width 278 height 20
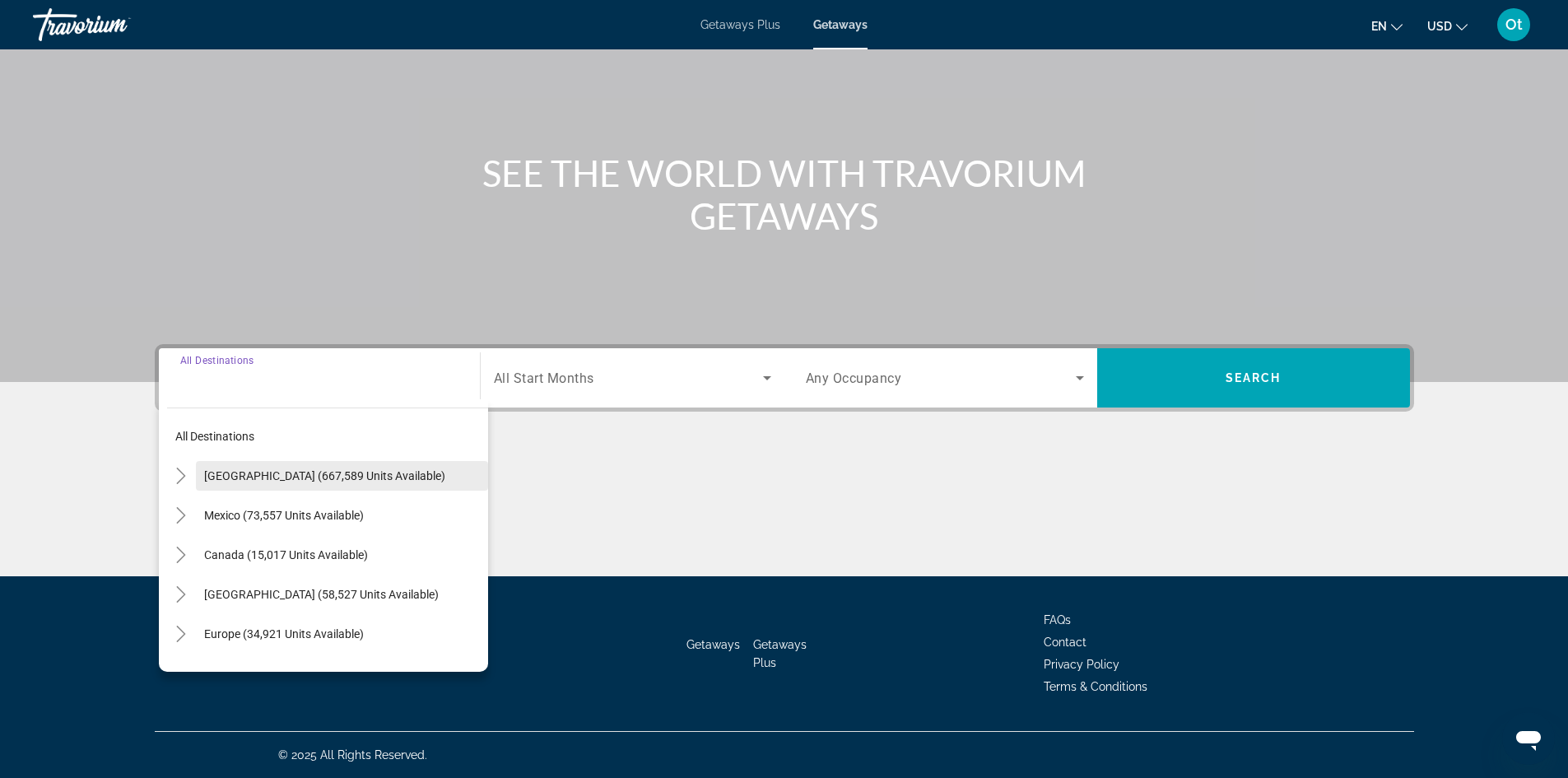
click at [218, 469] on span "United States (667,589 units available)" at bounding box center [325, 475] width 241 height 13
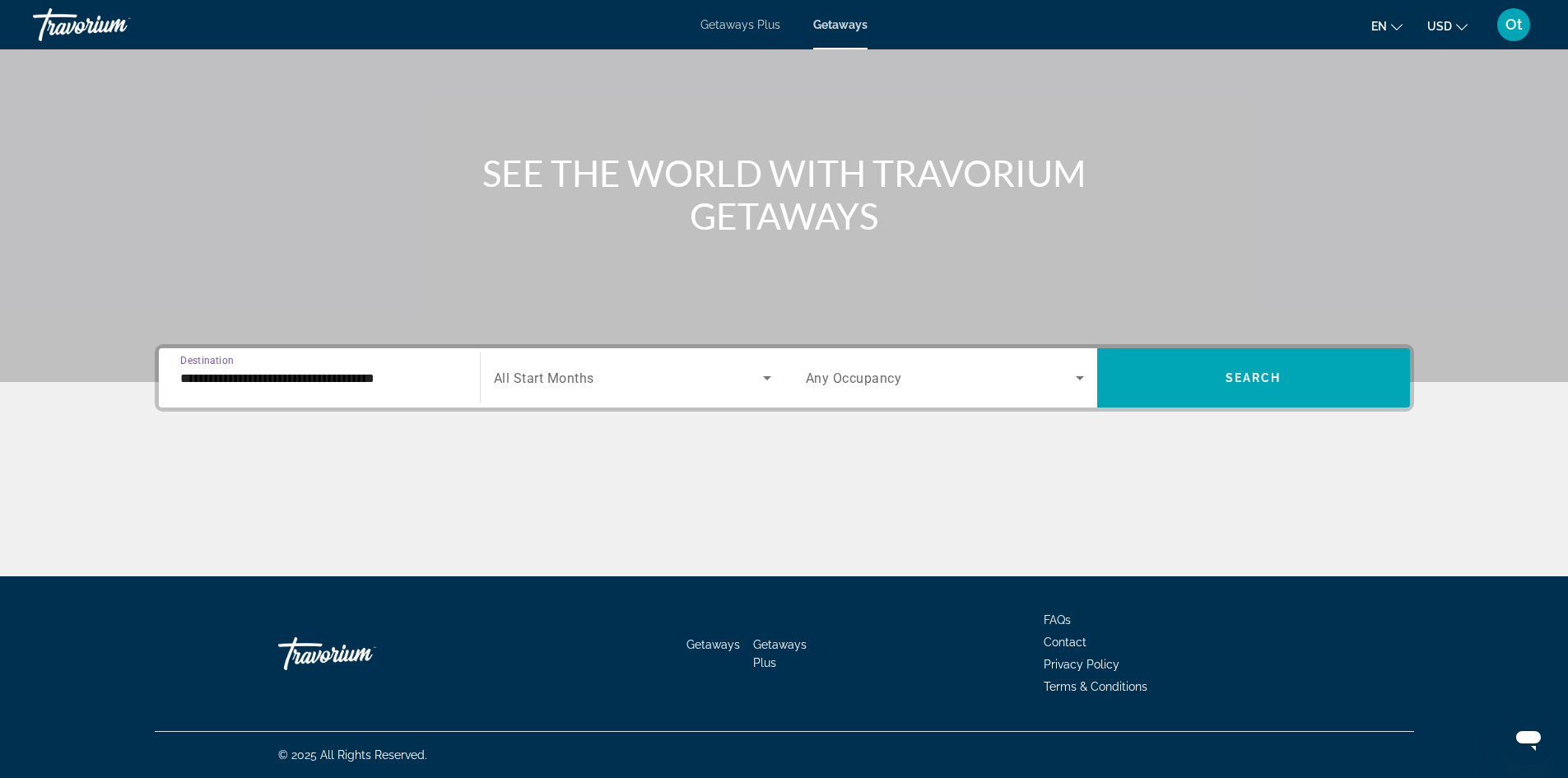
click at [306, 385] on input "**********" at bounding box center [319, 379] width 278 height 20
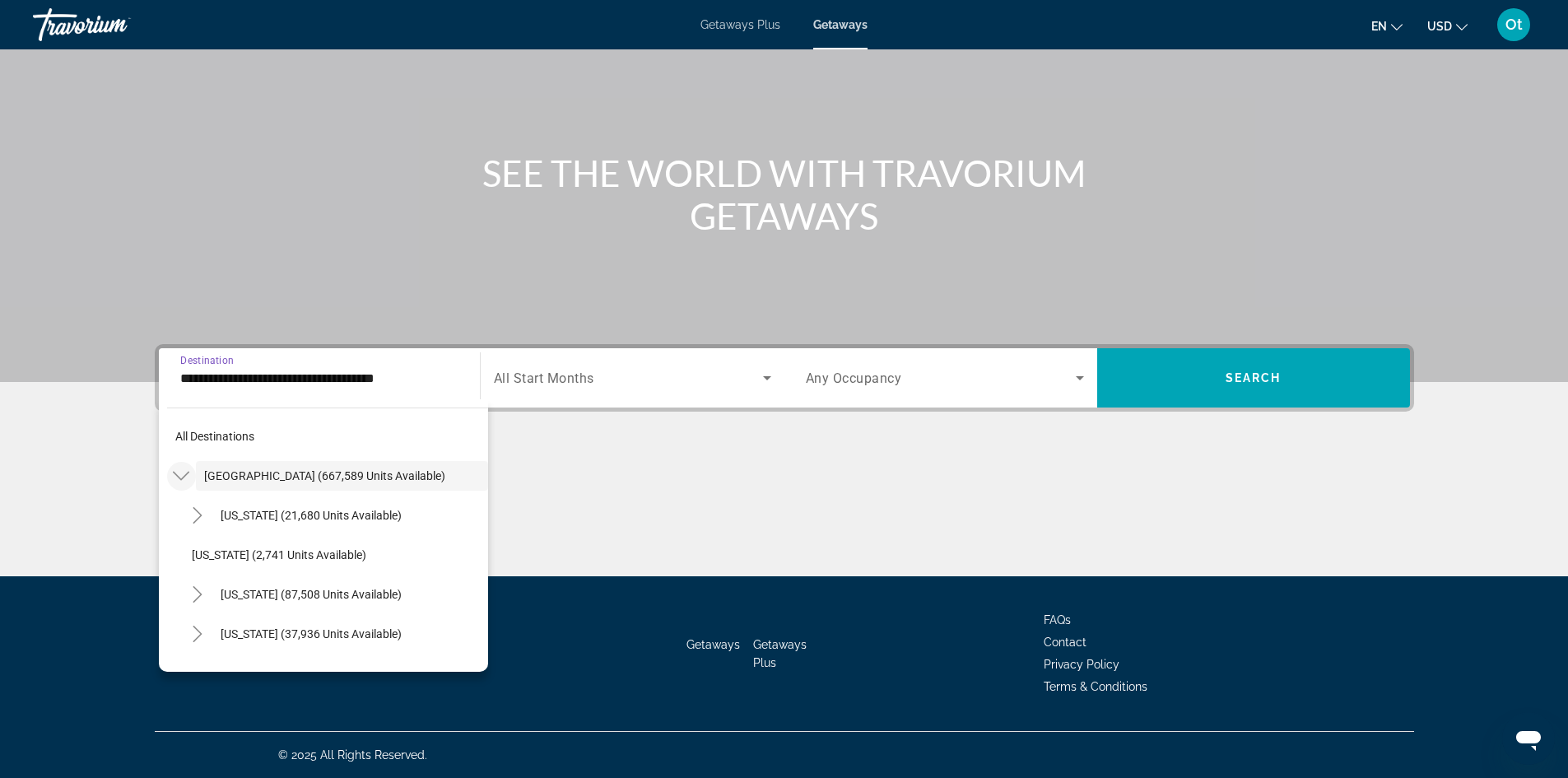
click at [182, 469] on icon "Toggle United States (667,589 units available)" at bounding box center [180, 475] width 16 height 16
click at [191, 469] on mat-icon "Toggle United States (667,589 units available)" at bounding box center [181, 476] width 28 height 28
click at [188, 600] on mat-icon "Toggle California (87,508 units available)" at bounding box center [197, 594] width 28 height 28
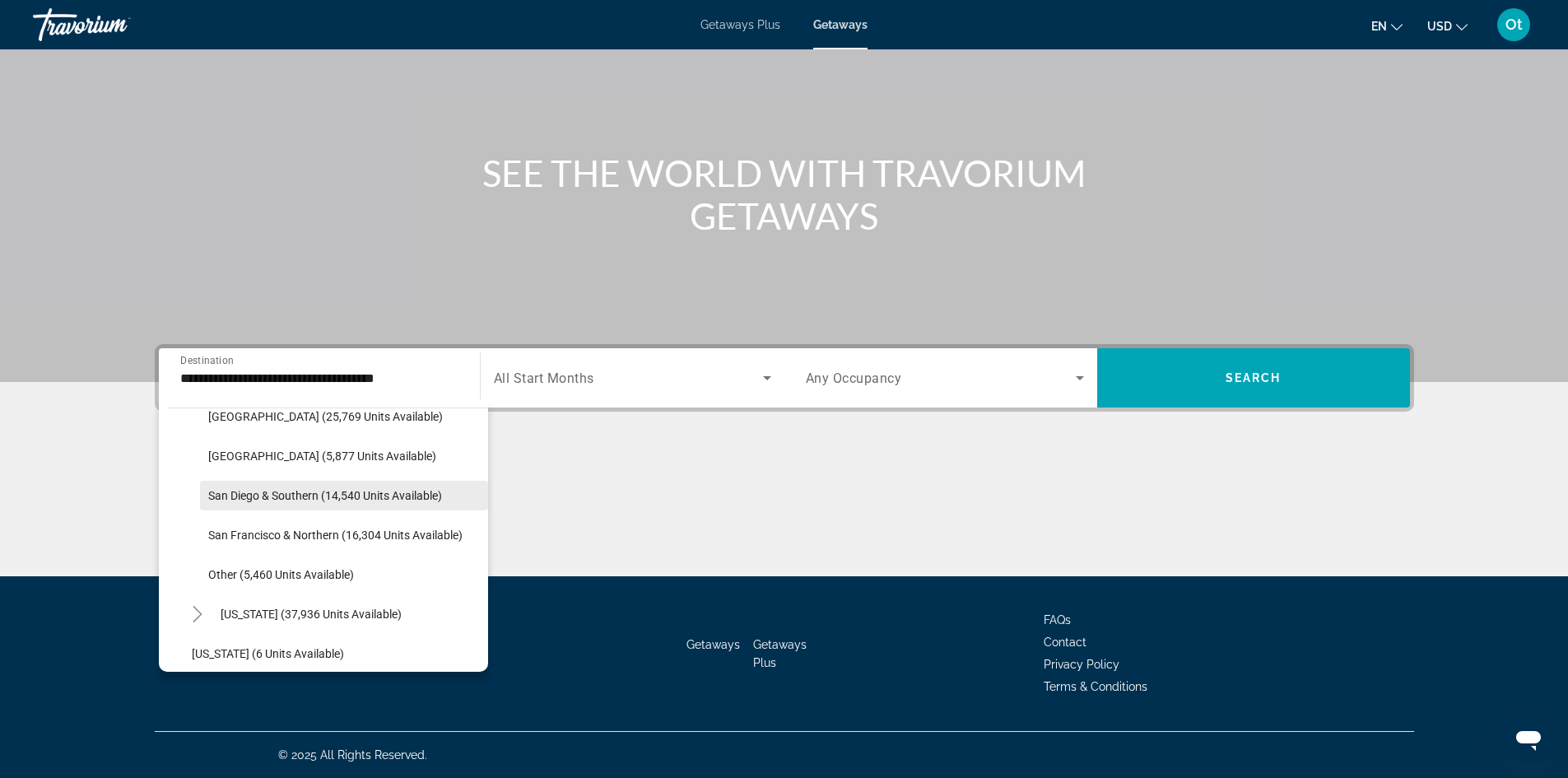
scroll to position [247, 0]
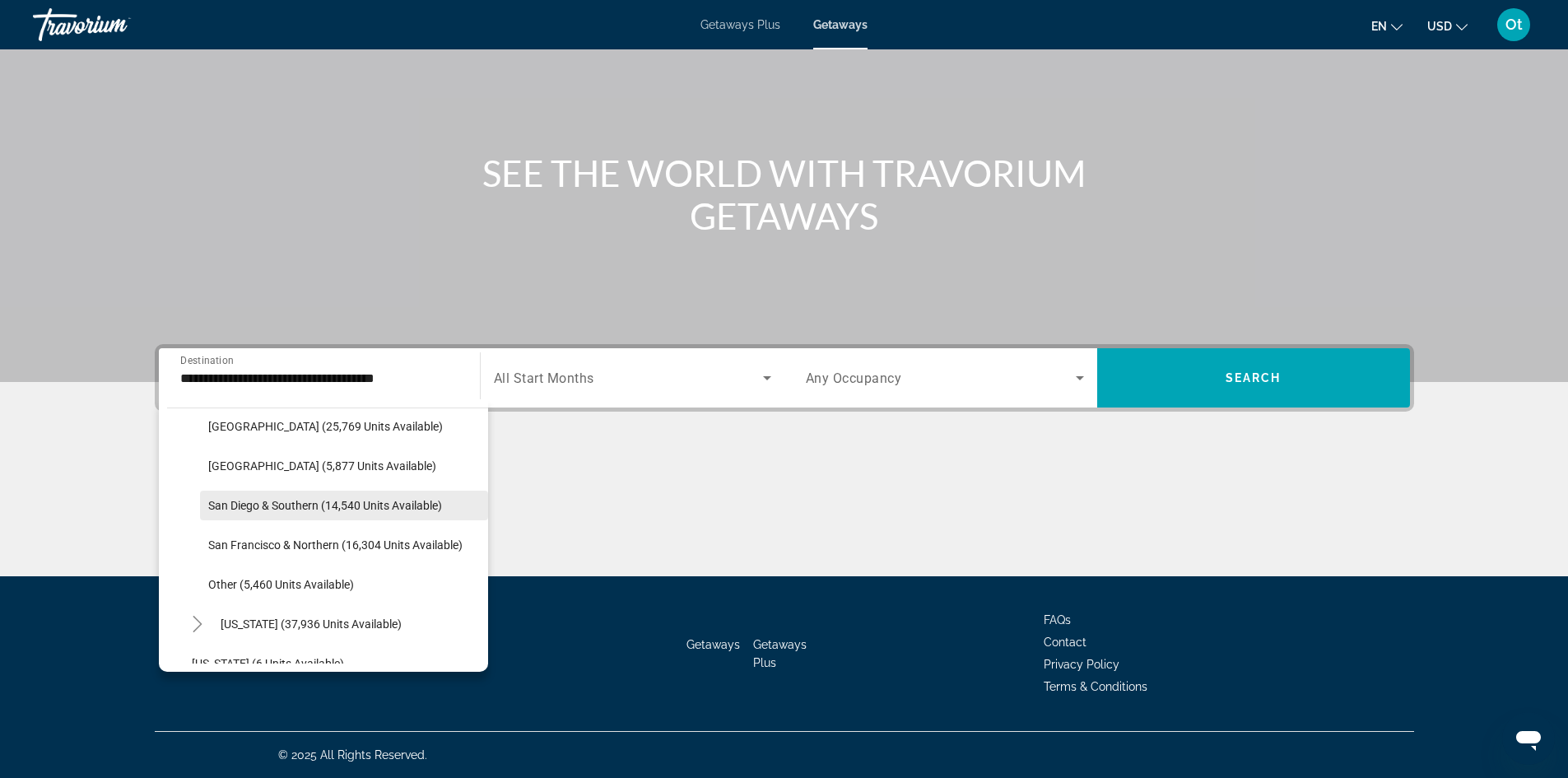
click at [336, 518] on span "Search widget" at bounding box center [344, 505] width 288 height 40
type input "**********"
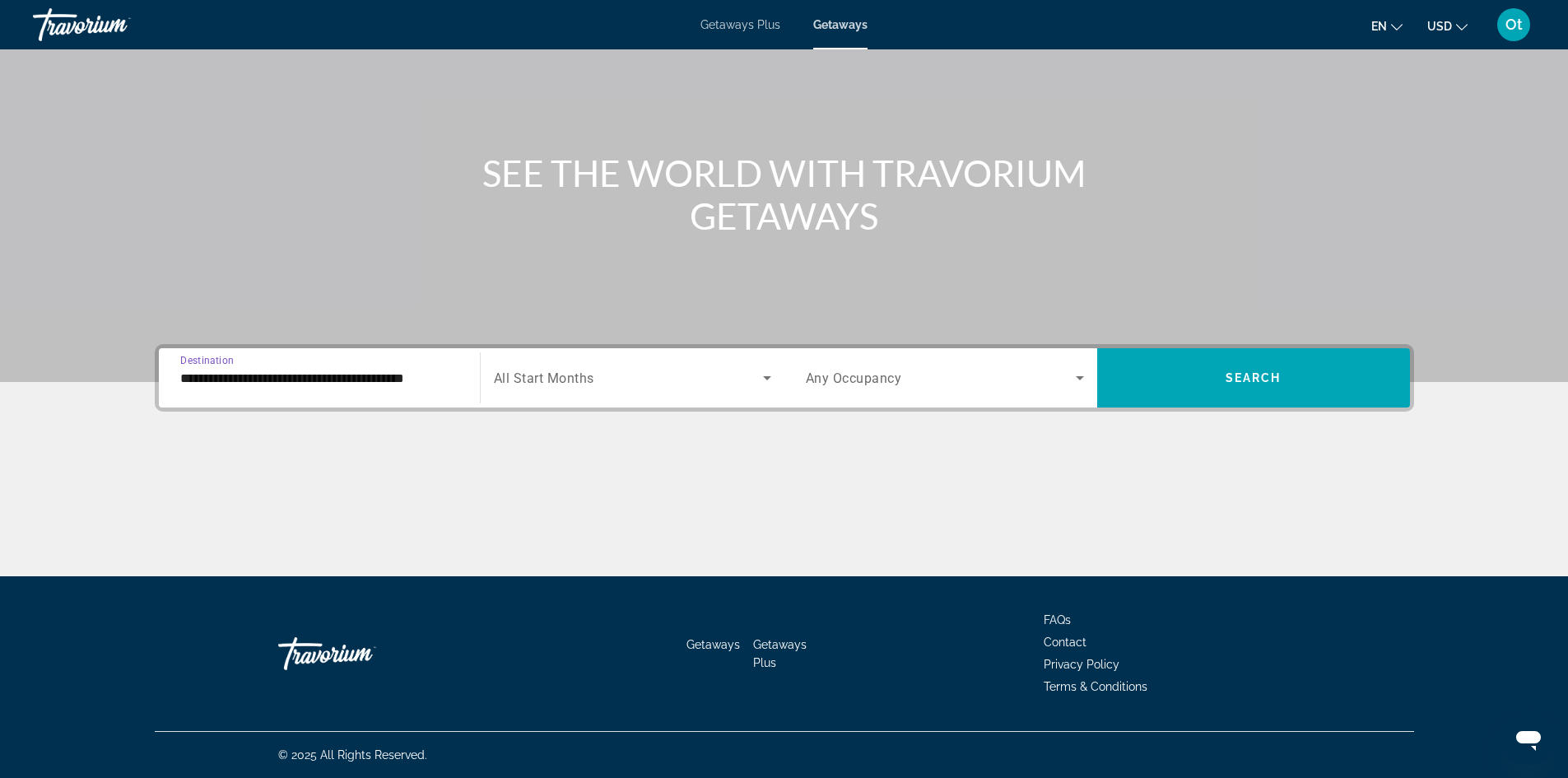
click at [594, 380] on span "All Start Months" at bounding box center [544, 379] width 100 height 16
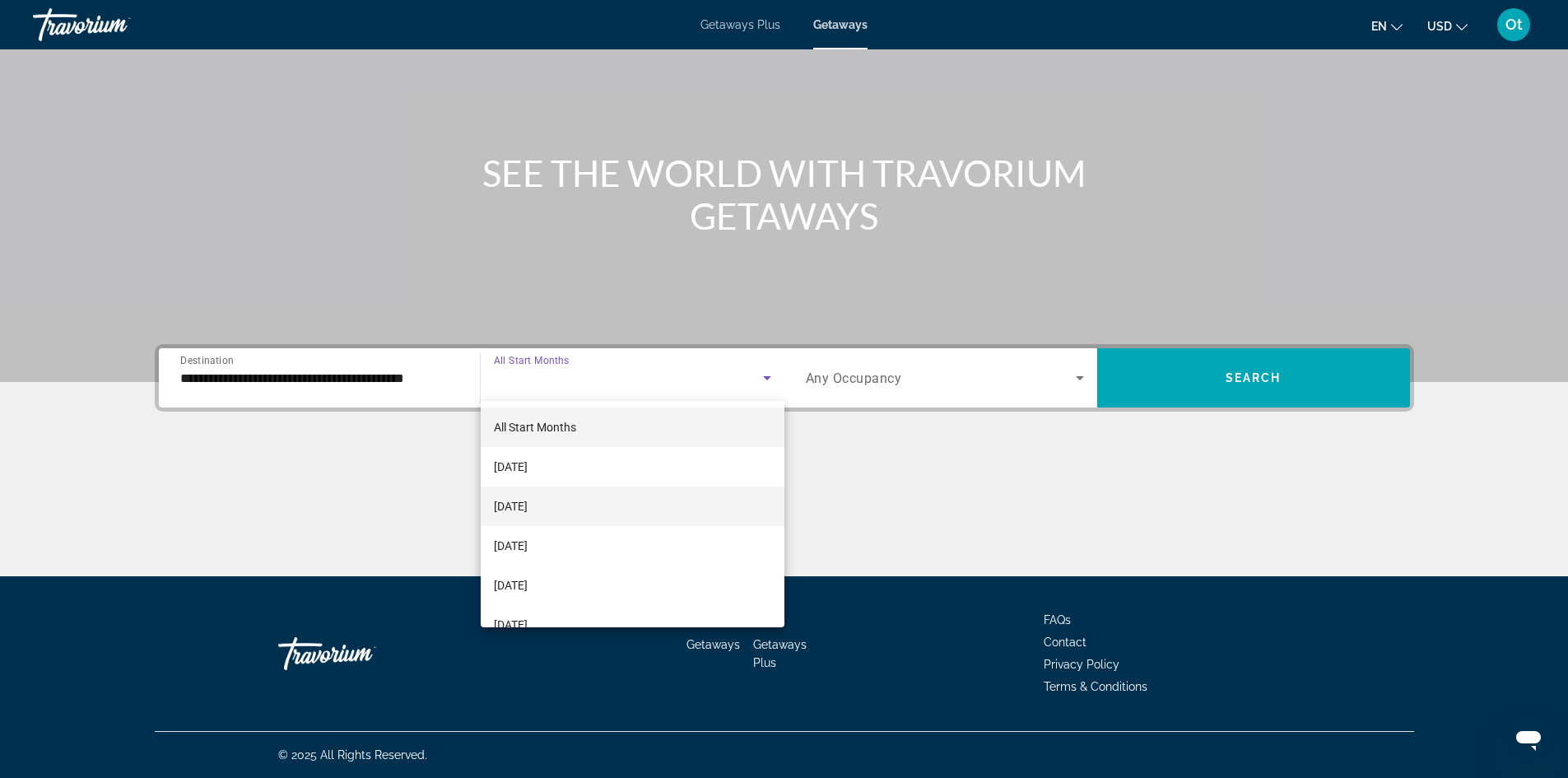
click at [602, 494] on mat-option "[DATE]" at bounding box center [633, 506] width 303 height 40
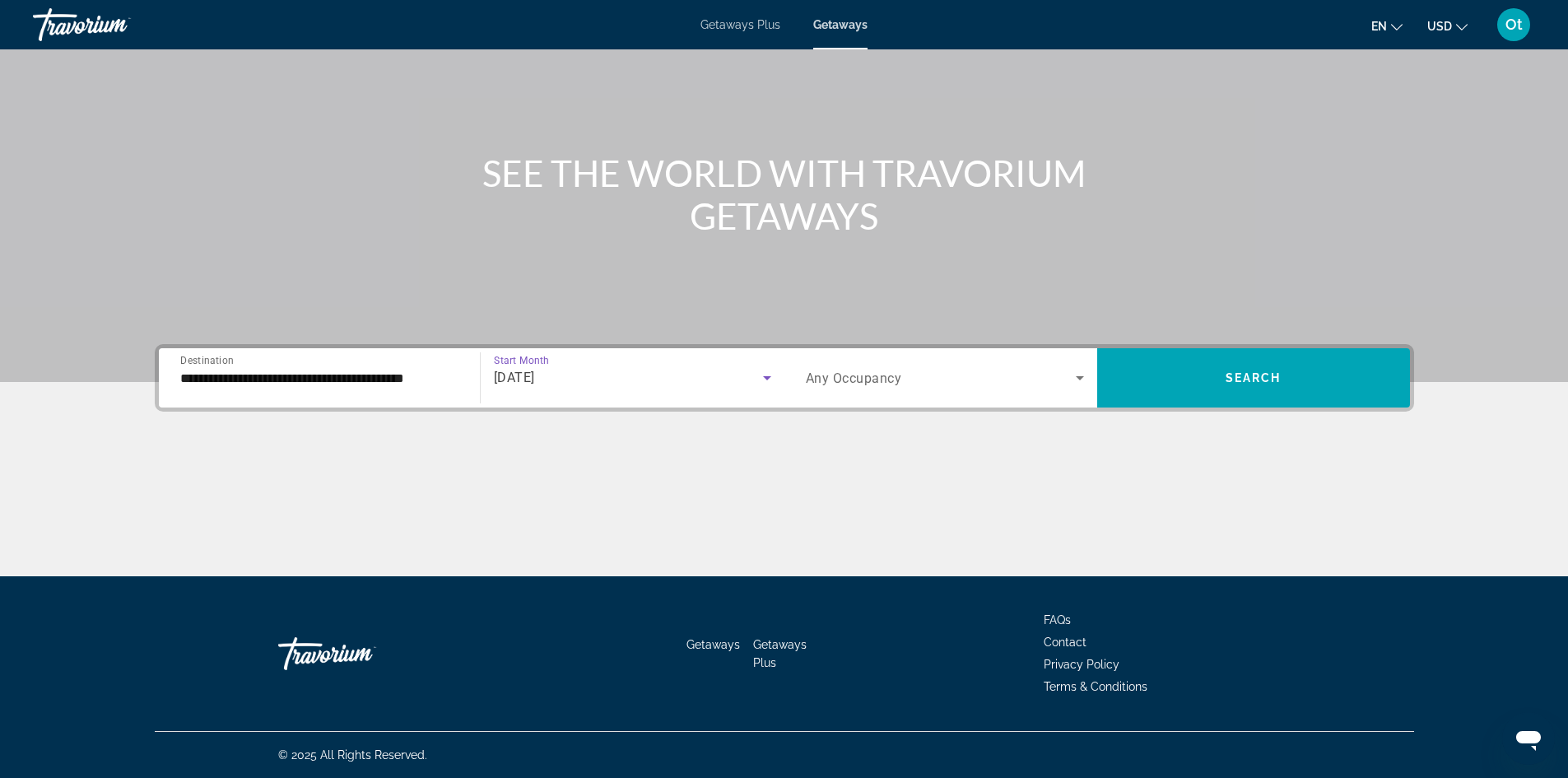
click at [912, 449] on div "**********" at bounding box center [784, 460] width 1325 height 232
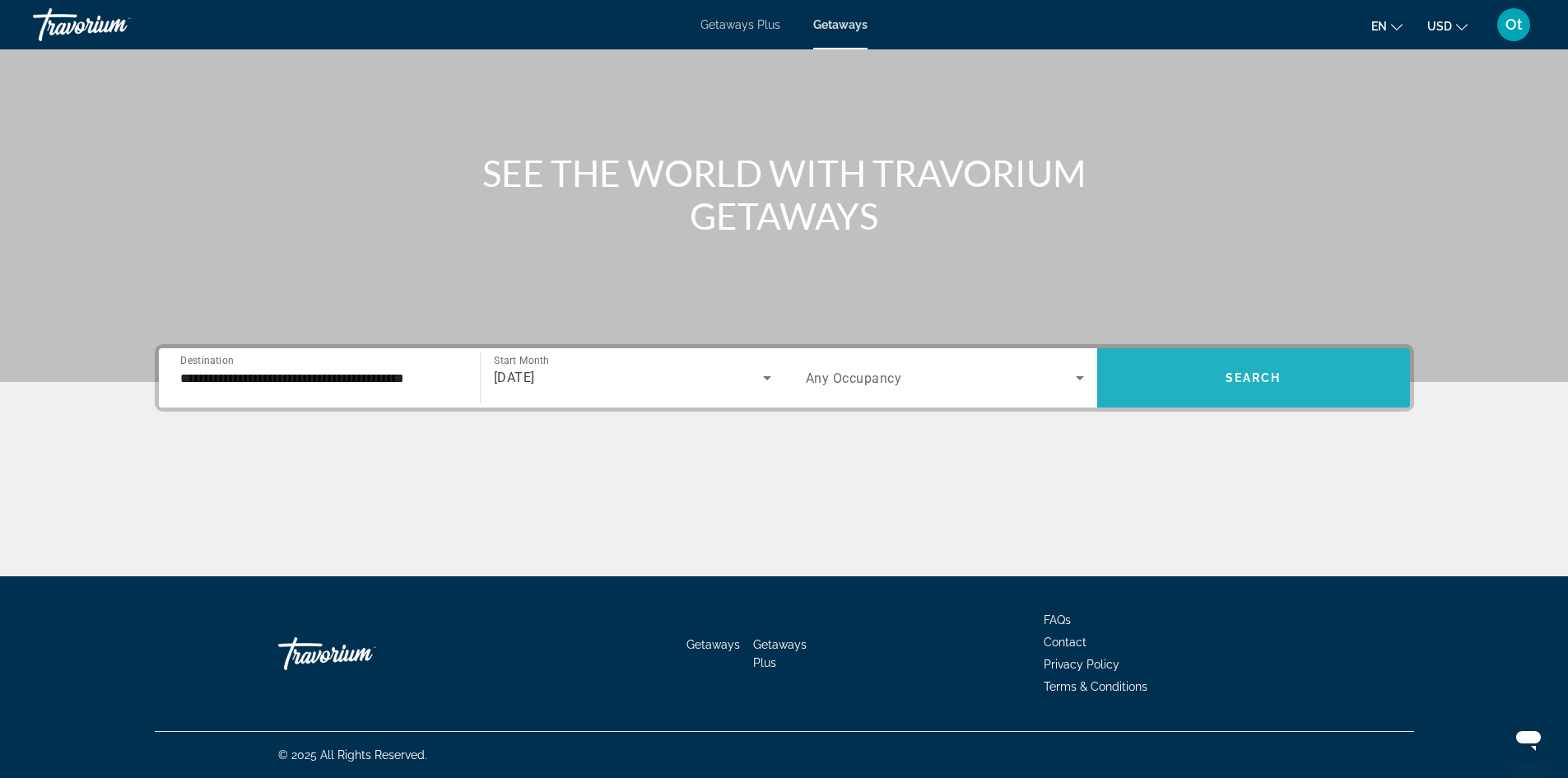
click at [1263, 388] on span "Search widget" at bounding box center [1253, 378] width 313 height 40
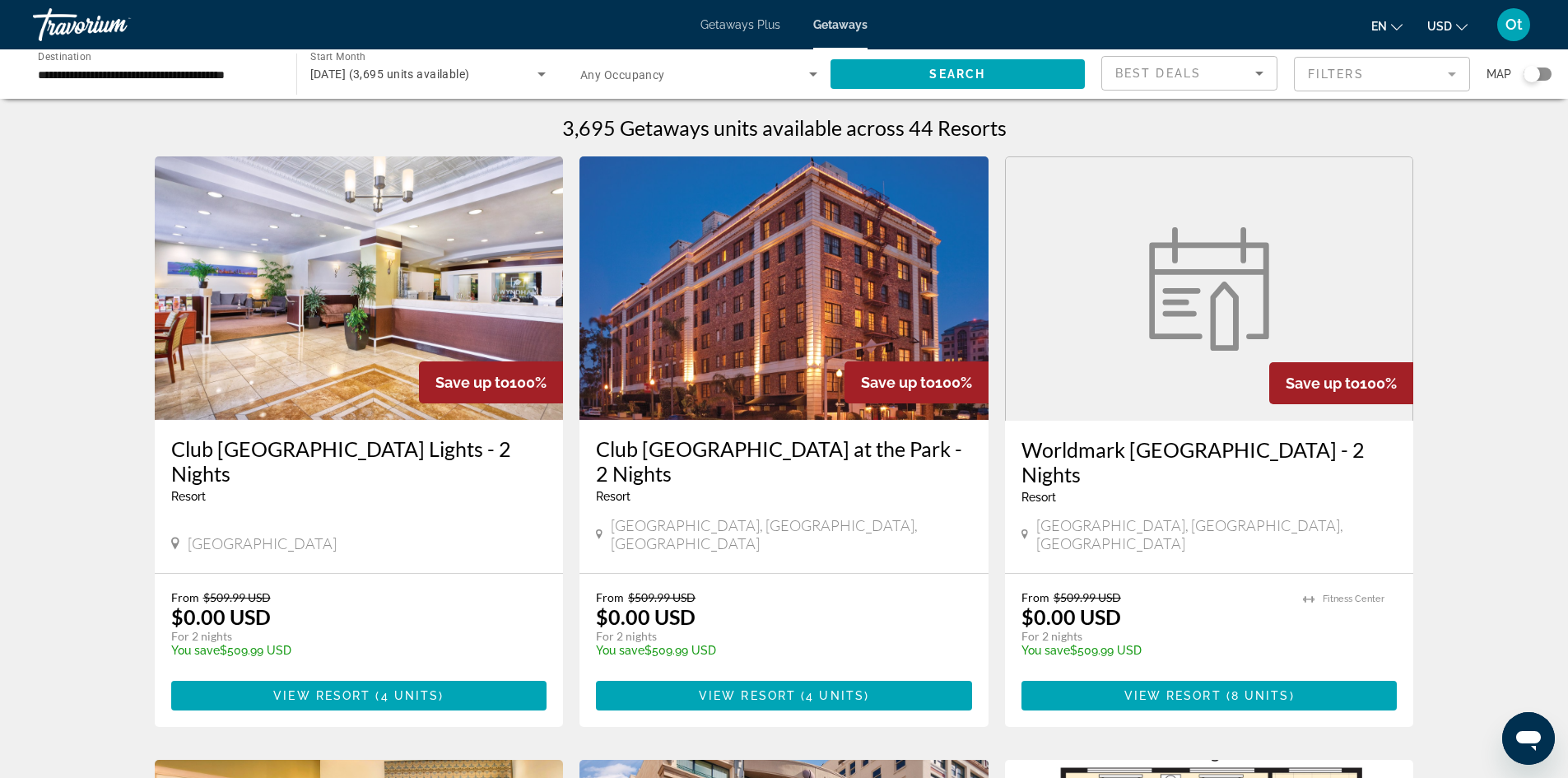
click at [470, 79] on span "October 2025 (3,695 units available)" at bounding box center [390, 73] width 159 height 13
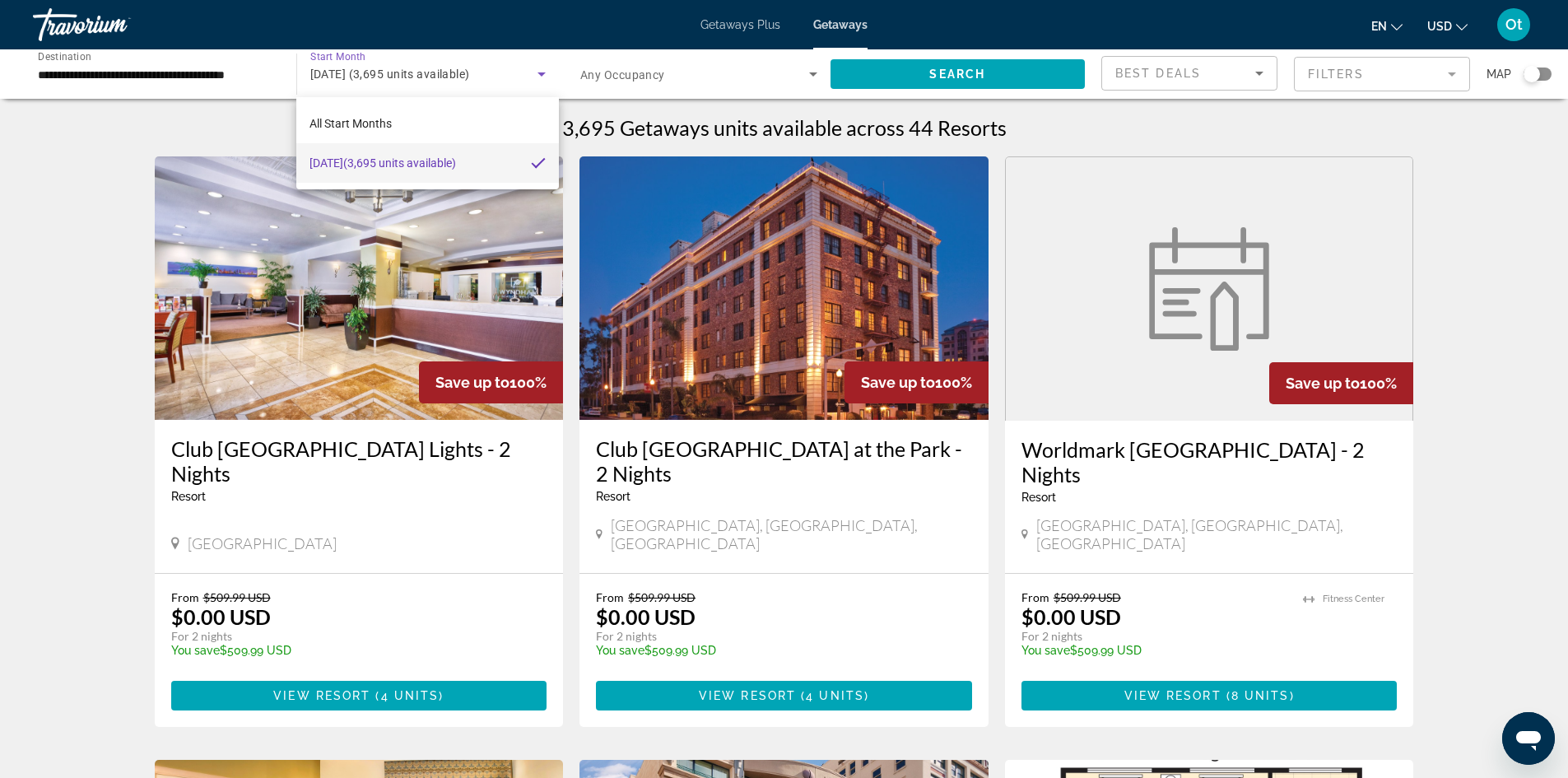
click at [1499, 267] on div at bounding box center [784, 389] width 1568 height 778
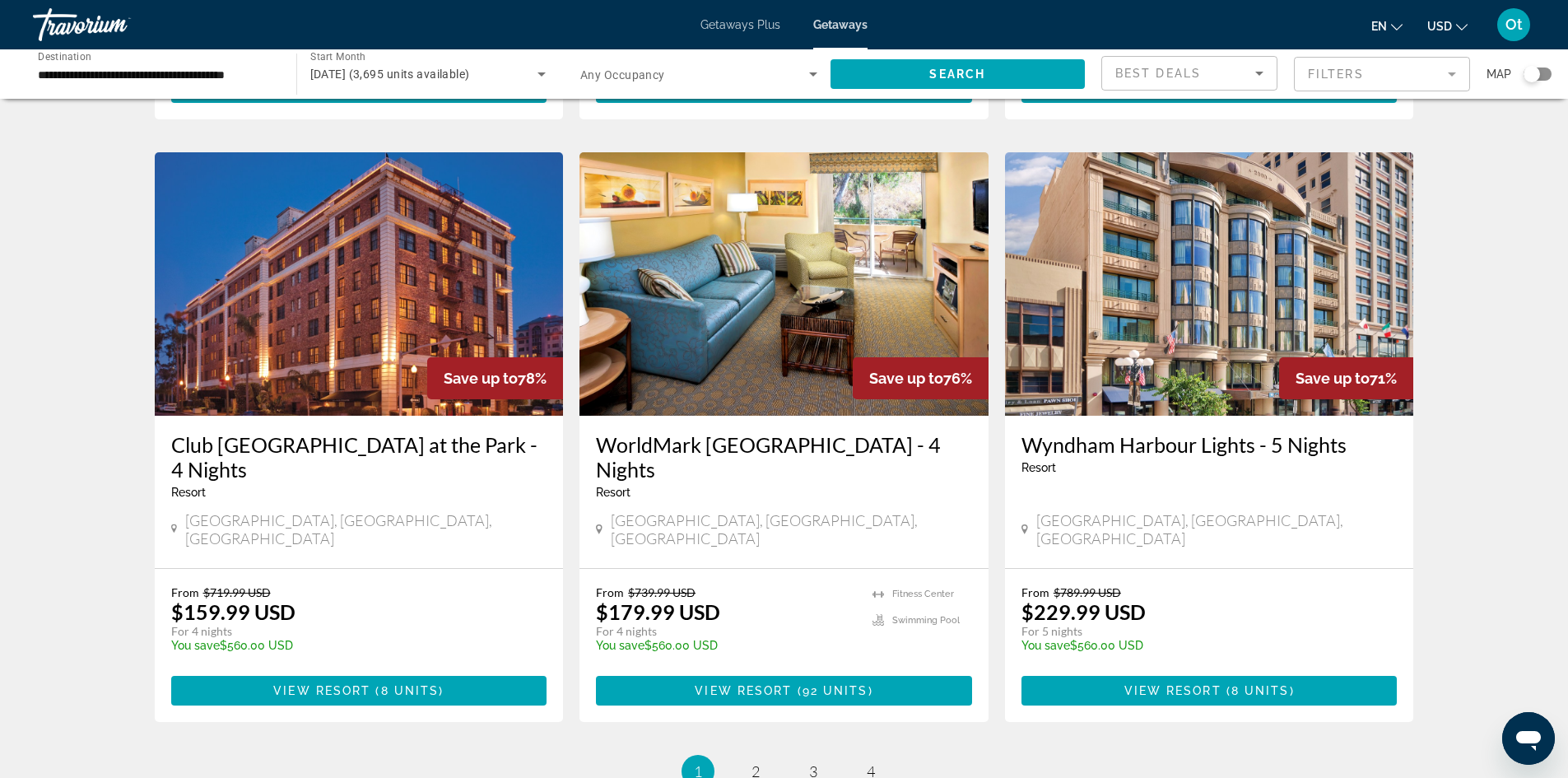
scroll to position [1986, 0]
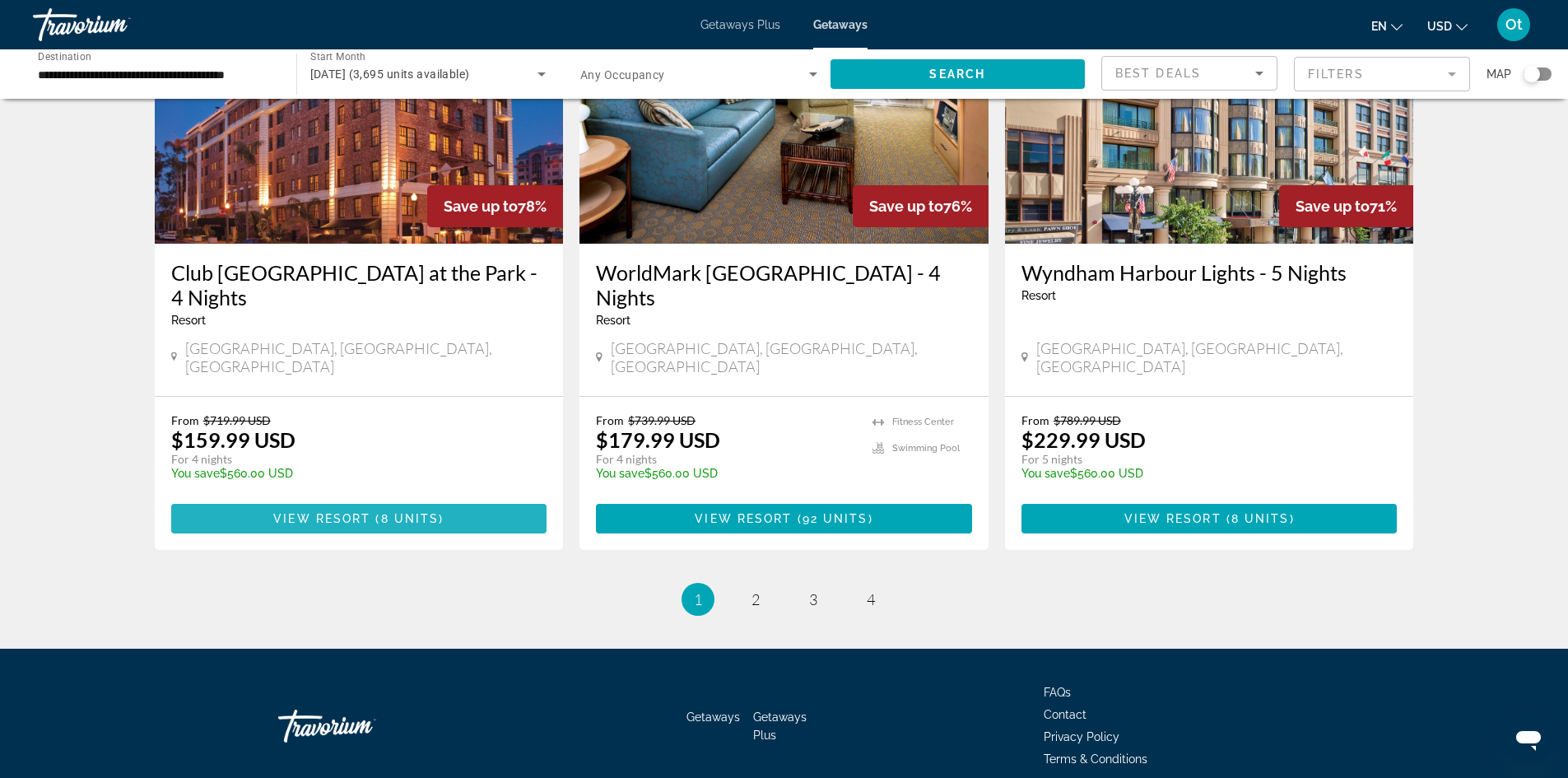
click at [421, 512] on span "8 units" at bounding box center [410, 518] width 59 height 13
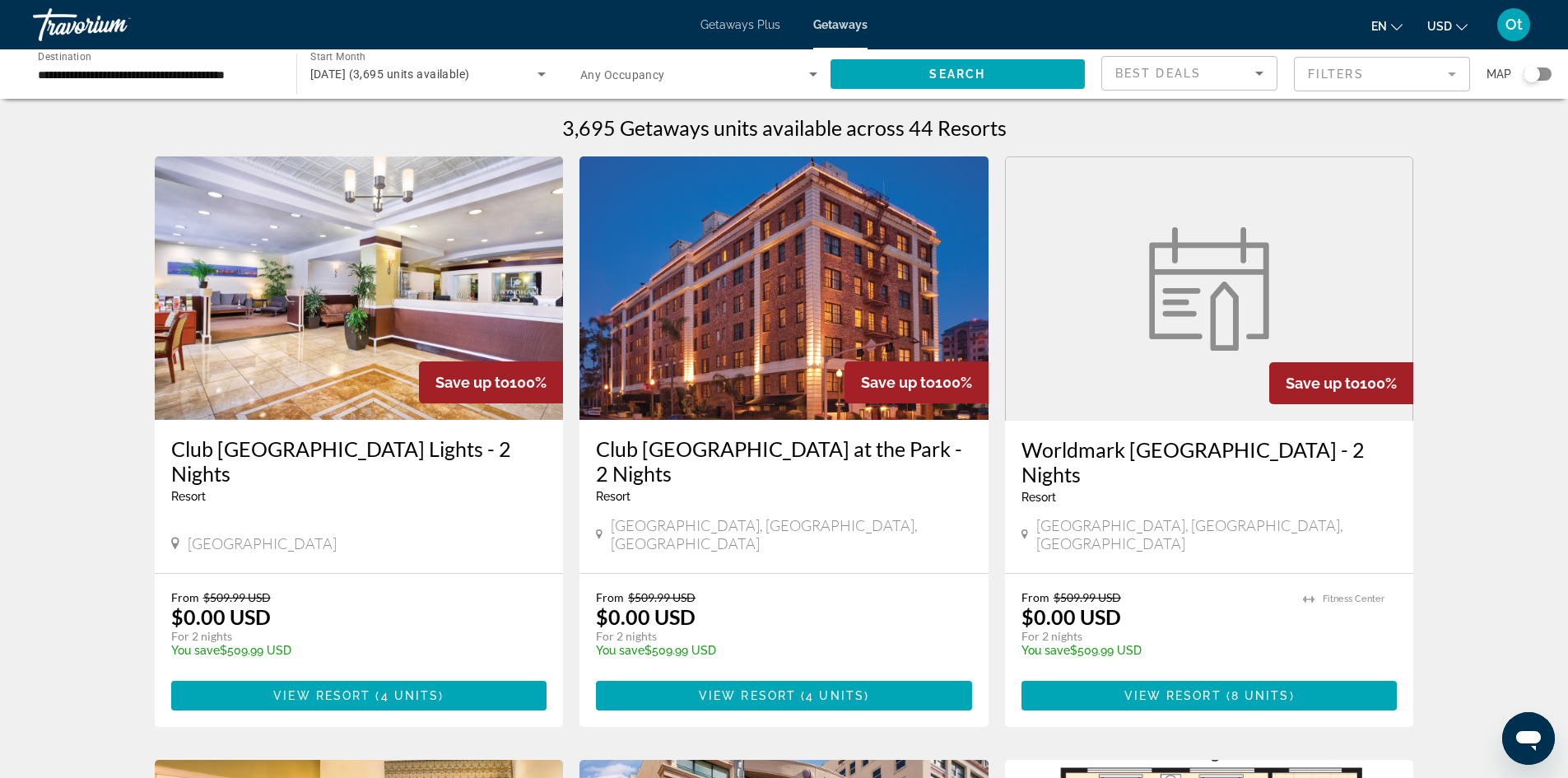
click at [470, 68] on span "October 2025 (3,695 units available)" at bounding box center [390, 73] width 159 height 13
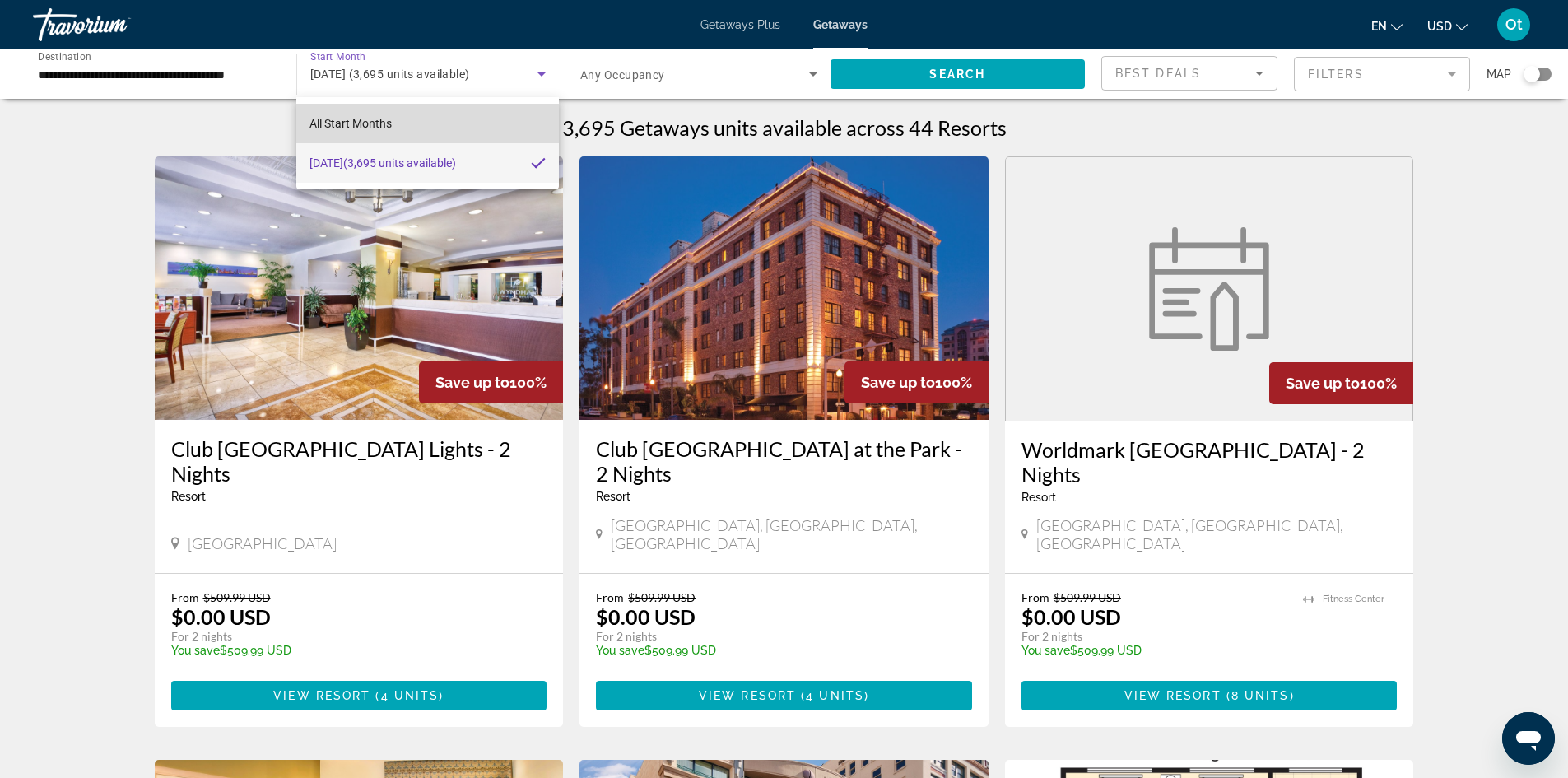
click at [390, 128] on mat-option "All Start Months" at bounding box center [428, 123] width 262 height 40
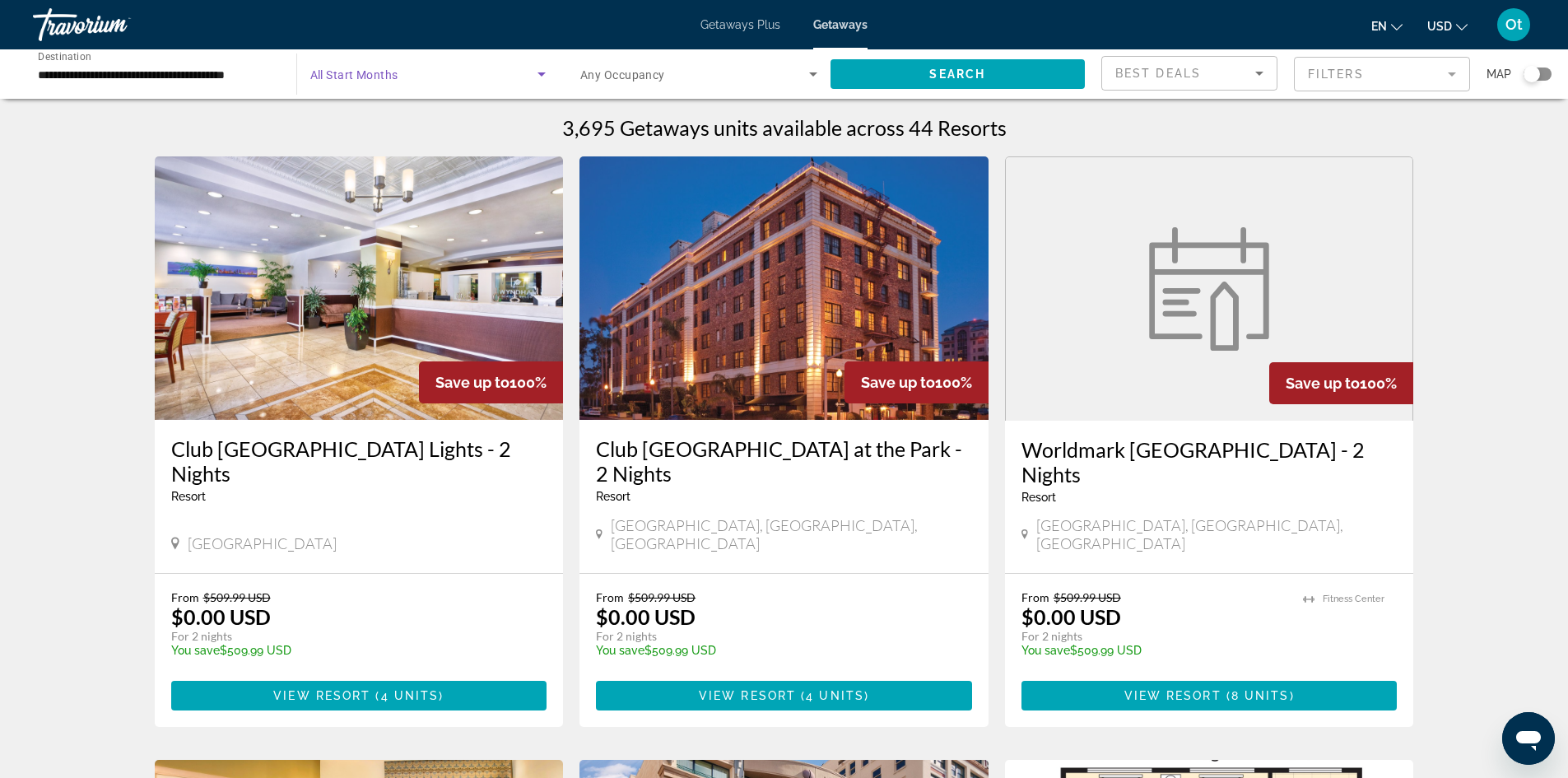
click at [419, 78] on span "Search widget" at bounding box center [424, 73] width 228 height 20
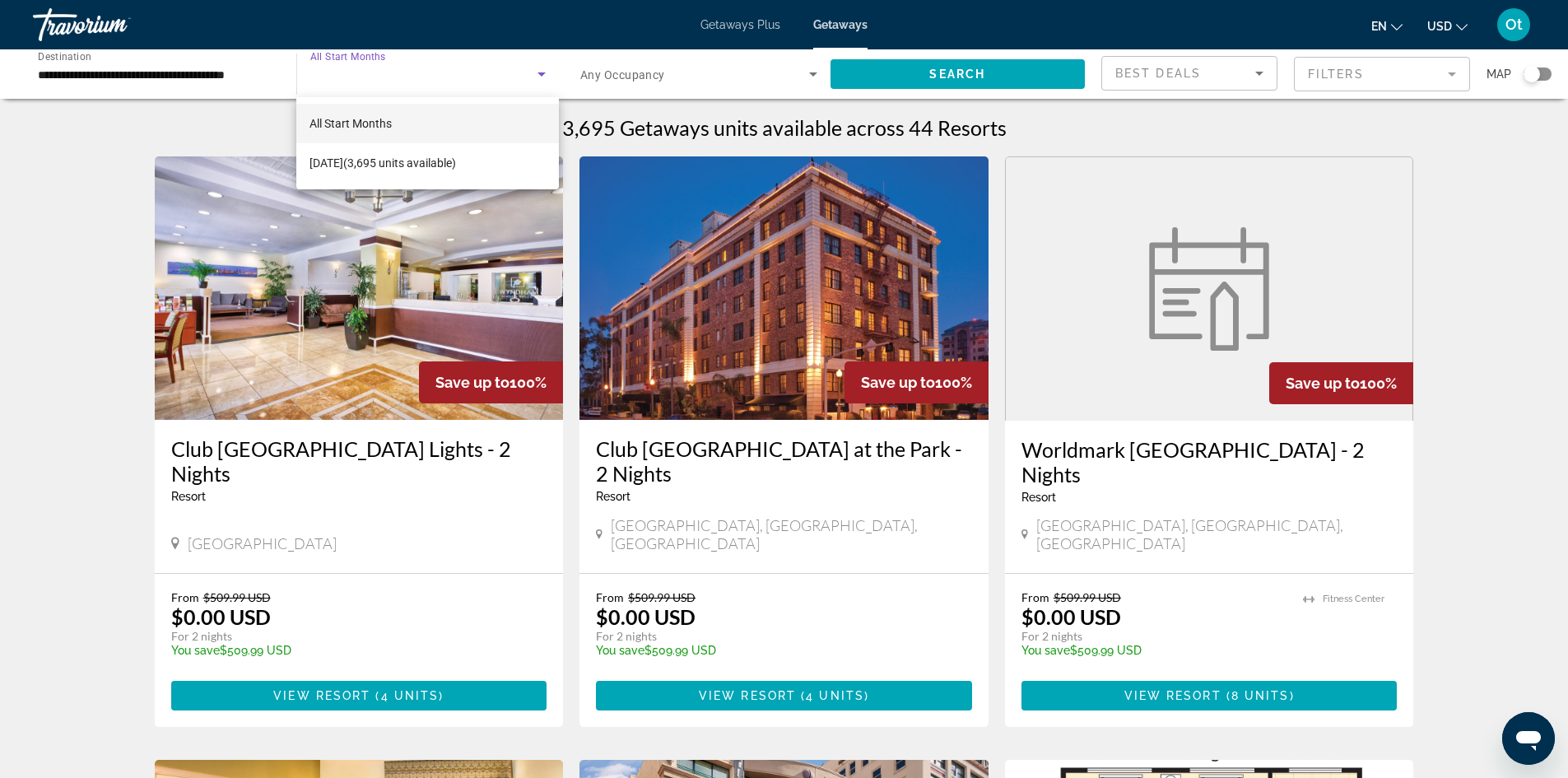
click at [422, 70] on div at bounding box center [784, 389] width 1568 height 778
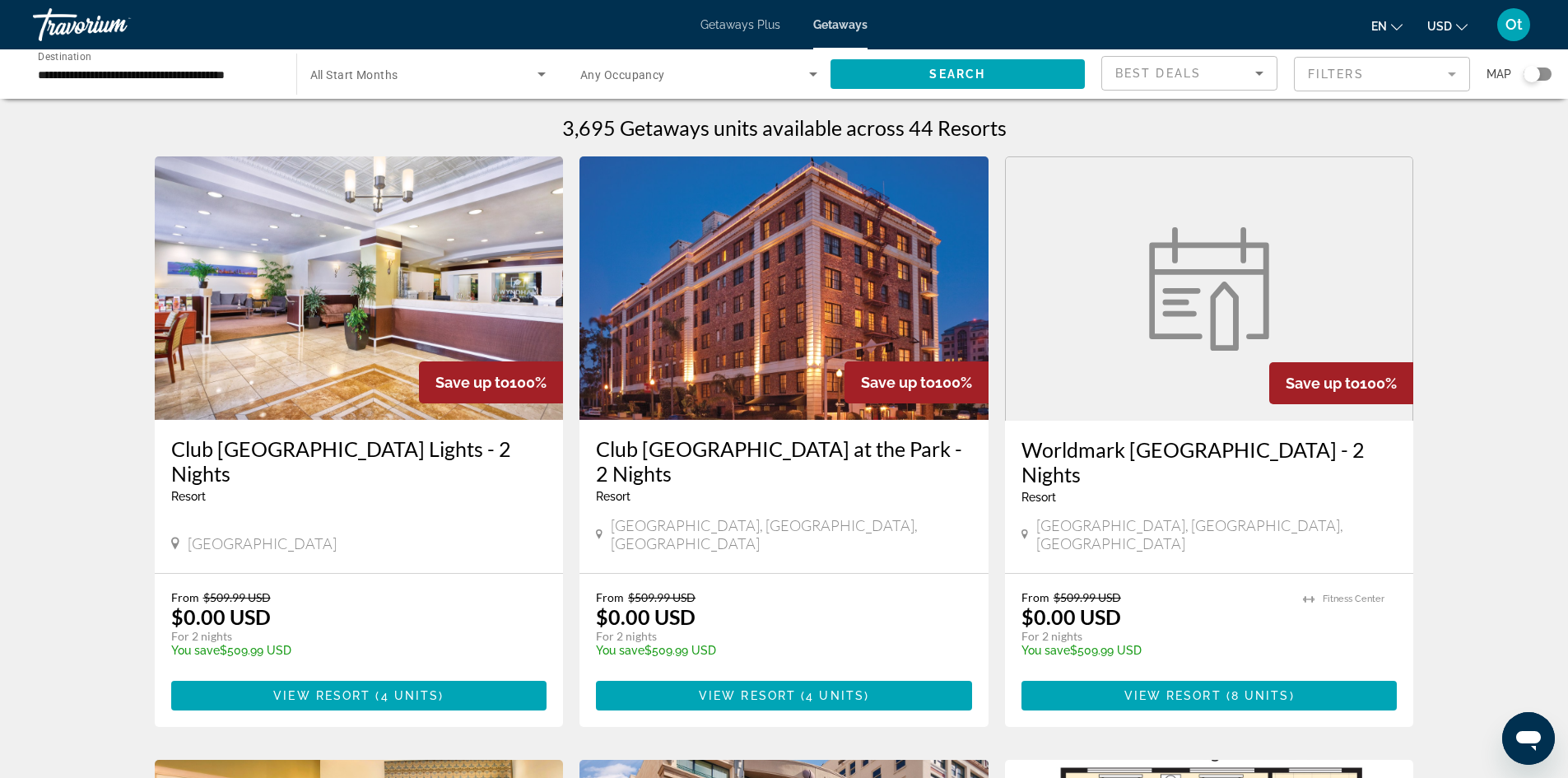
click at [790, 342] on img "Main content" at bounding box center [784, 288] width 409 height 264
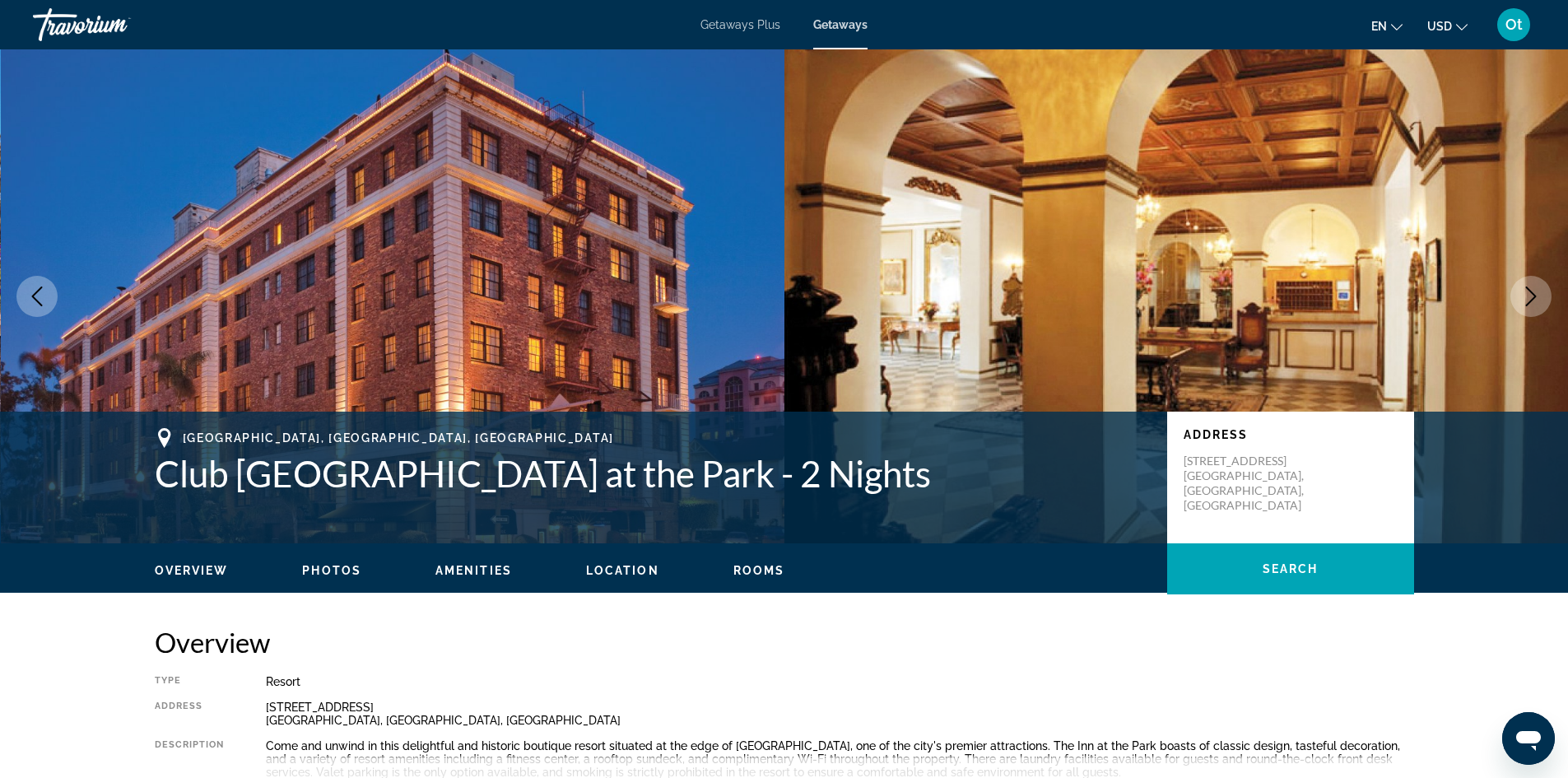
click at [370, 563] on ul "Overview Photos Amenities Location Rooms Search" at bounding box center [784, 568] width 1259 height 18
click at [320, 559] on div "Overview Photos Amenities Location Rooms Search" at bounding box center [784, 568] width 1325 height 51
click at [324, 569] on span "Photos" at bounding box center [331, 570] width 59 height 13
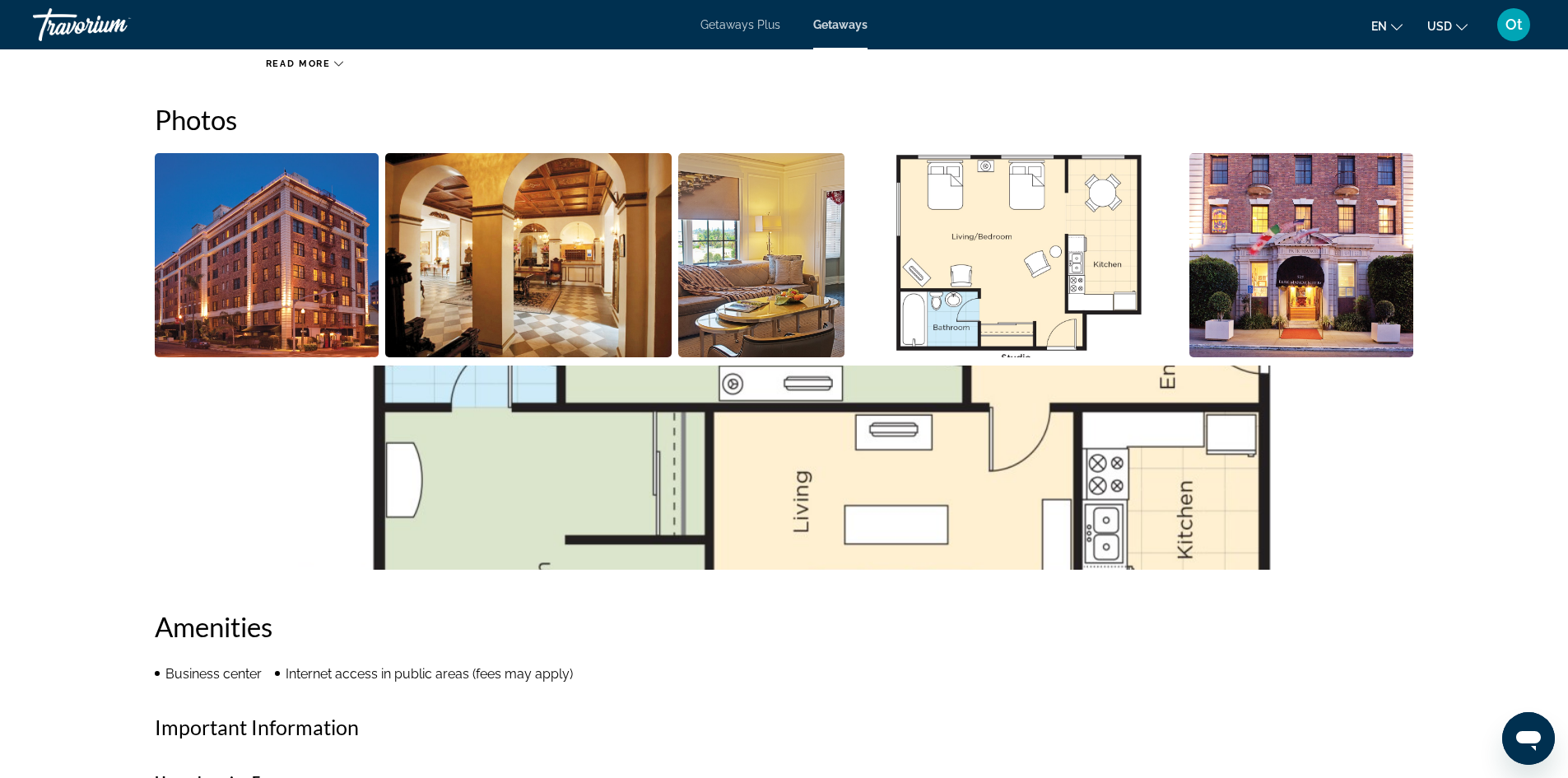
scroll to position [734, 0]
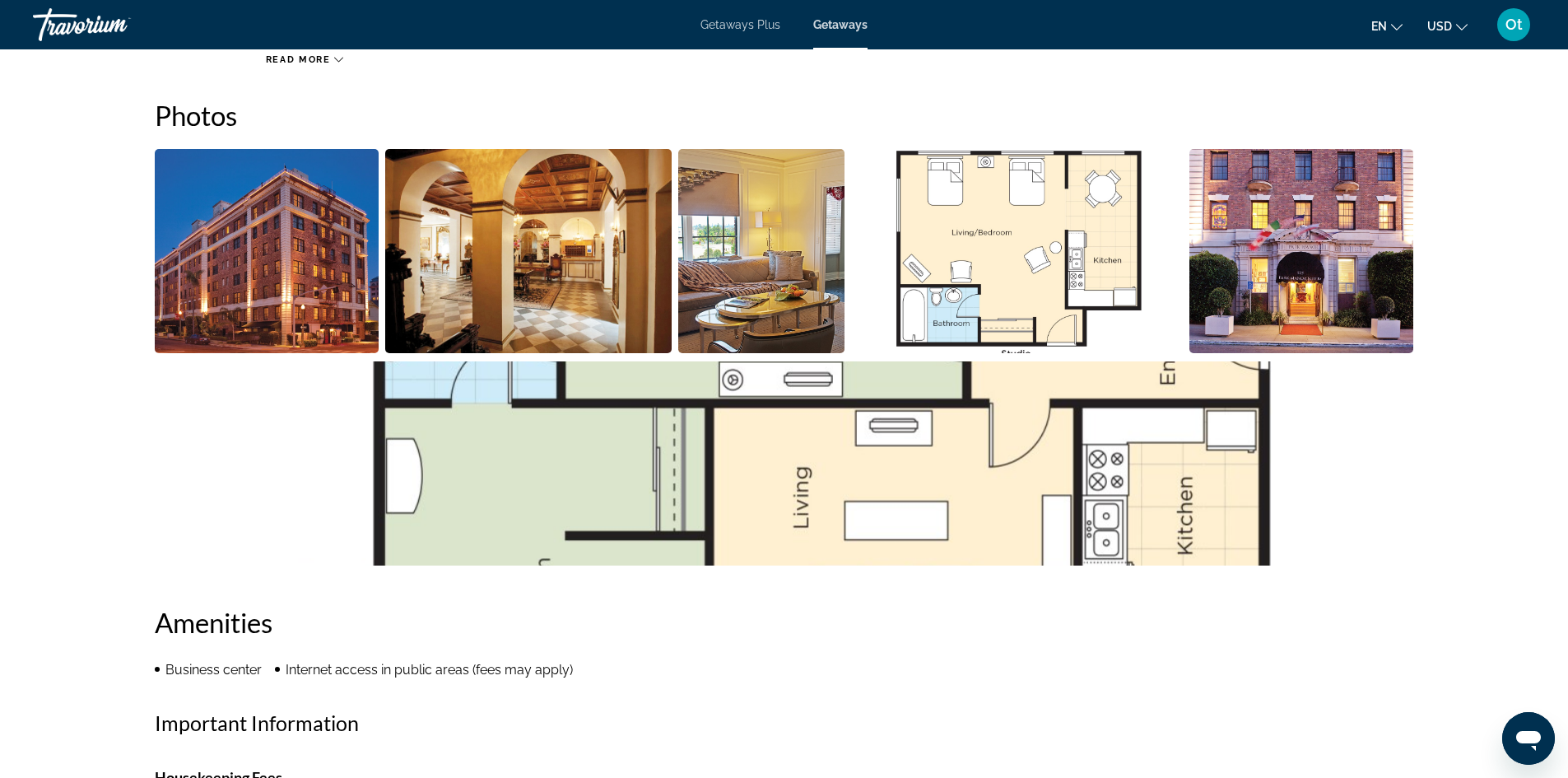
click at [783, 246] on img "Open full-screen image slider" at bounding box center [762, 251] width 167 height 204
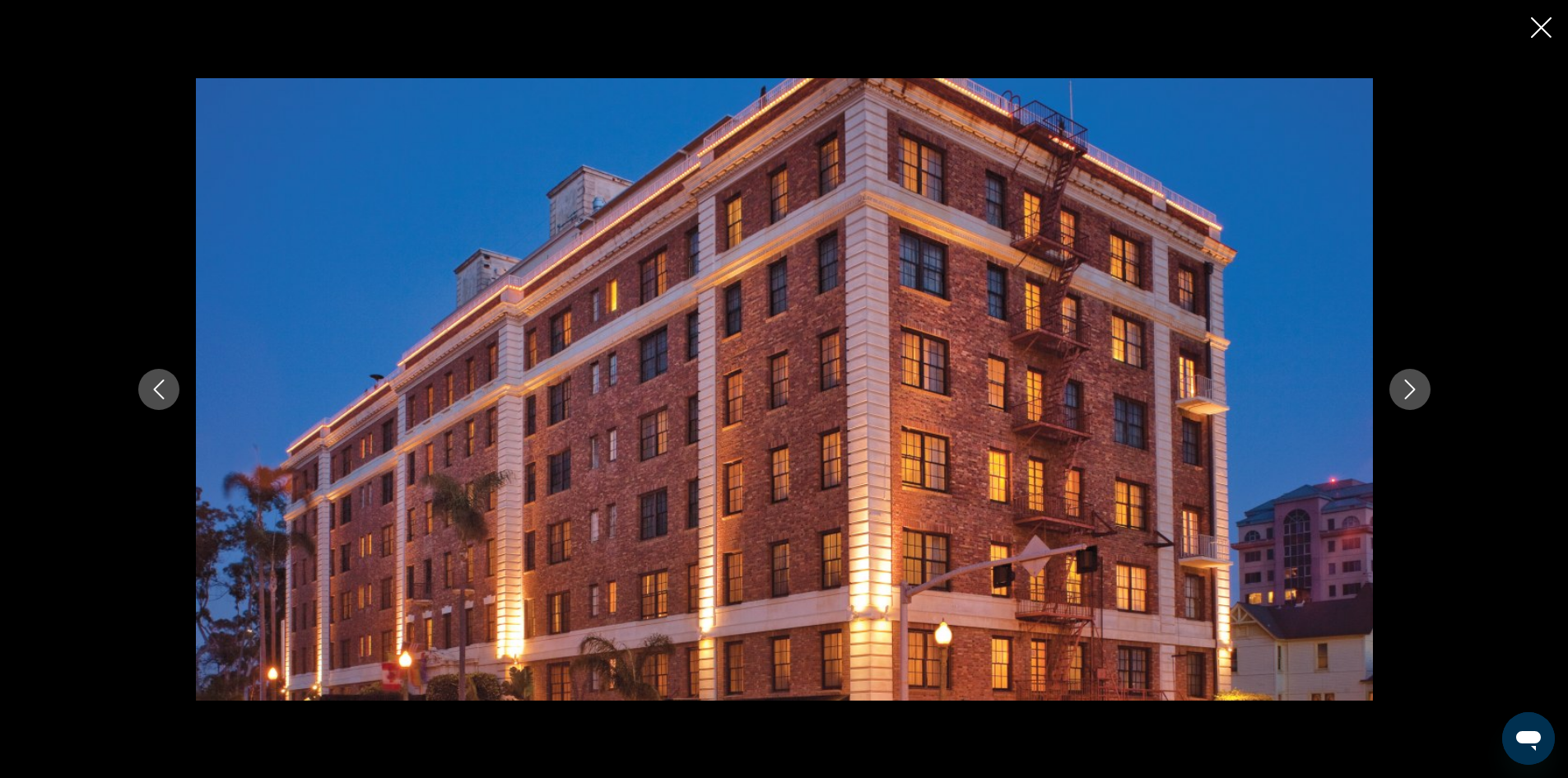
drag, startPoint x: 1544, startPoint y: 32, endPoint x: 1345, endPoint y: 41, distance: 199.2
click at [1542, 28] on icon "Close slideshow" at bounding box center [1541, 28] width 21 height 21
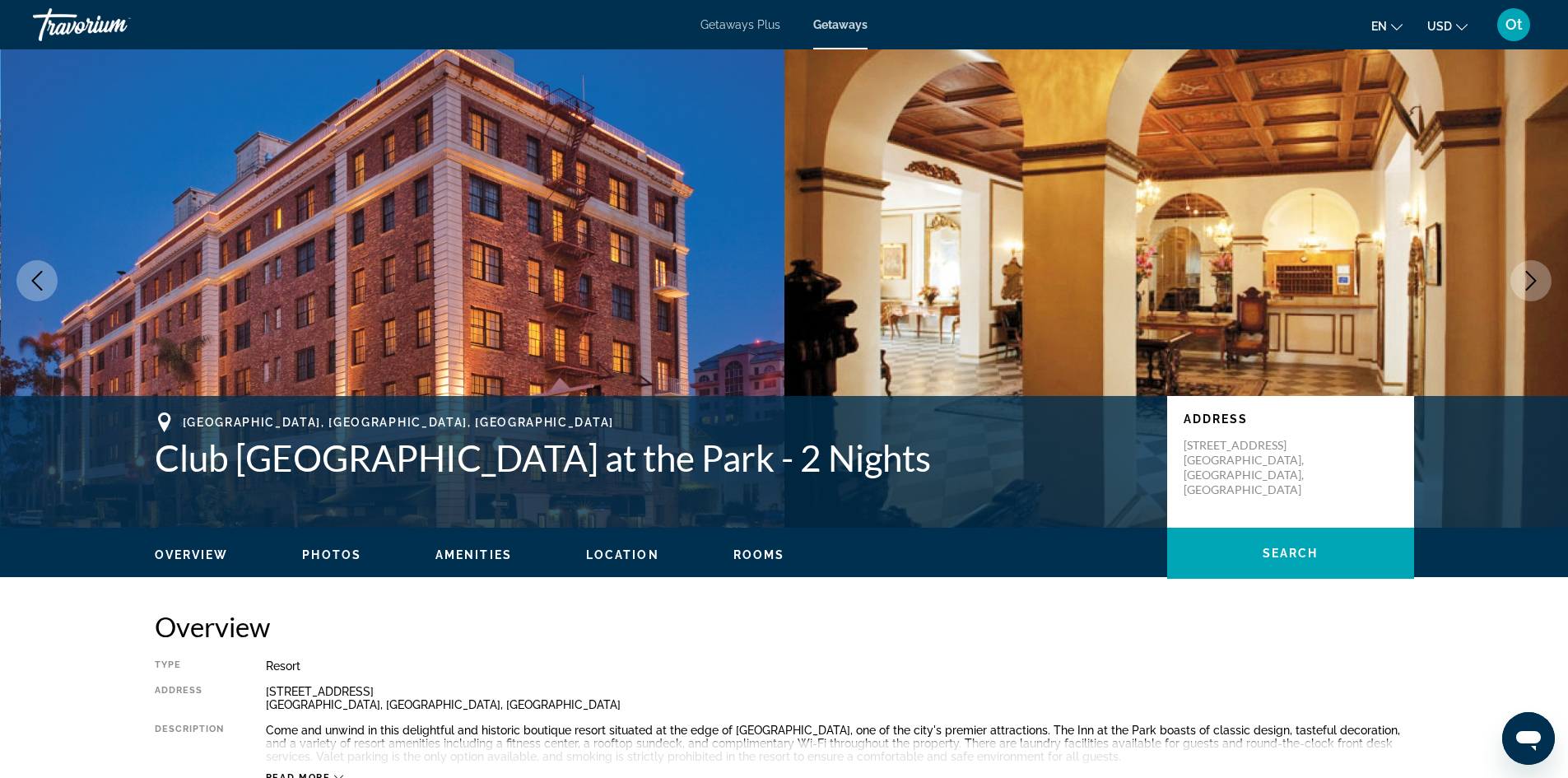
scroll to position [0, 0]
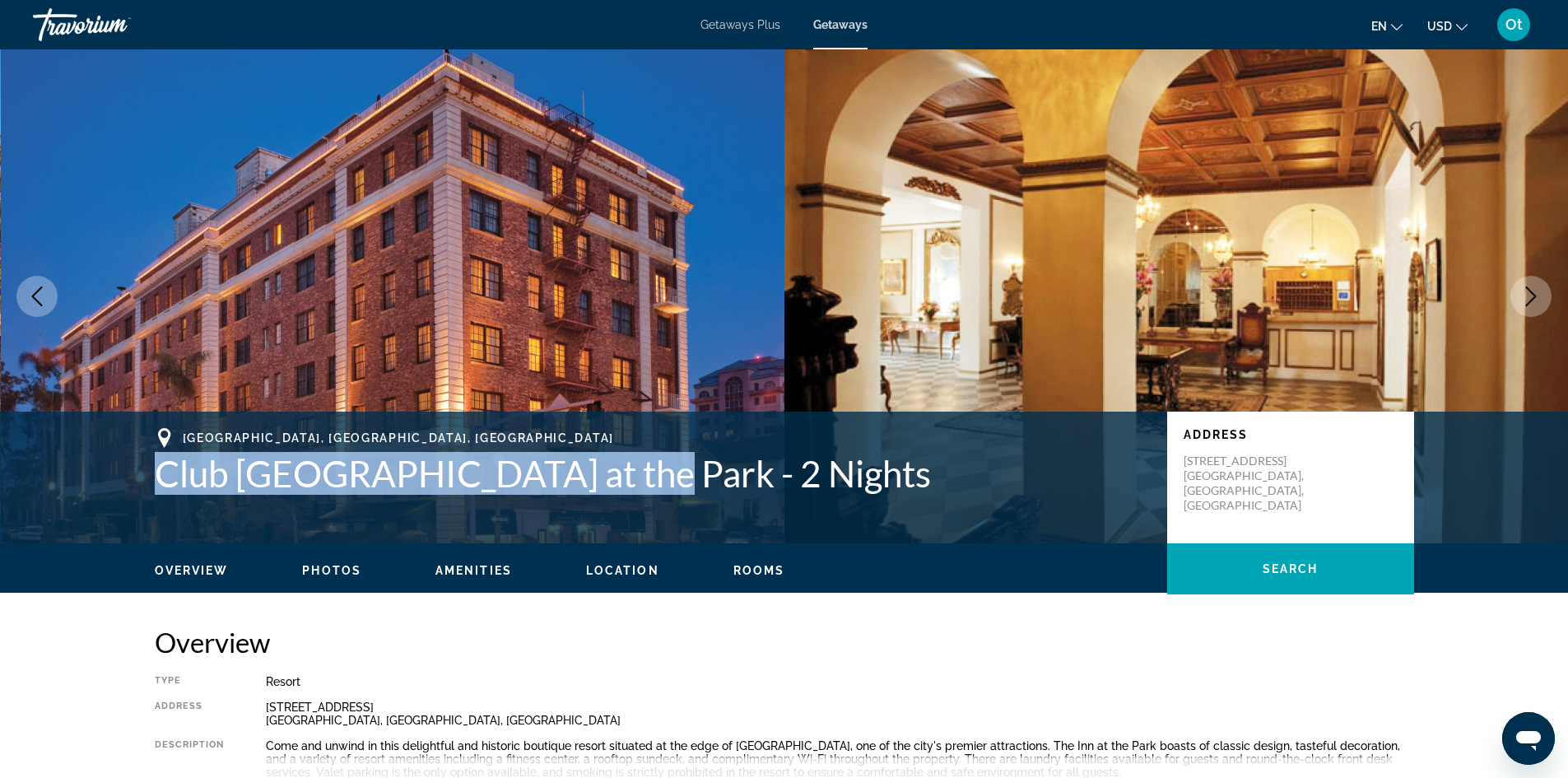
drag, startPoint x: 159, startPoint y: 481, endPoint x: 640, endPoint y: 490, distance: 481.1
click at [640, 485] on h1 "Club Wyndham Inn at the Park - 2 Nights" at bounding box center [652, 474] width 996 height 43
copy h1 "Club Wyndham Inn at the Park"
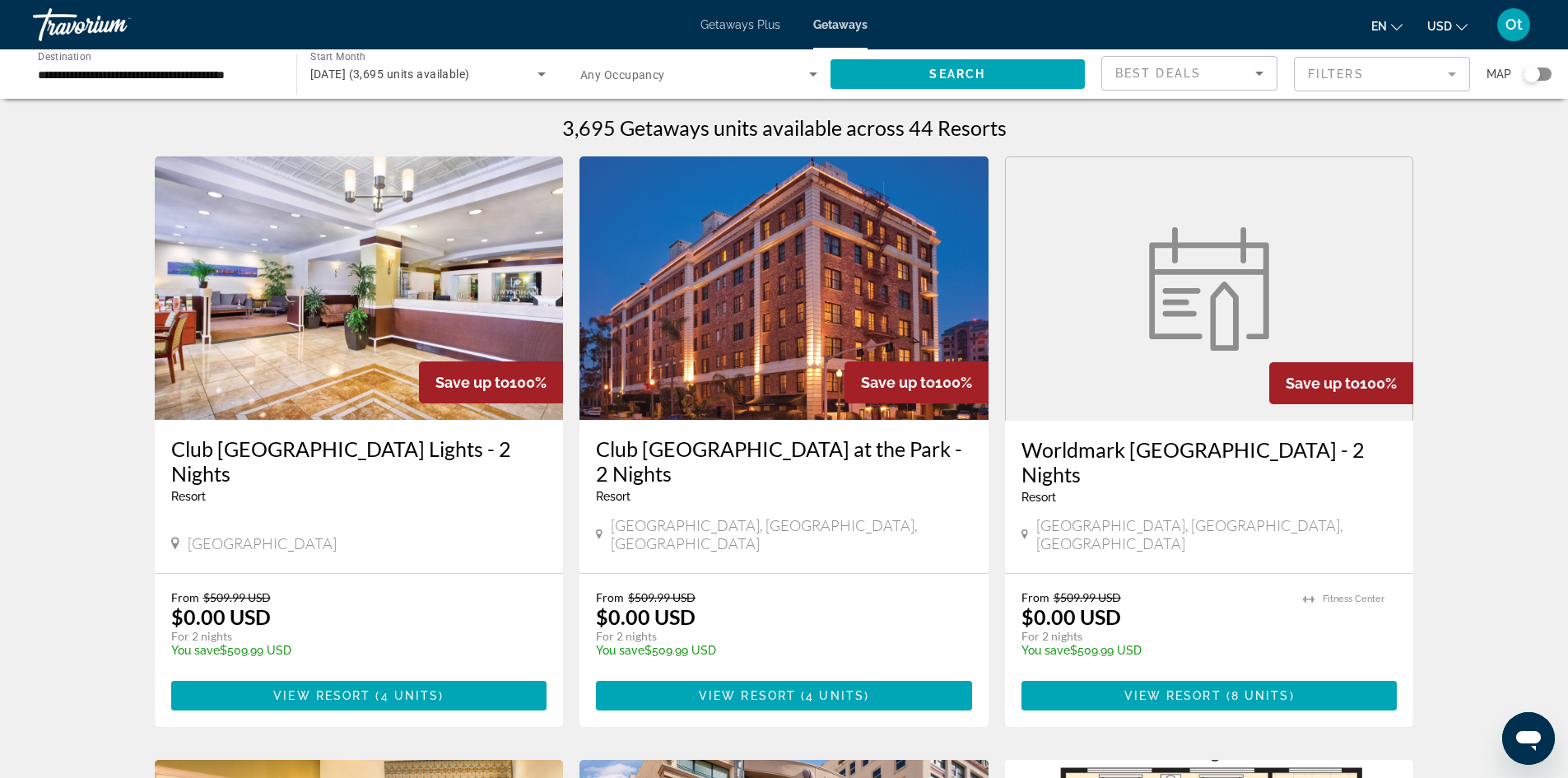
click at [305, 354] on img "Main content" at bounding box center [359, 288] width 409 height 264
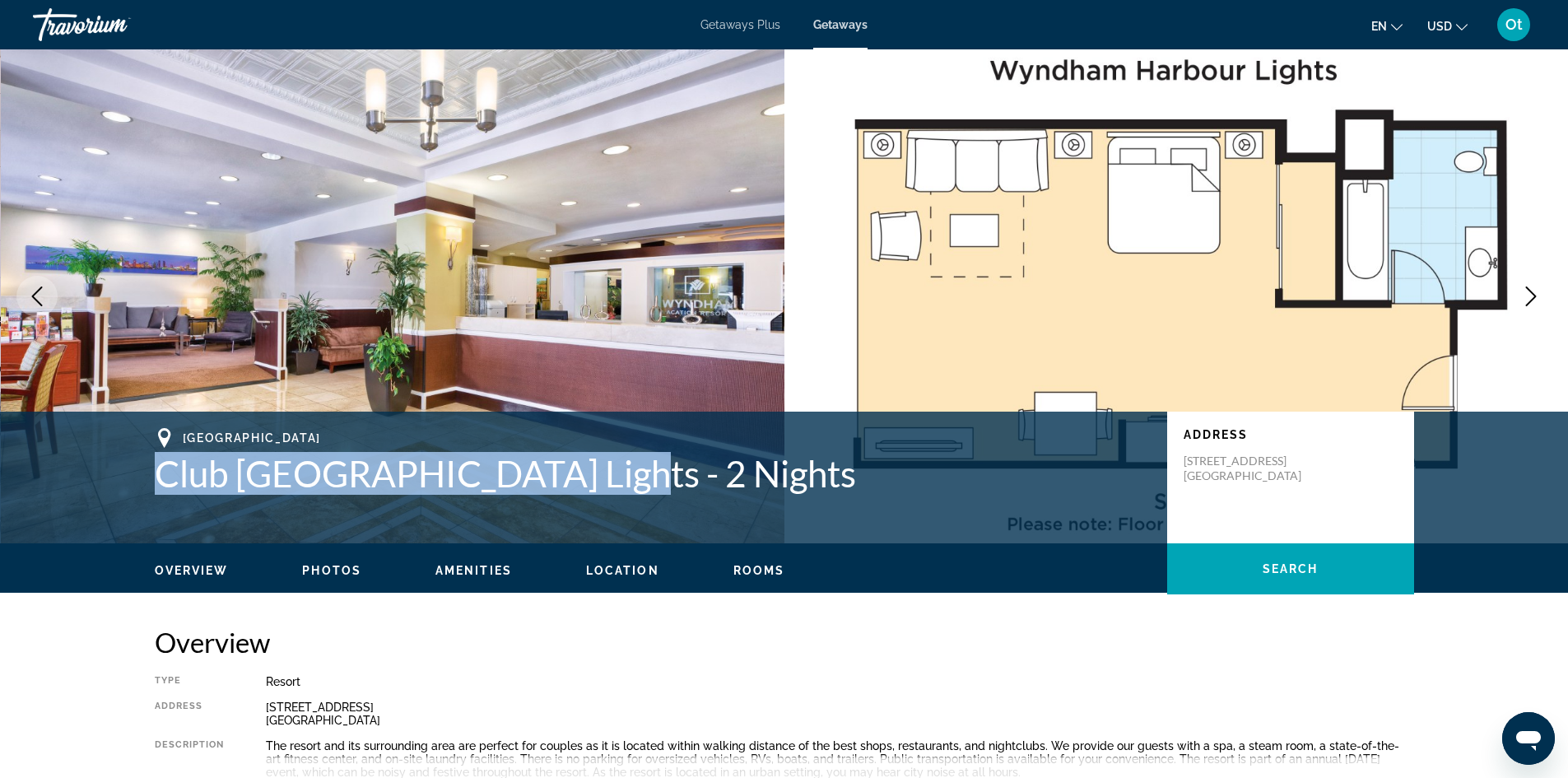
drag, startPoint x: 158, startPoint y: 477, endPoint x: 643, endPoint y: 496, distance: 485.4
click at [643, 496] on div "San Diego, CA, 92101 Club Wyndham Harbour Lights - 2 Nights Address 911 Fifth A…" at bounding box center [784, 477] width 1325 height 99
copy h1 "Club Wyndham Harbour Lights"
